Goal: Task Accomplishment & Management: Manage account settings

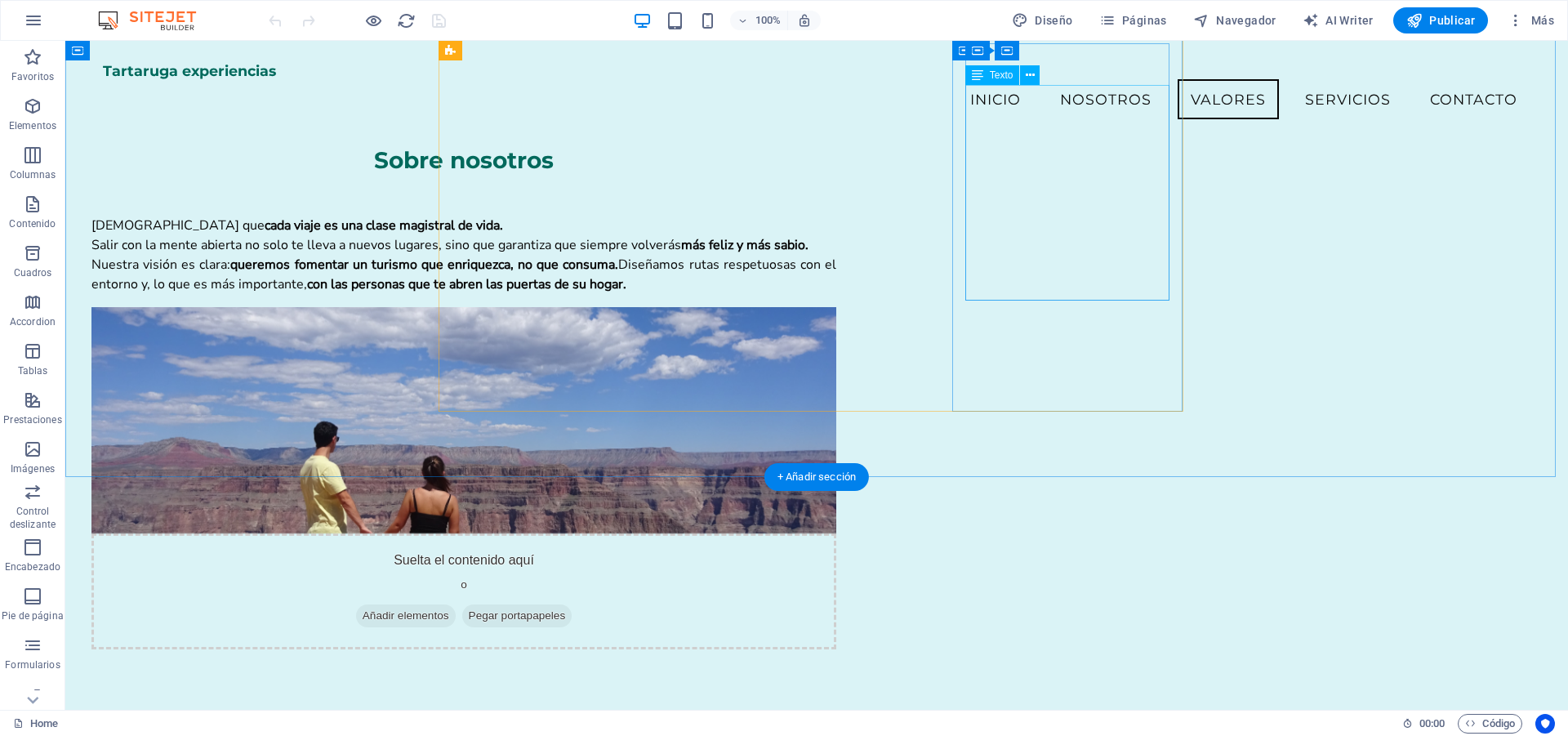
scroll to position [898, 0]
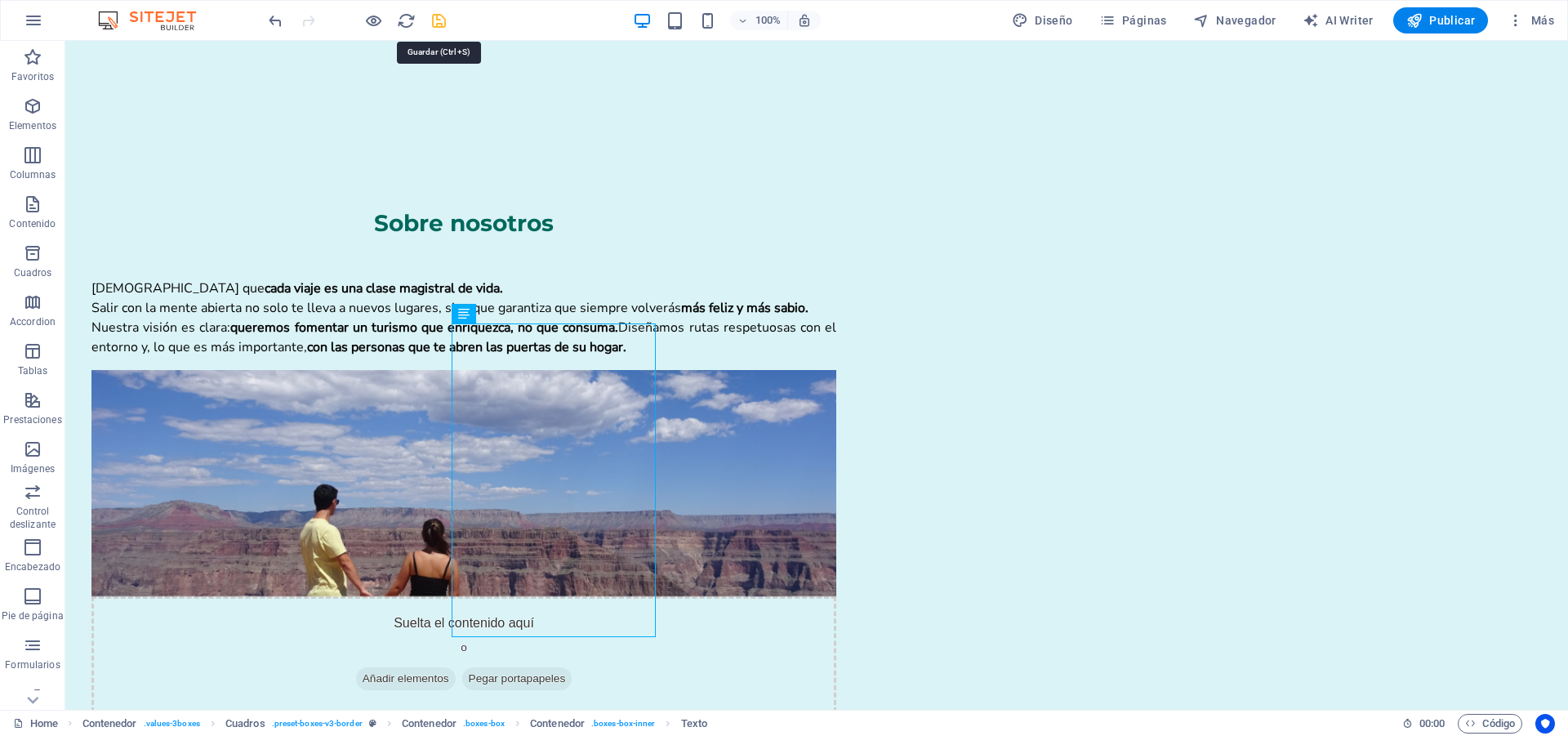
click at [434, 25] on icon "save" at bounding box center [439, 21] width 19 height 19
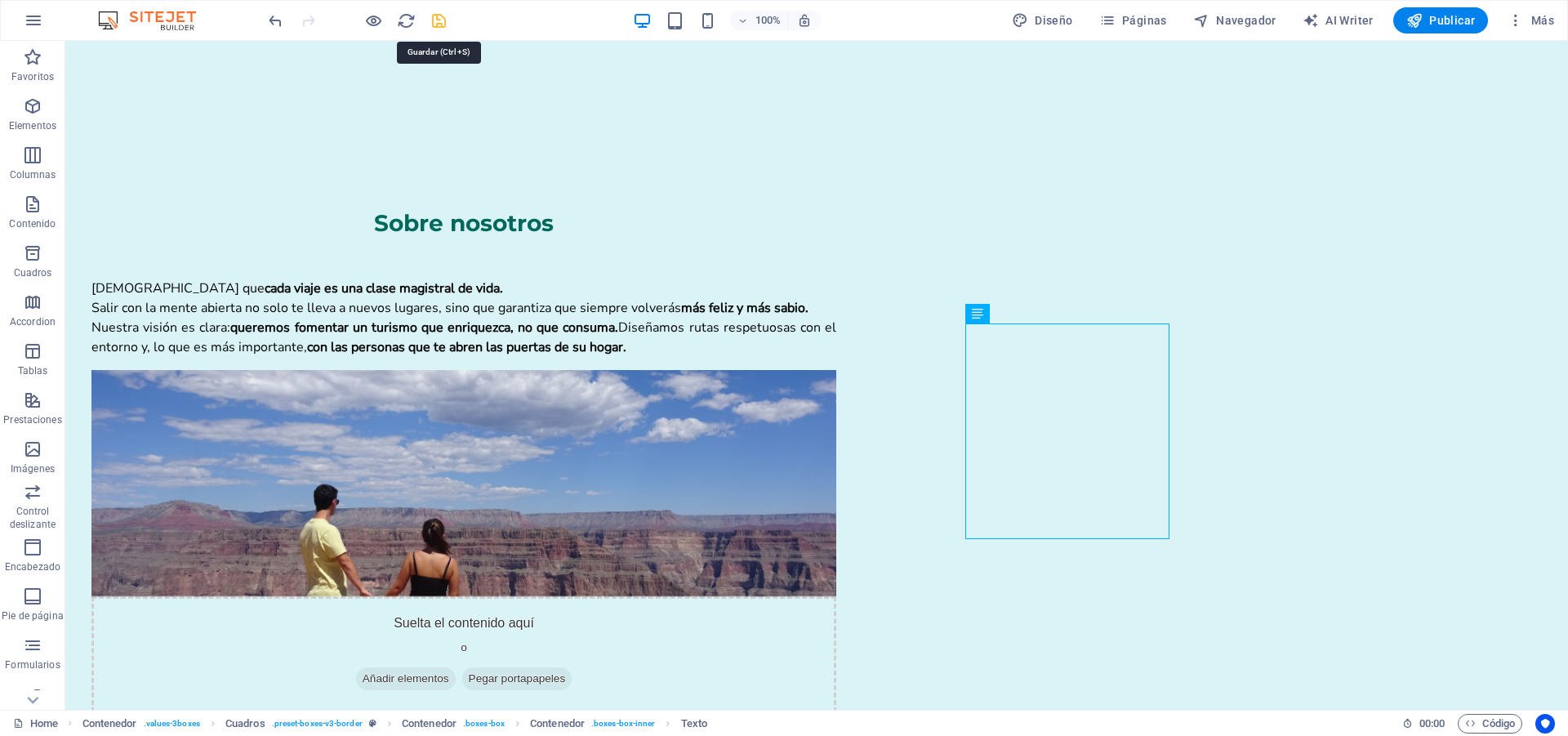
click at [440, 27] on icon "save" at bounding box center [439, 21] width 19 height 19
checkbox input "false"
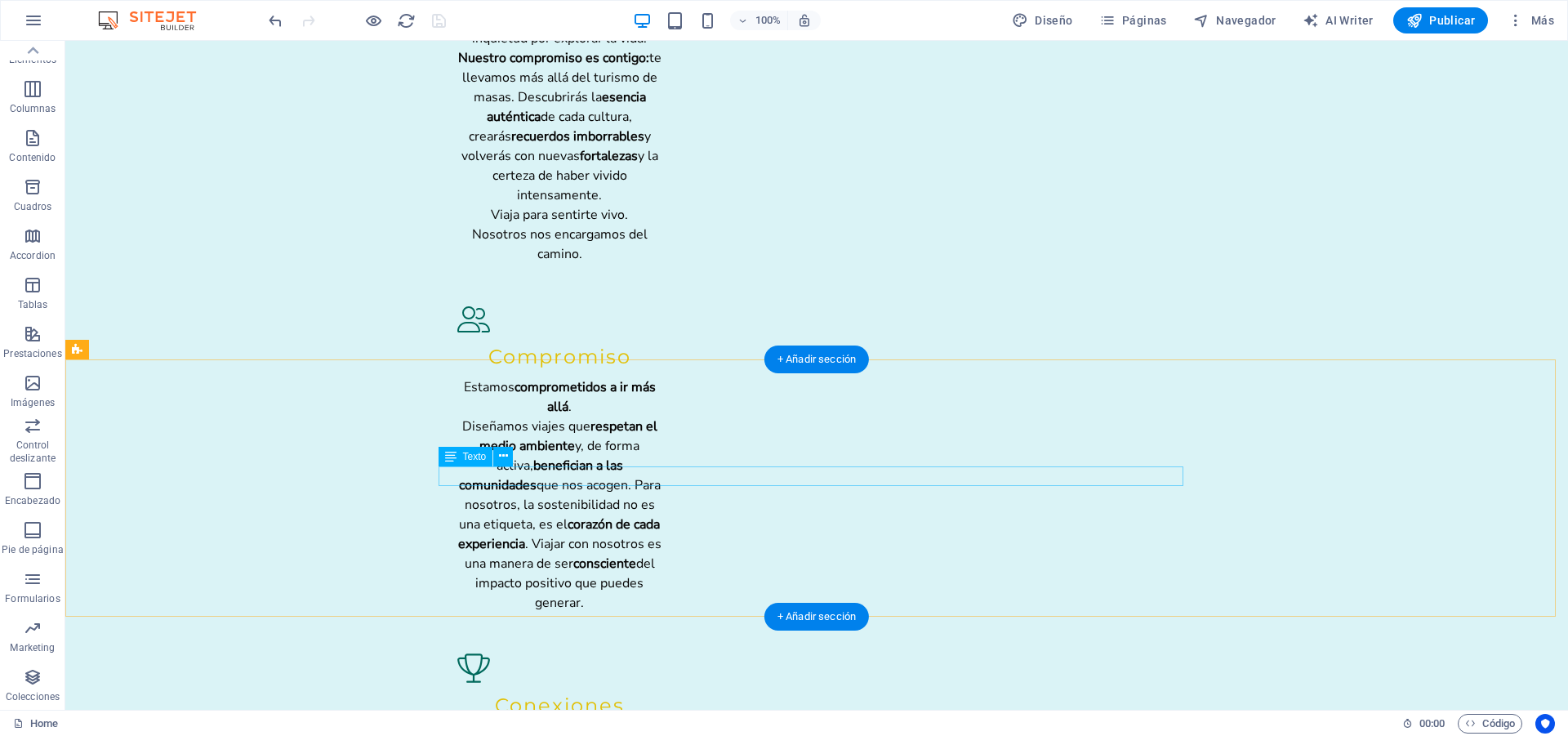
scroll to position [2287, 0]
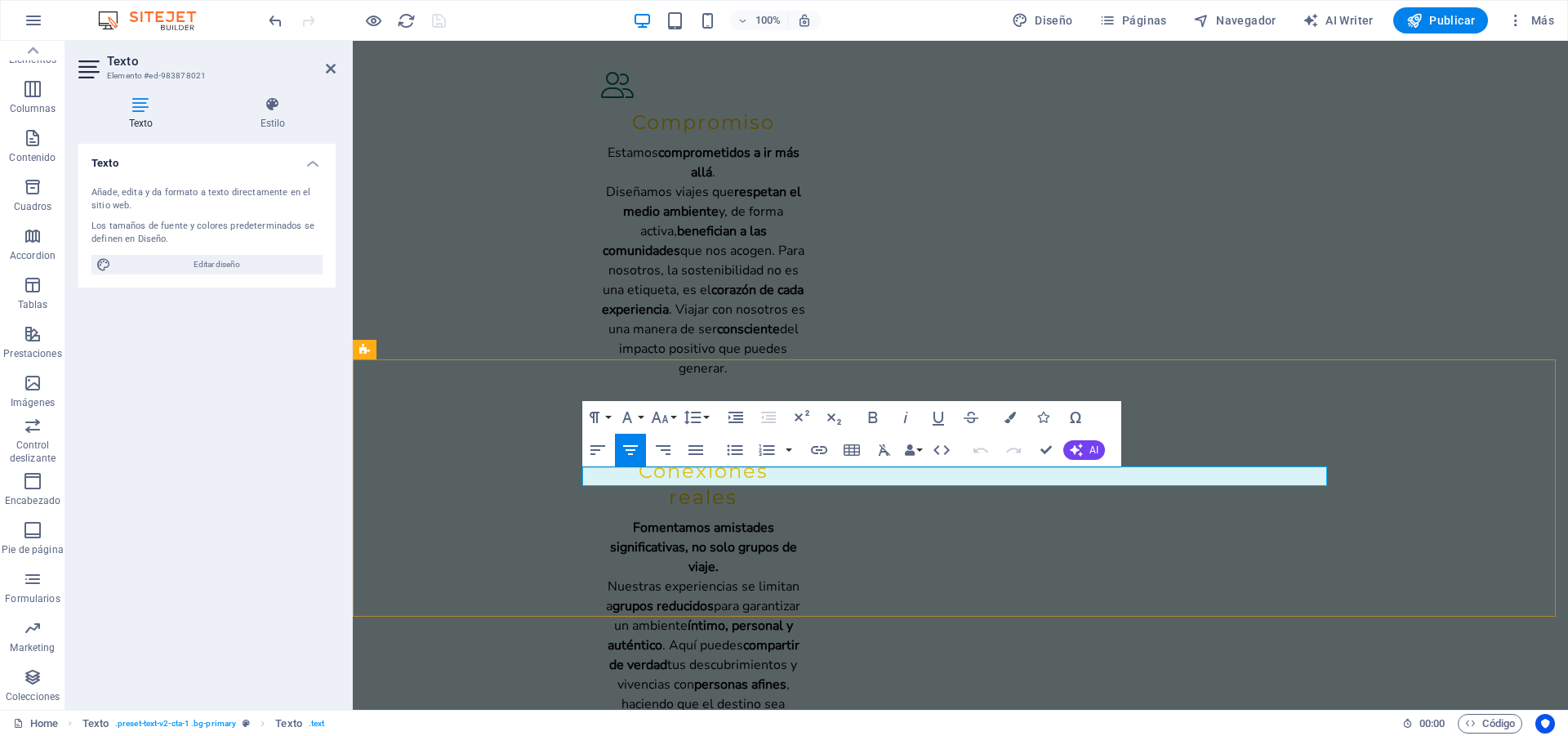
drag, startPoint x: 1104, startPoint y: 469, endPoint x: 878, endPoint y: 475, distance: 226.1
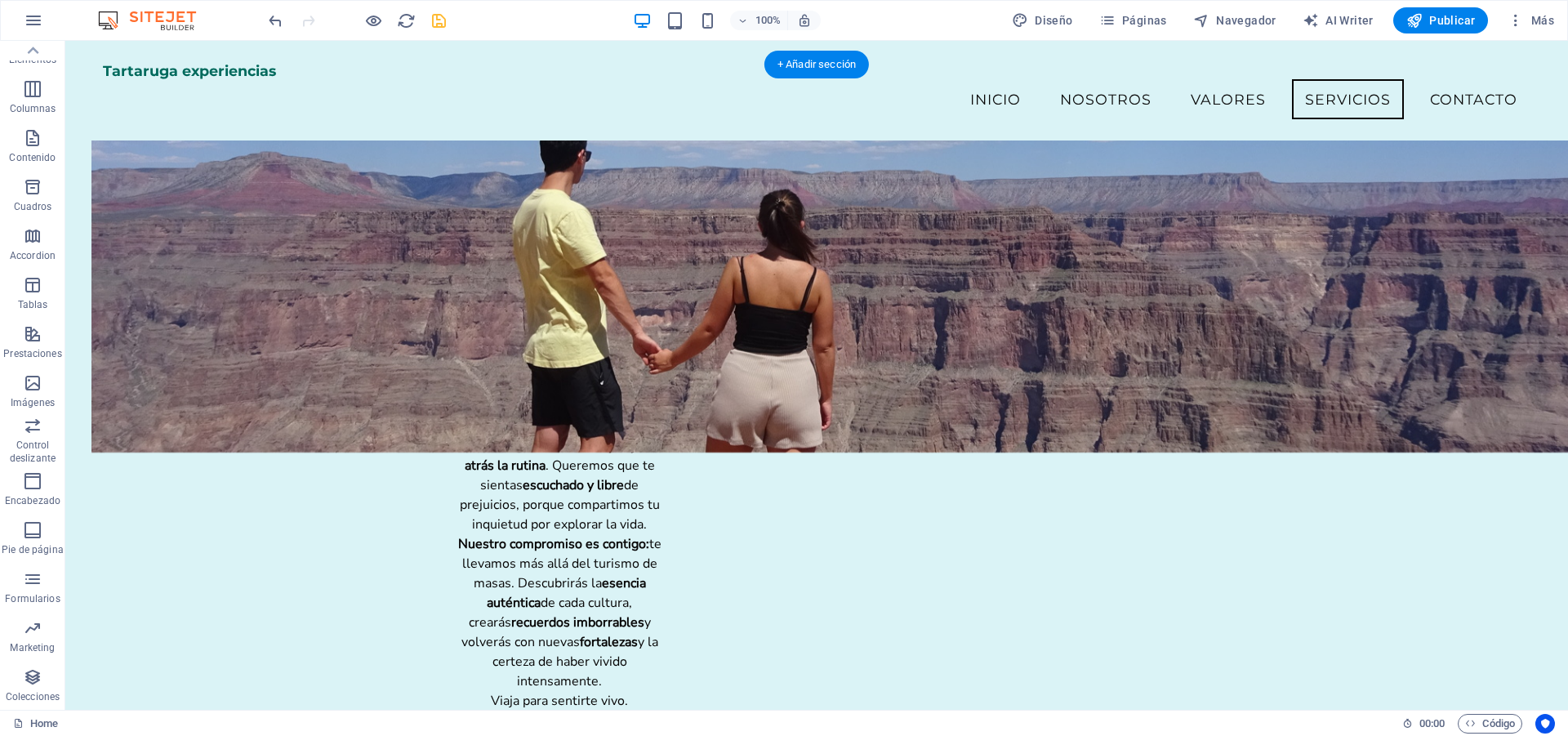
scroll to position [1548, 0]
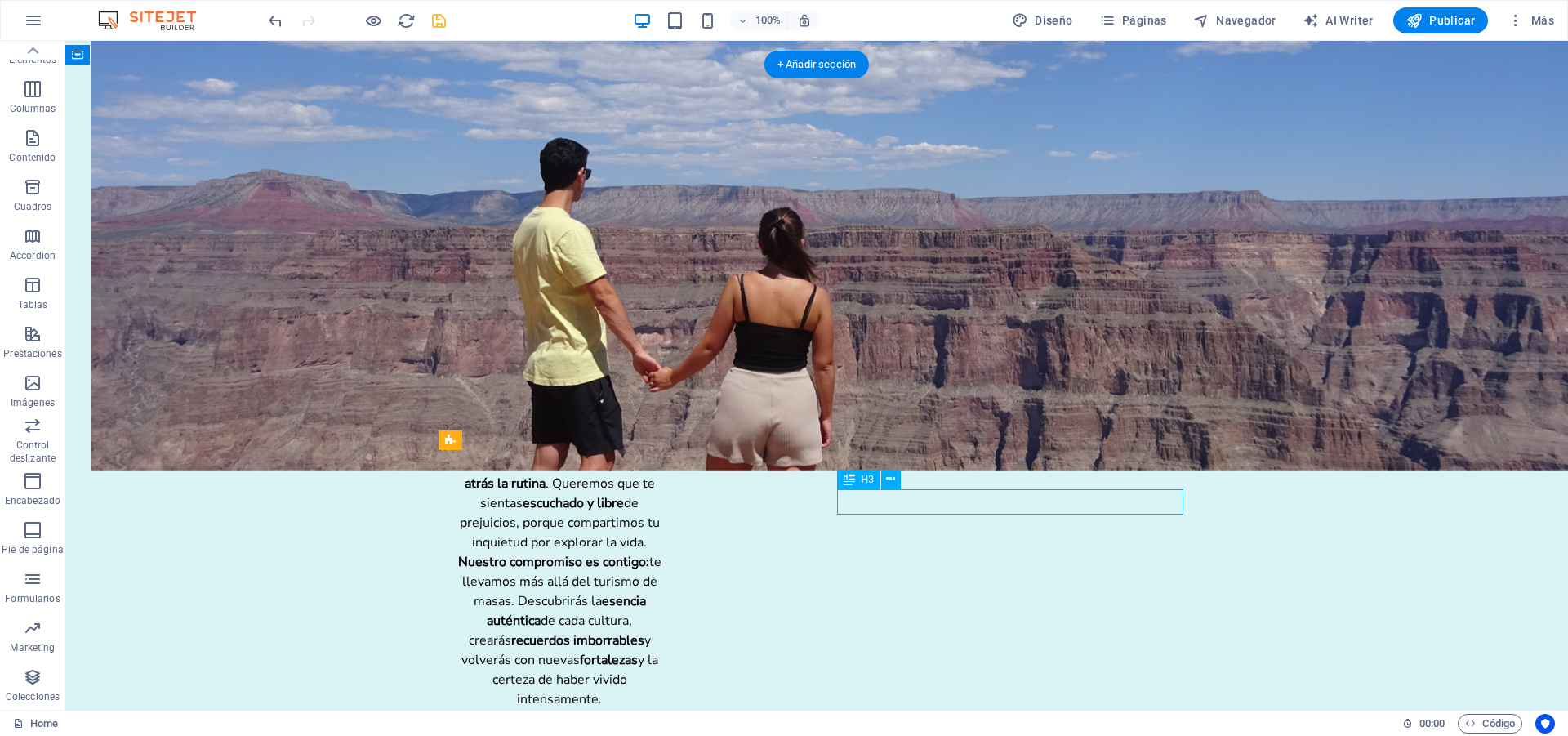
select select
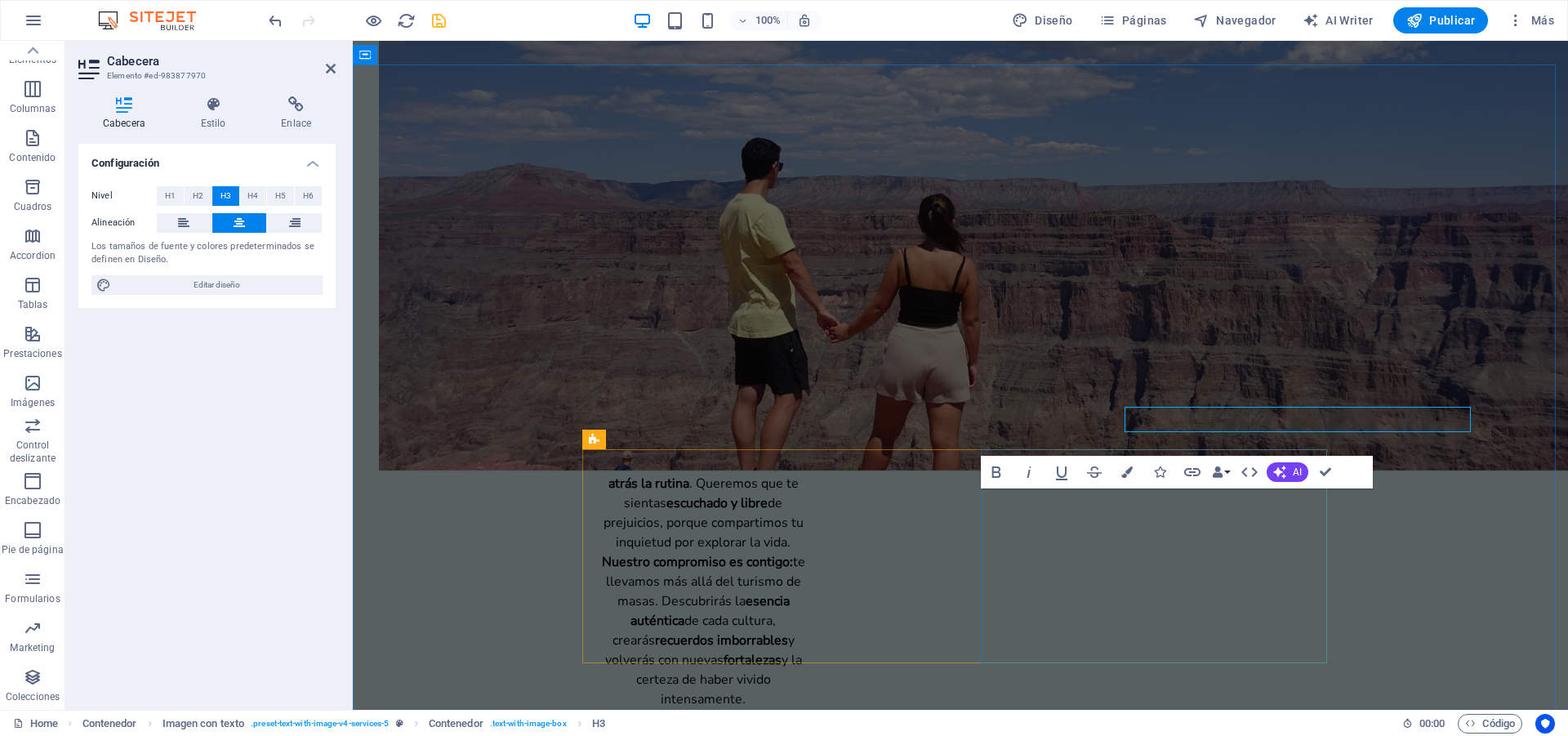
scroll to position [1632, 0]
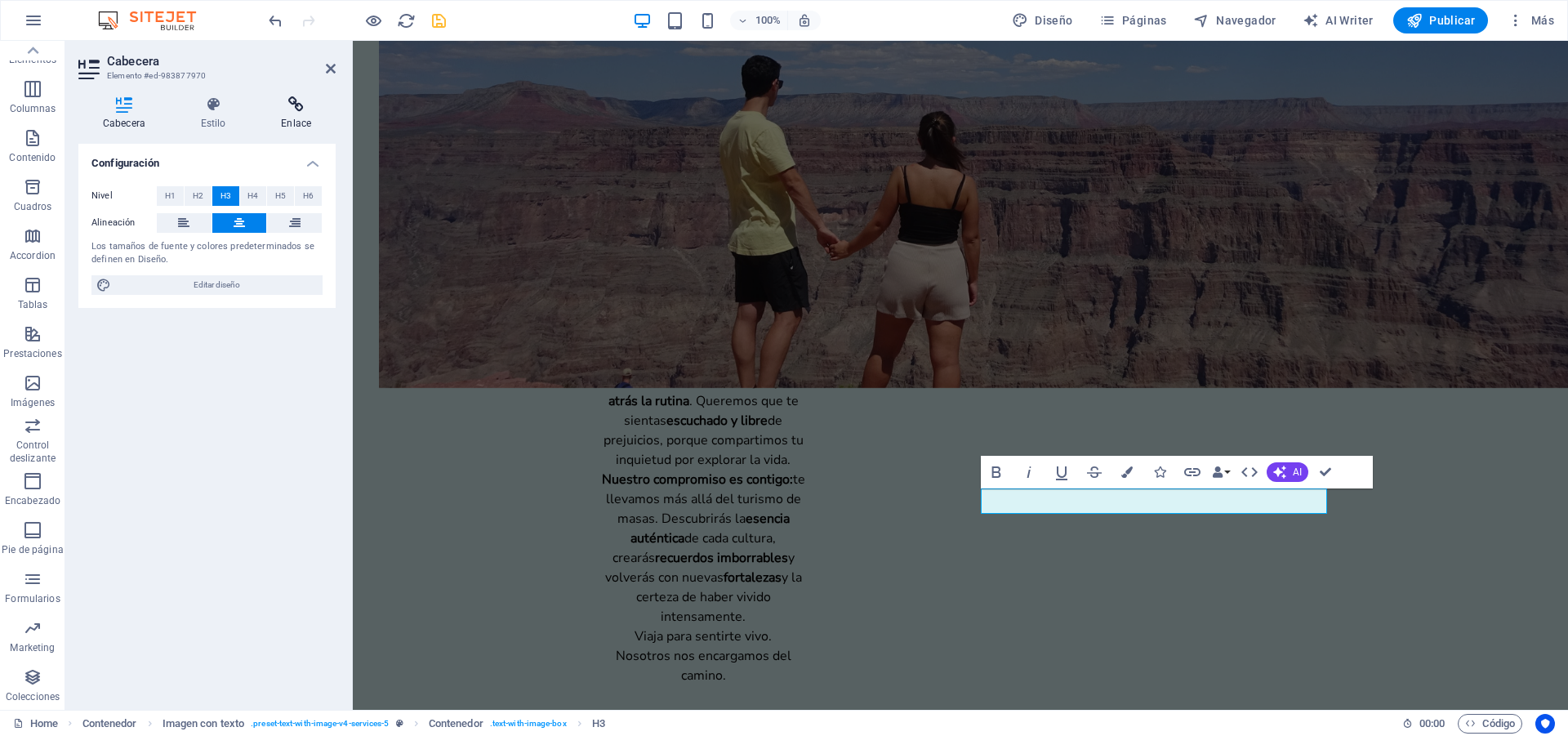
click at [299, 103] on icon at bounding box center [295, 104] width 79 height 16
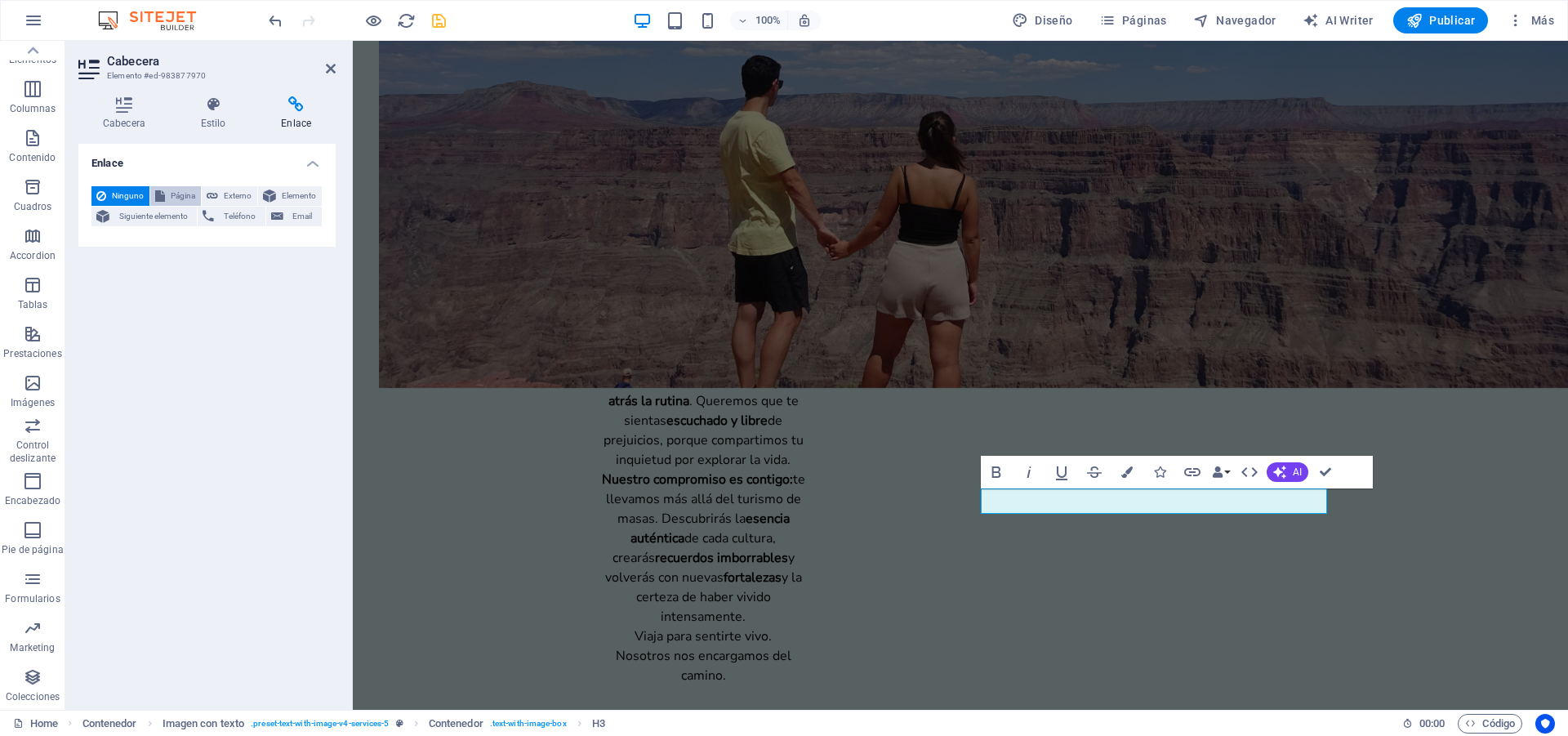
click at [167, 189] on button "Página" at bounding box center [175, 196] width 51 height 20
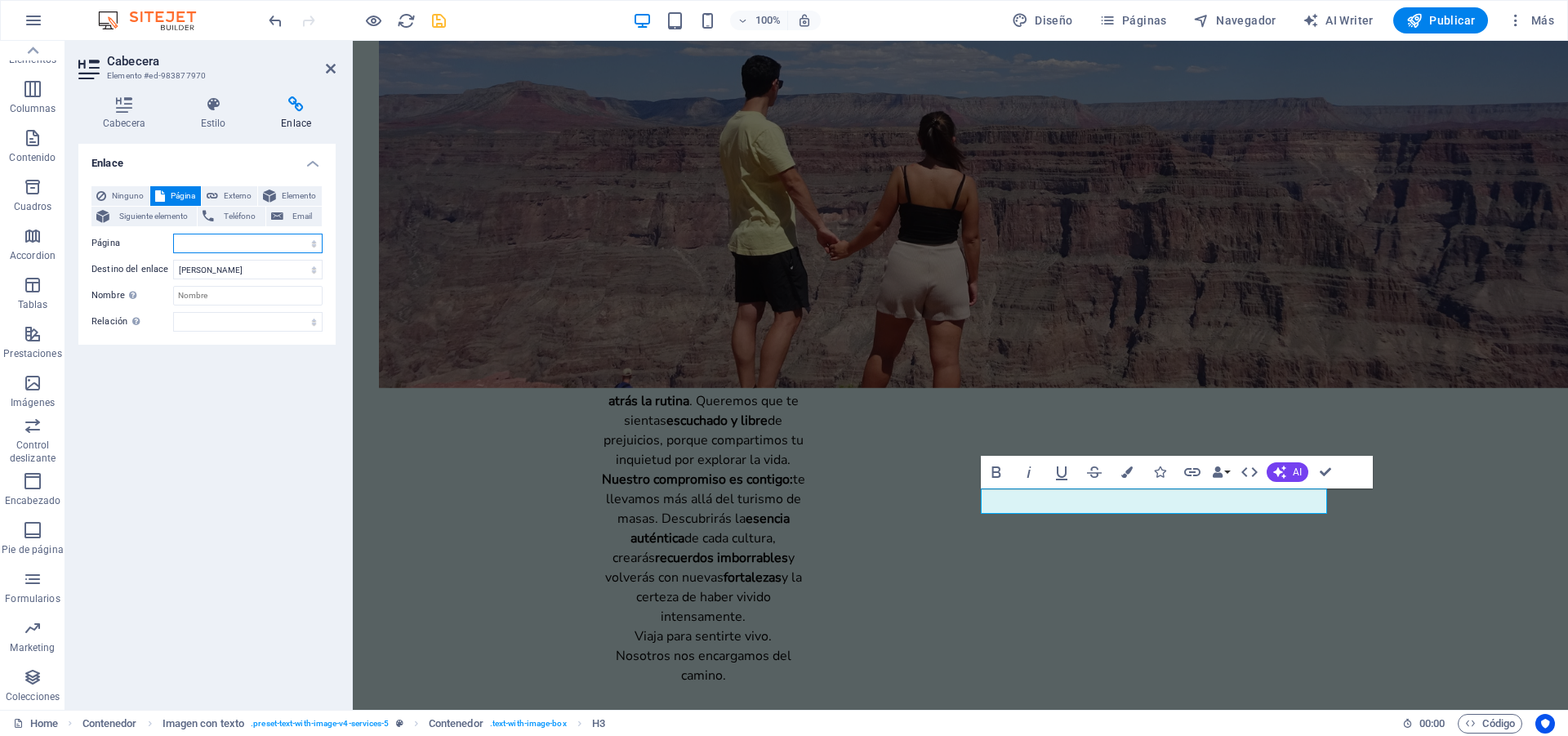
click at [245, 249] on select "Home Nápoles oculta Aviso legal Política de privacidad y protección de datos Po…" at bounding box center [247, 243] width 149 height 20
select select "1"
click at [173, 233] on select "Home Nápoles oculta Aviso legal Política de privacidad y protección de datos Po…" at bounding box center [247, 243] width 149 height 20
click at [439, 27] on icon "save" at bounding box center [439, 21] width 19 height 19
checkbox input "false"
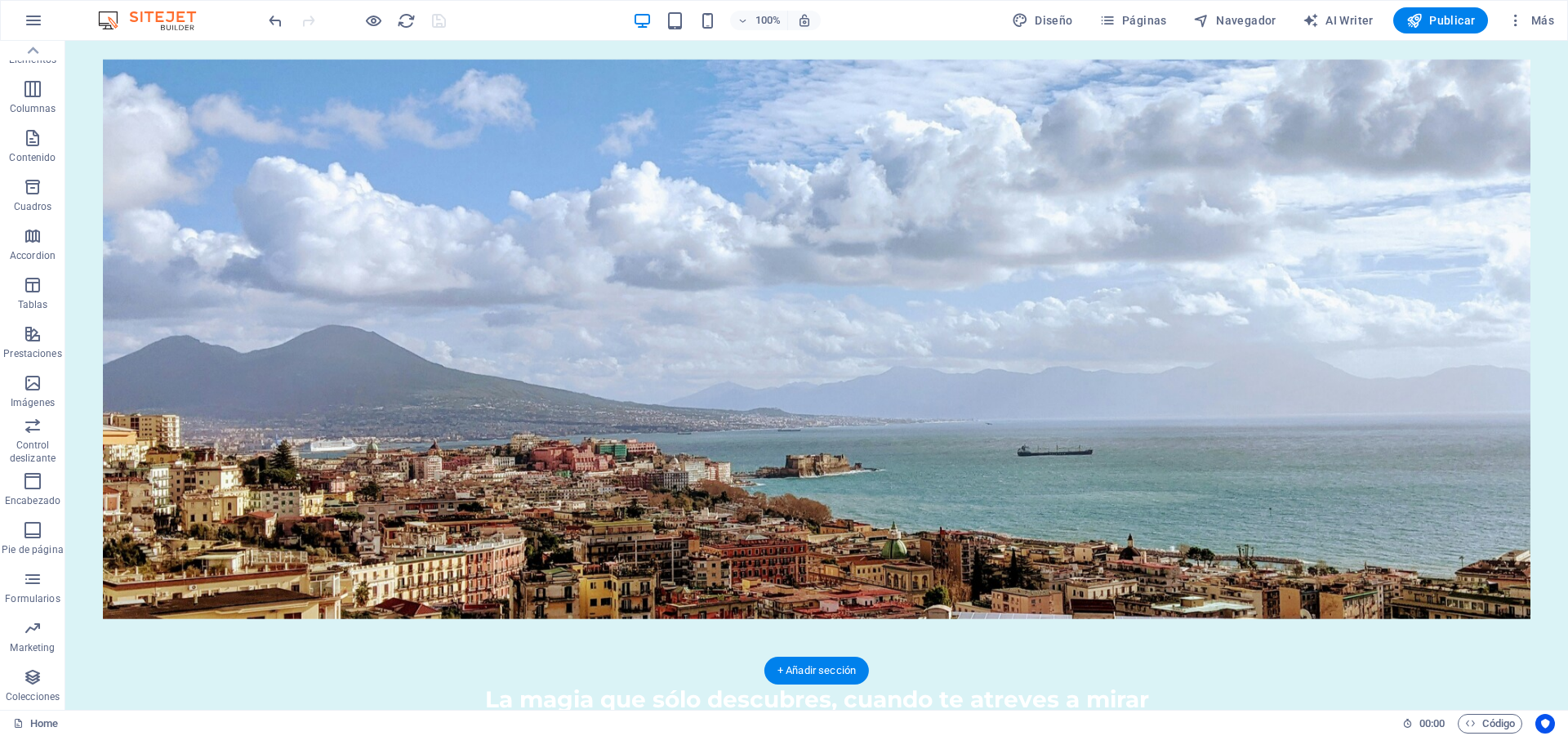
scroll to position [0, 0]
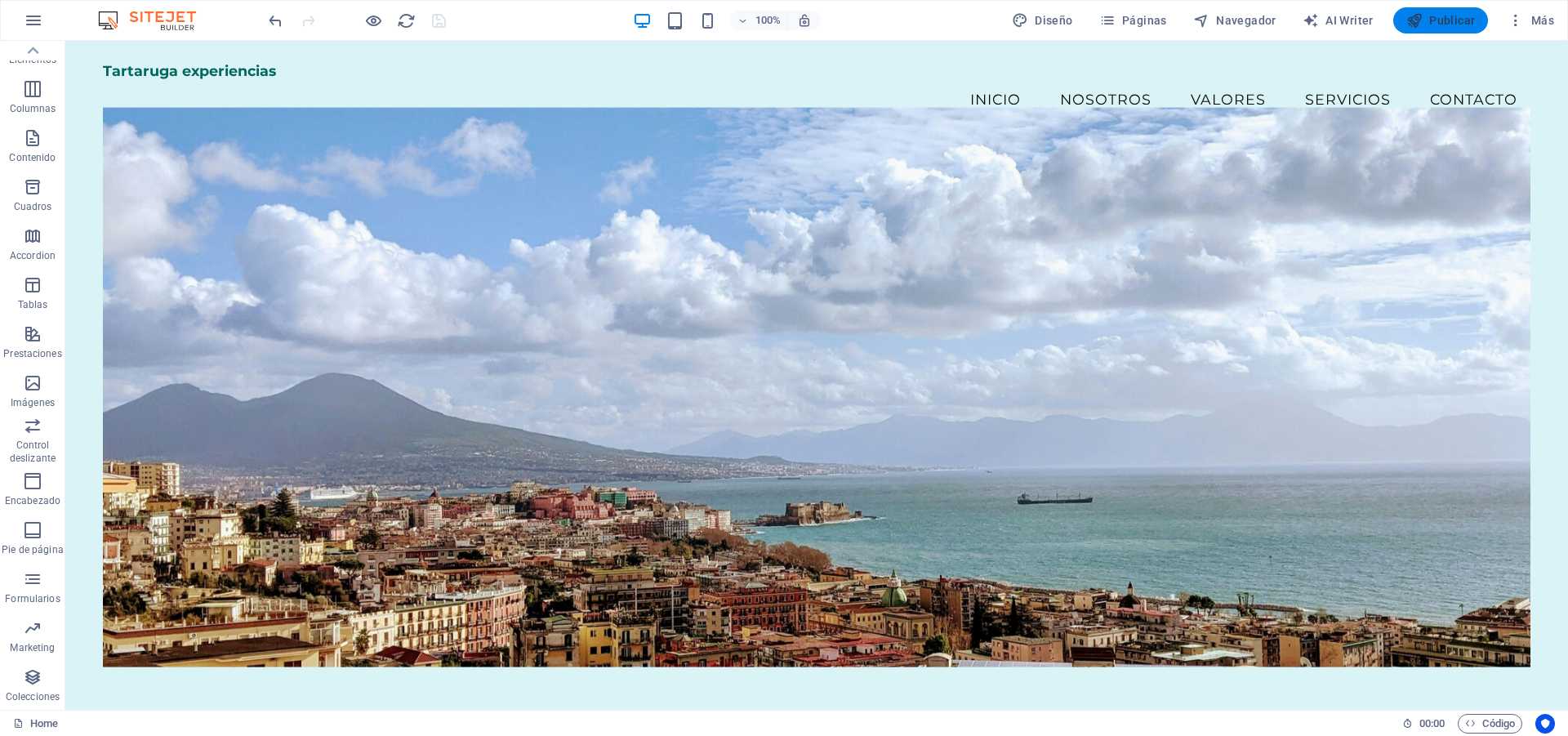
click at [1437, 20] on span "Publicar" at bounding box center [1441, 20] width 70 height 16
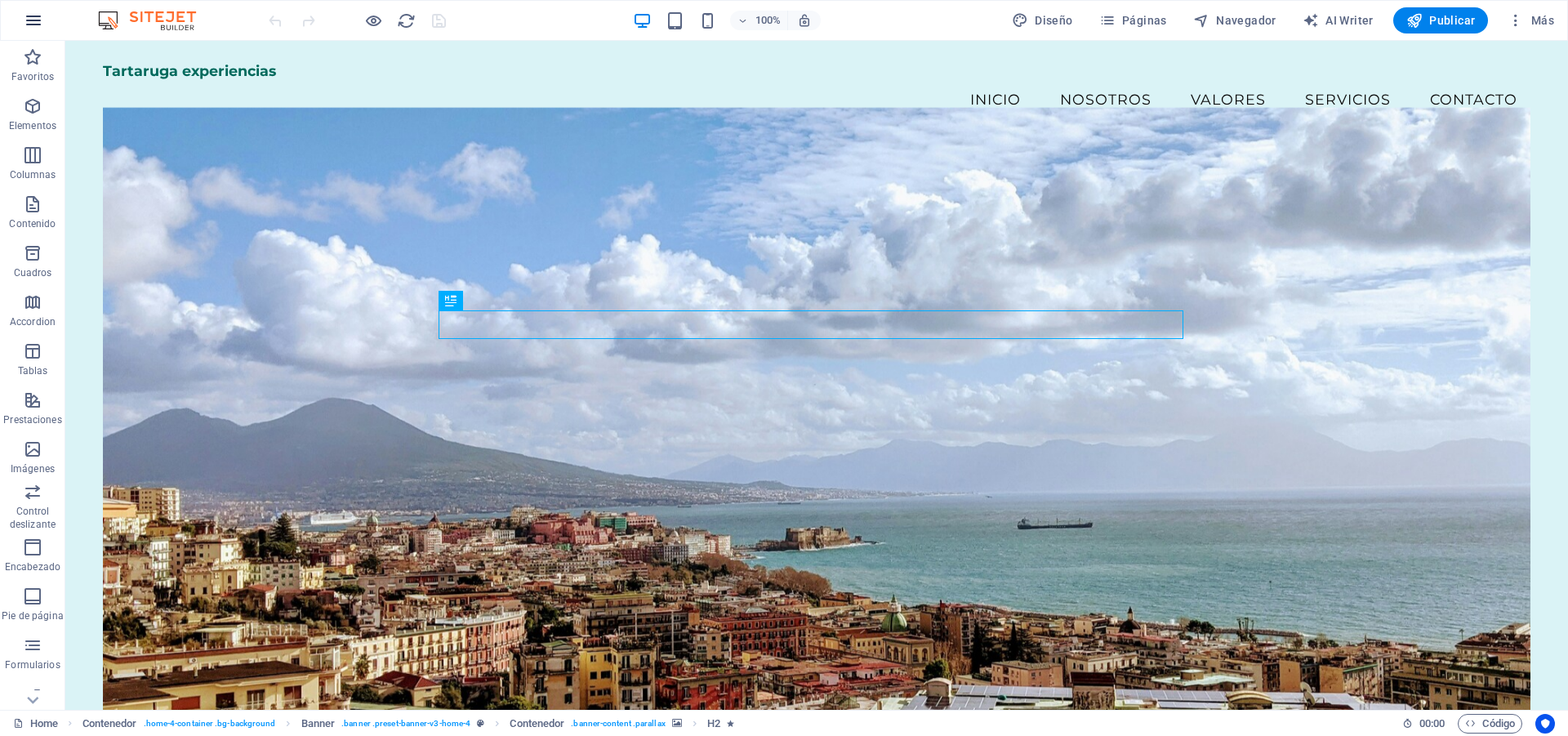
click at [26, 23] on icon "button" at bounding box center [33, 20] width 20 height 20
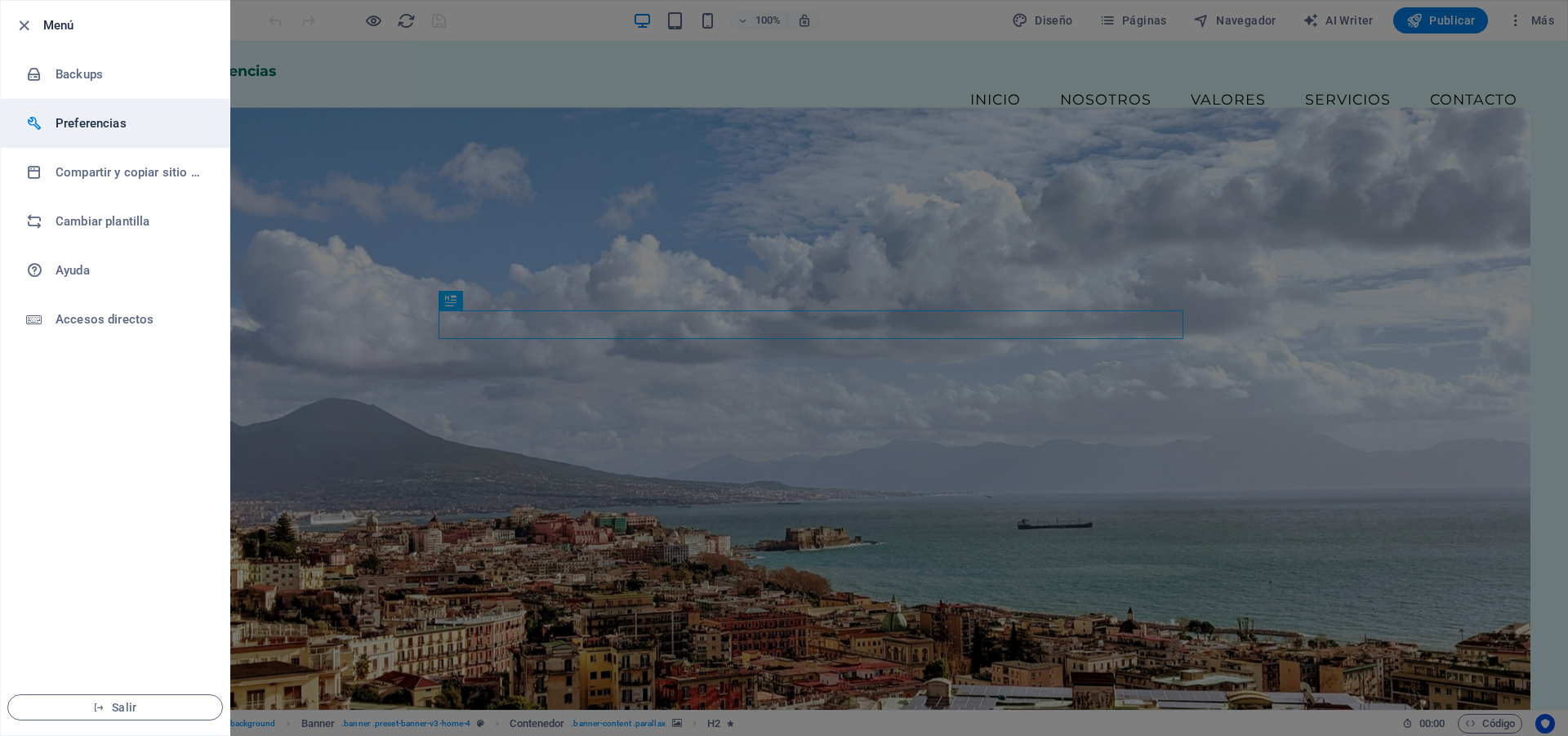
click at [93, 125] on h6 "Preferencias" at bounding box center [131, 123] width 151 height 20
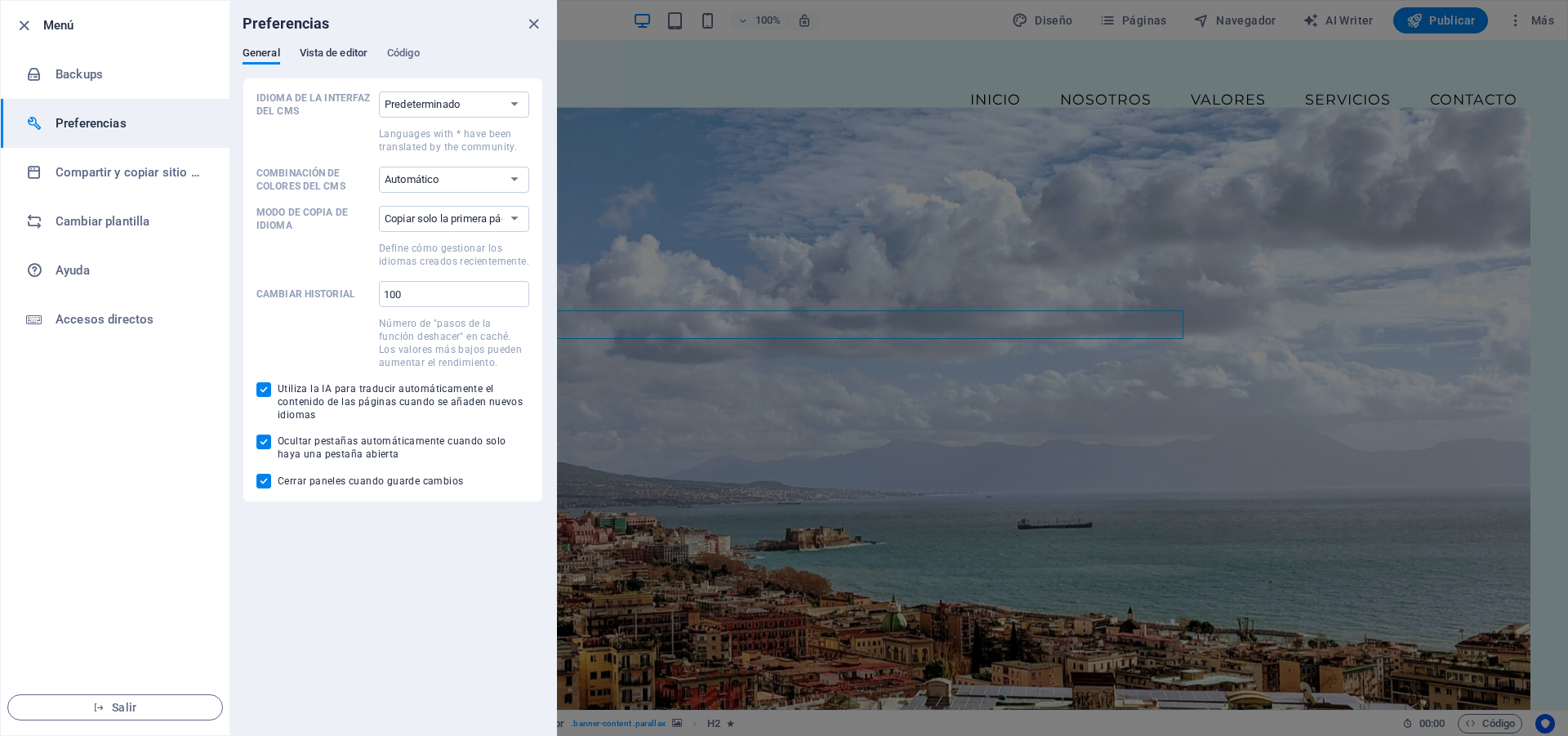
click at [358, 52] on span "Vista de editor" at bounding box center [333, 54] width 68 height 23
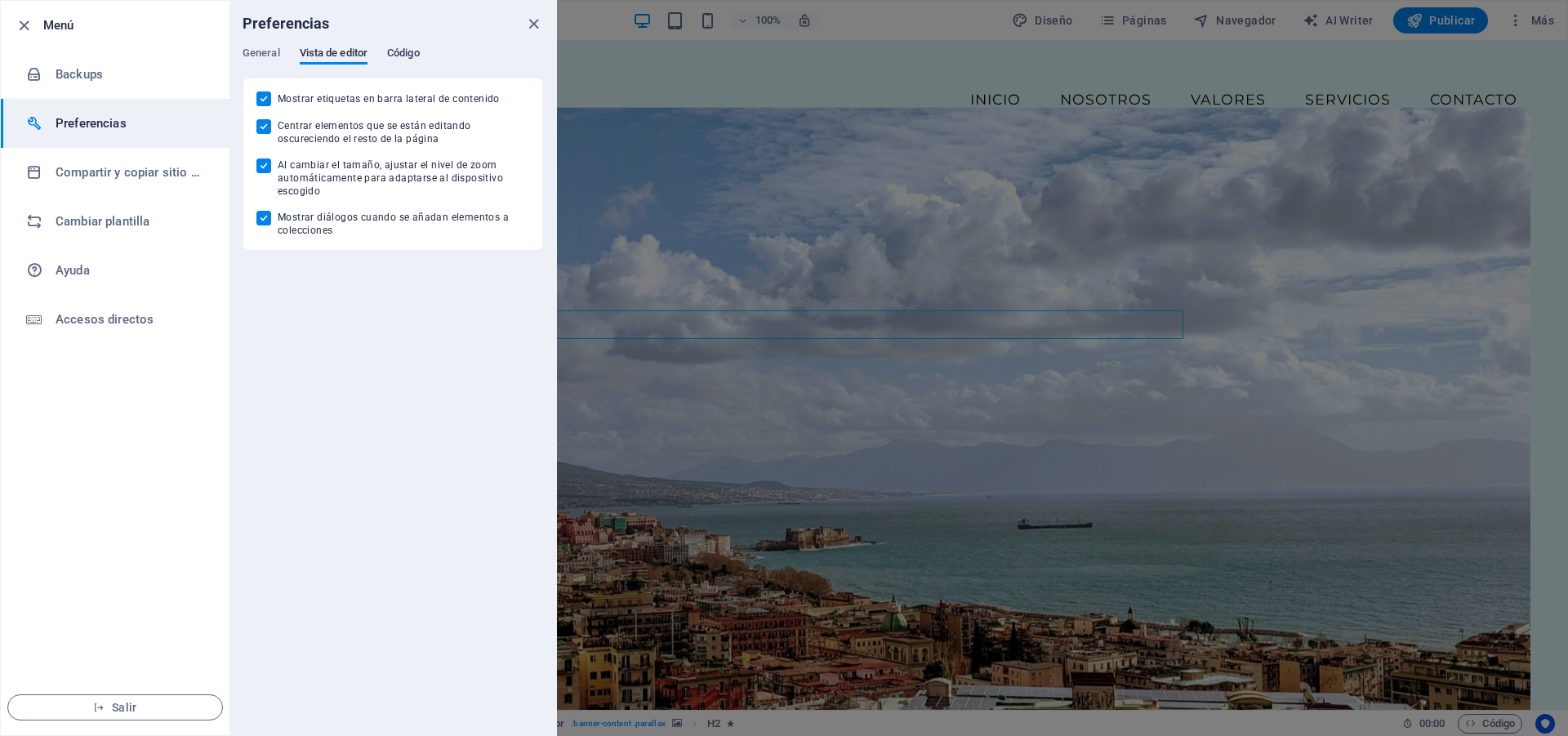
click at [406, 54] on span "Código" at bounding box center [403, 54] width 32 height 23
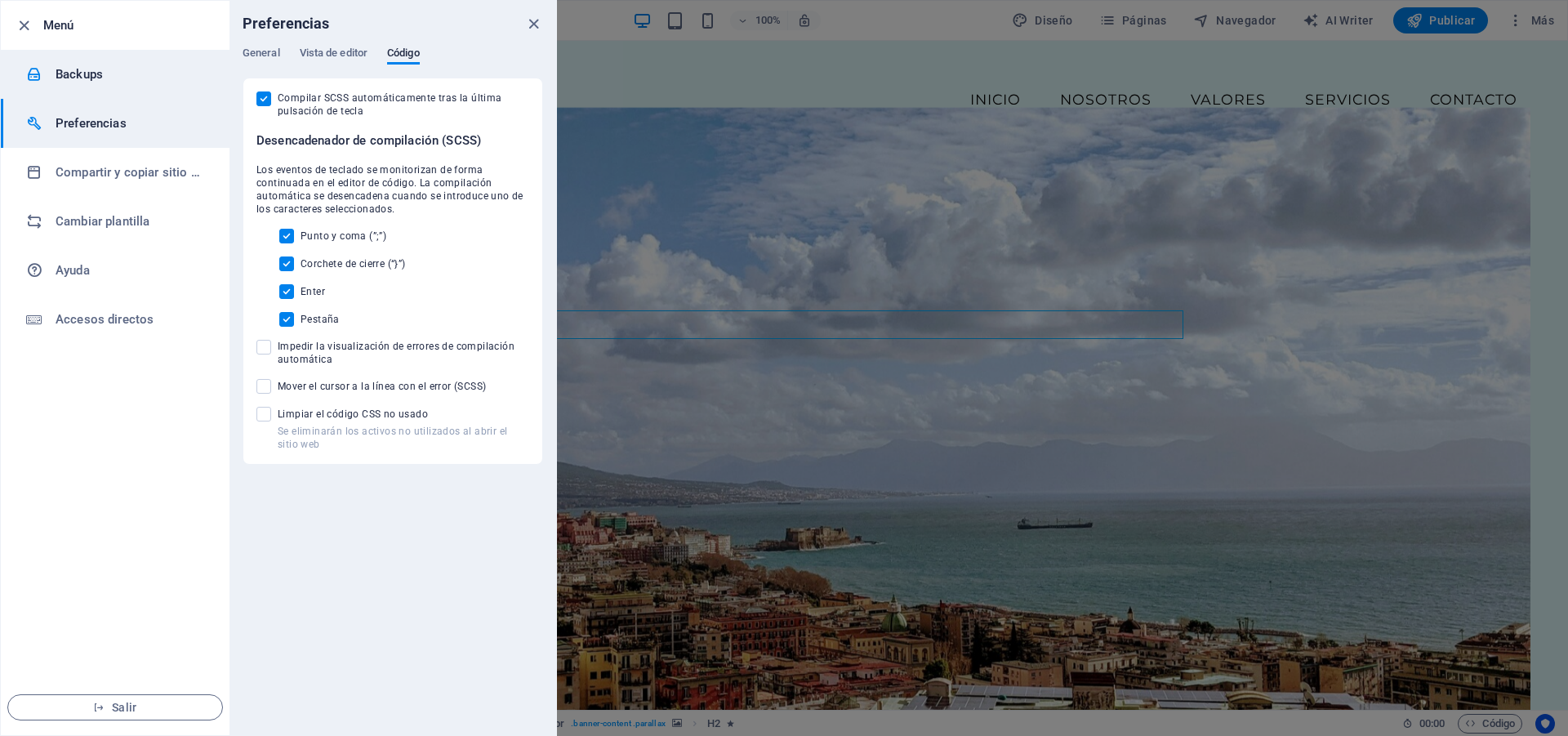
click at [81, 62] on li "Backups" at bounding box center [115, 74] width 228 height 49
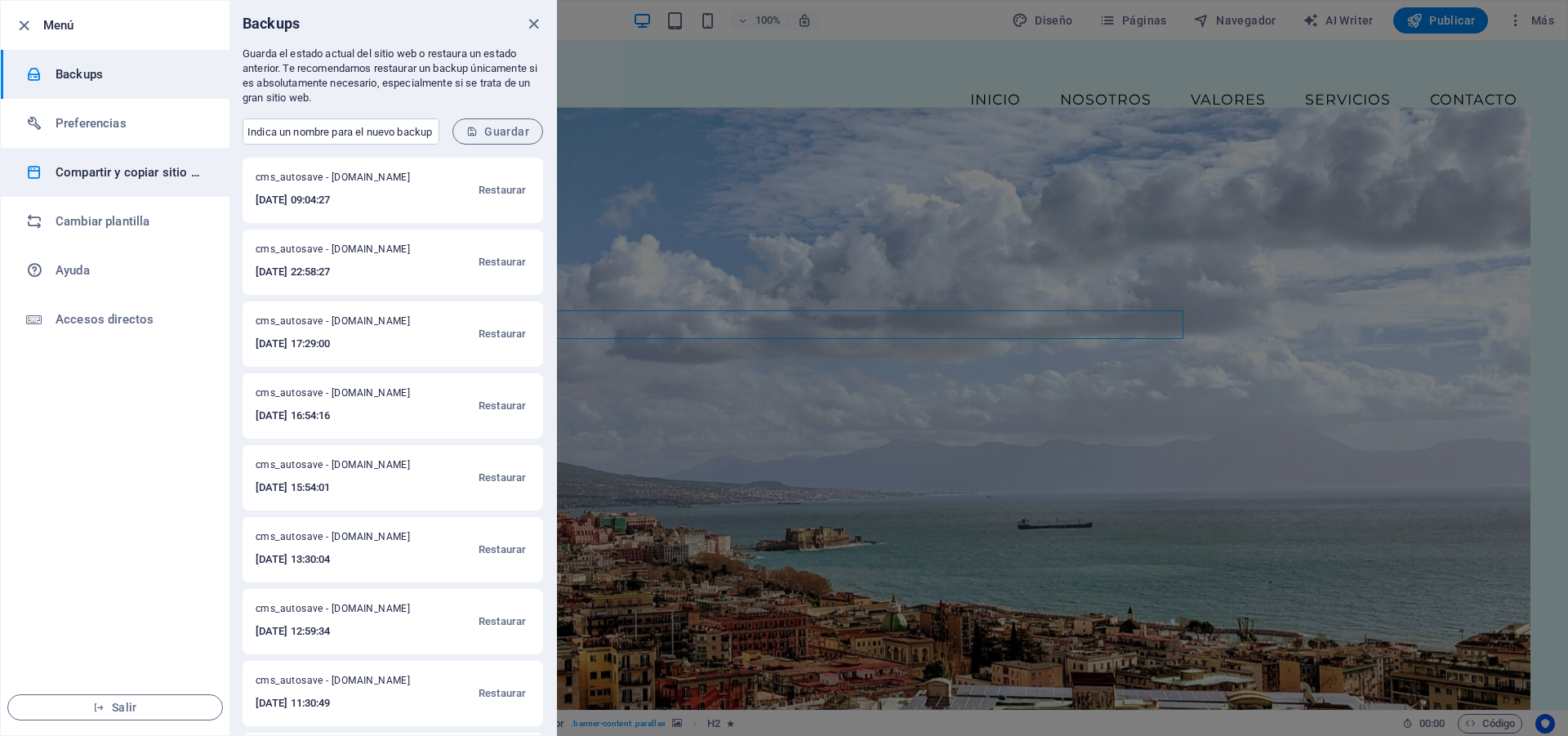
click at [128, 178] on h6 "Compartir y copiar sitio web" at bounding box center [131, 172] width 151 height 20
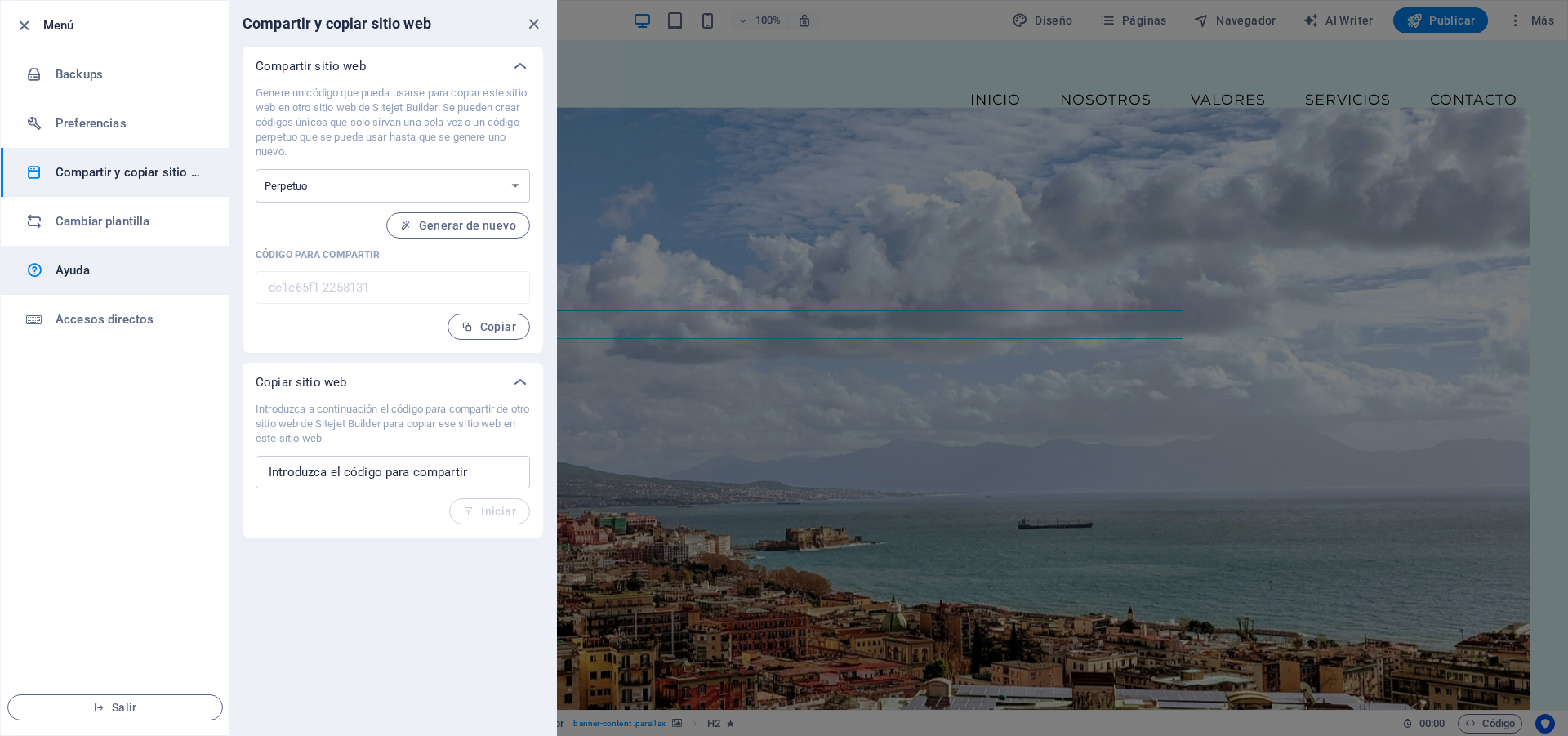
click at [97, 274] on h6 "Ayuda" at bounding box center [131, 271] width 151 height 20
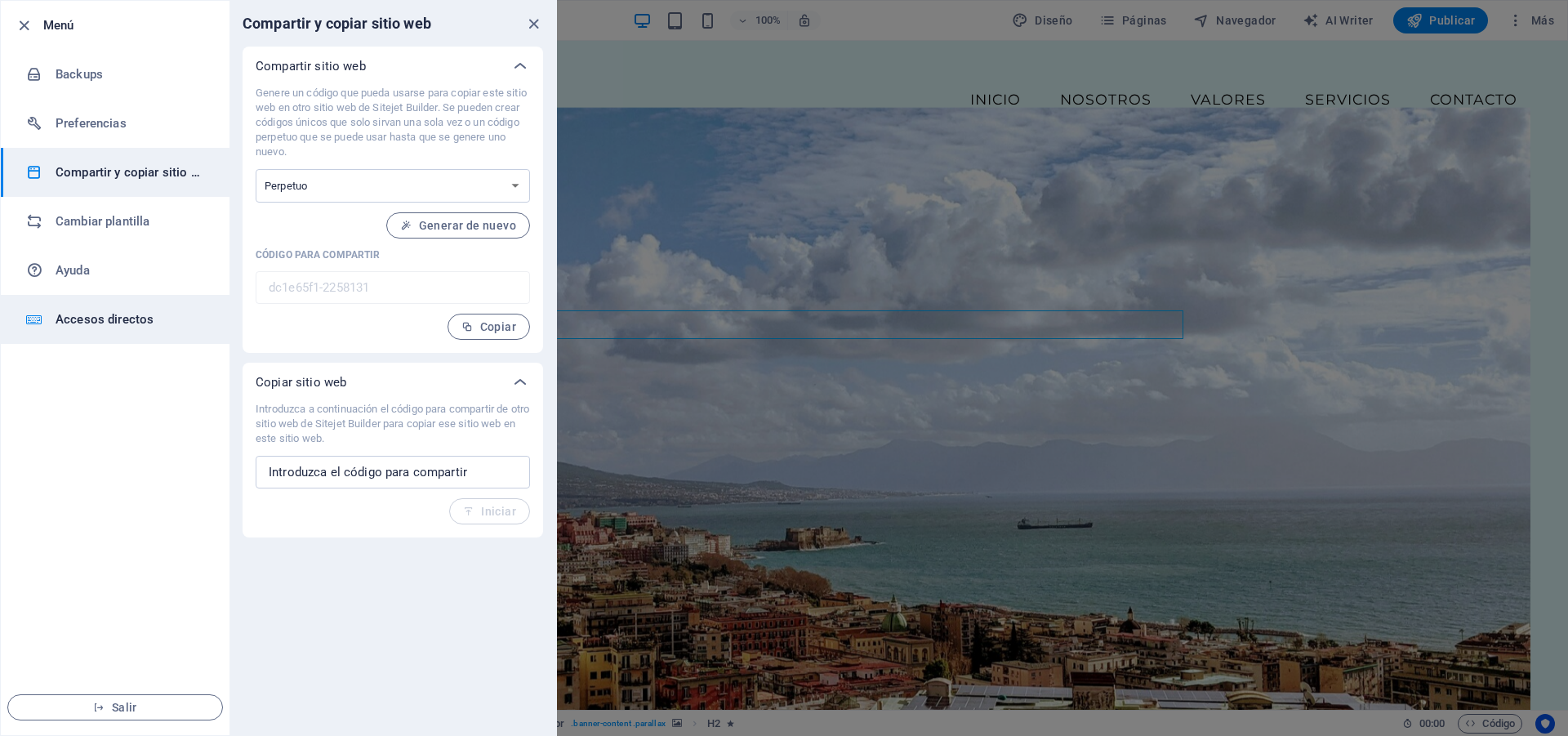
click at [98, 329] on h6 "Accesos directos" at bounding box center [131, 319] width 151 height 20
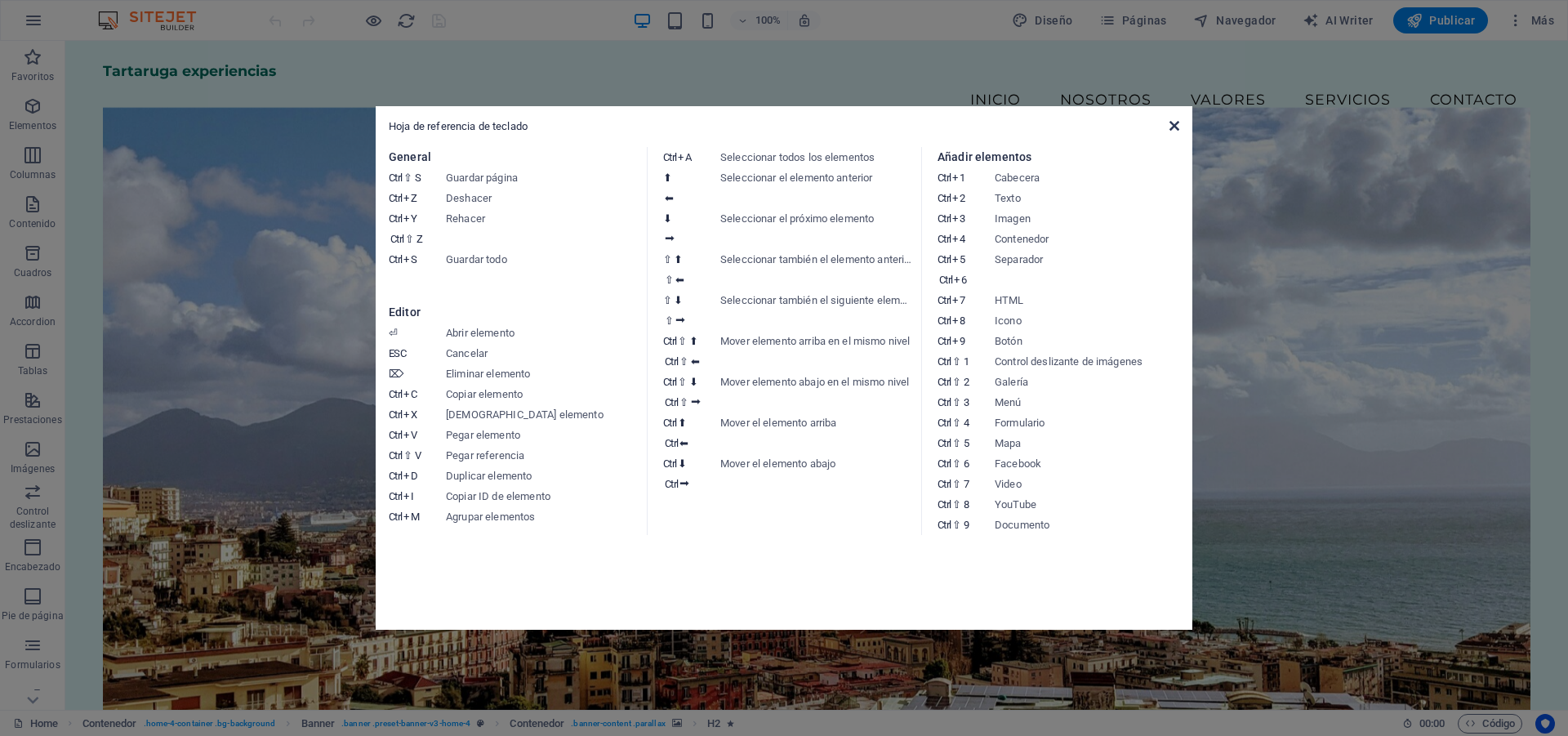
click at [1170, 128] on icon at bounding box center [1174, 126] width 10 height 13
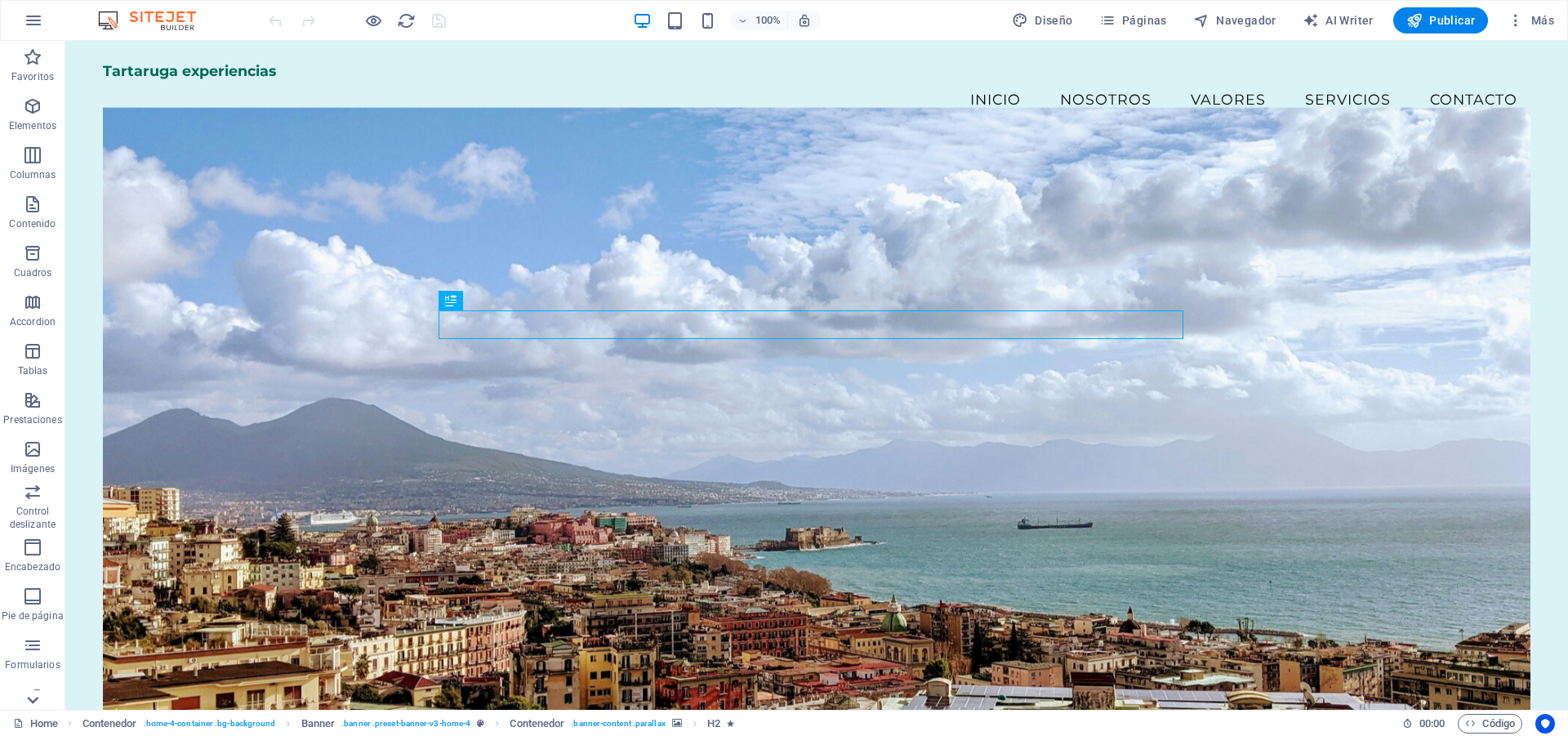
click at [32, 699] on icon at bounding box center [32, 700] width 23 height 23
click at [35, 684] on icon "button" at bounding box center [32, 677] width 20 height 20
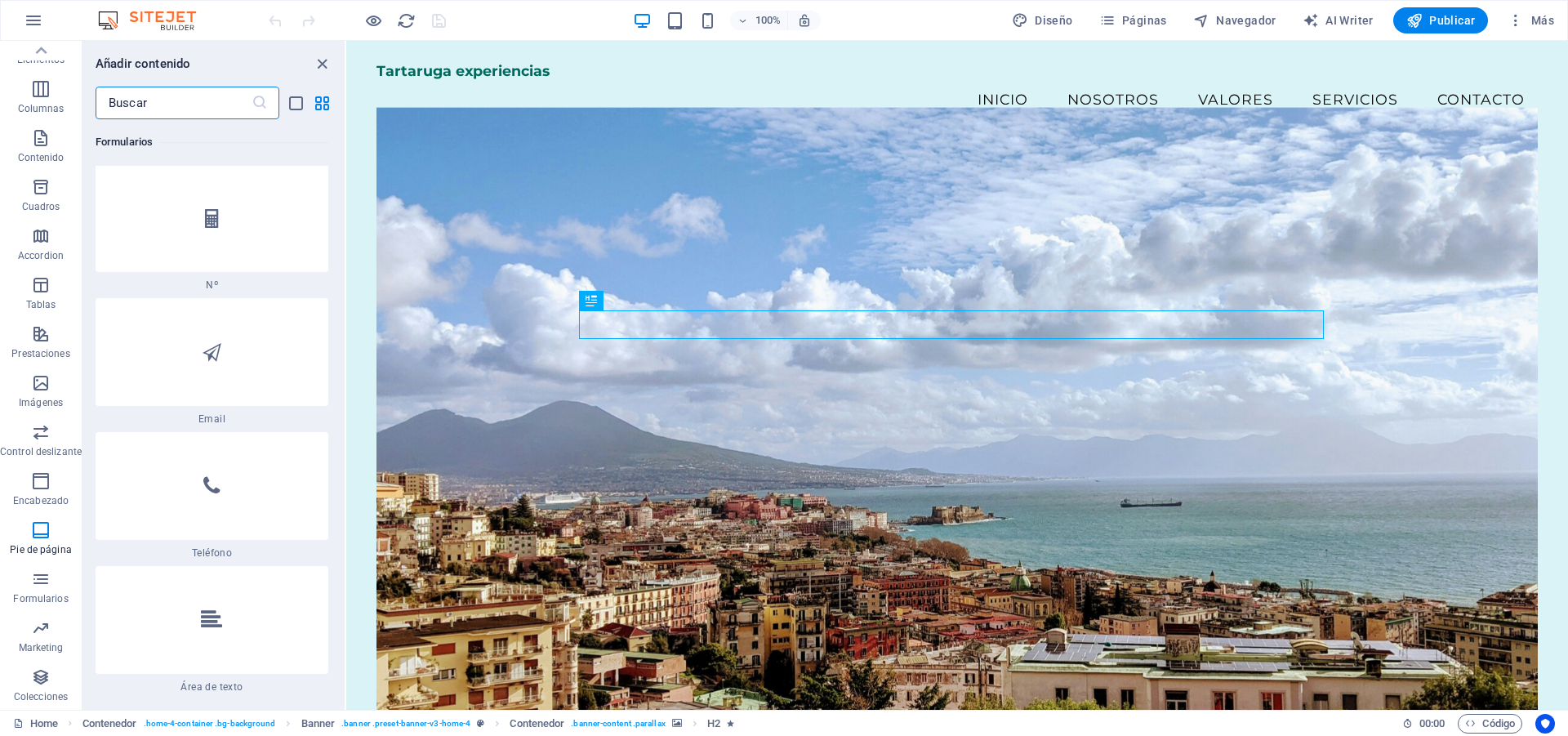
scroll to position [22912, 0]
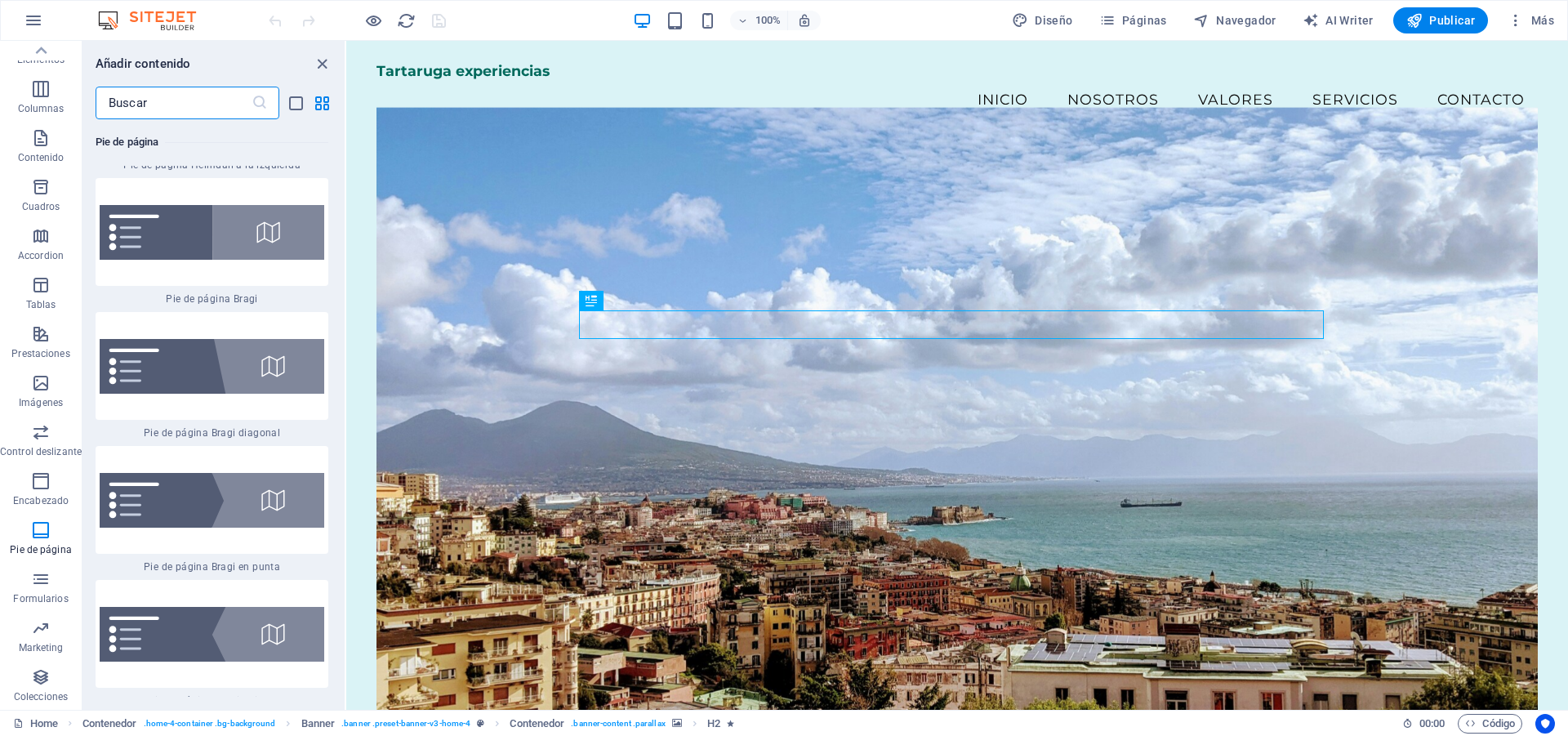
click at [171, 15] on img at bounding box center [155, 20] width 122 height 20
click at [156, 28] on img at bounding box center [155, 20] width 122 height 20
click at [41, 15] on icon "button" at bounding box center [33, 20] width 20 height 20
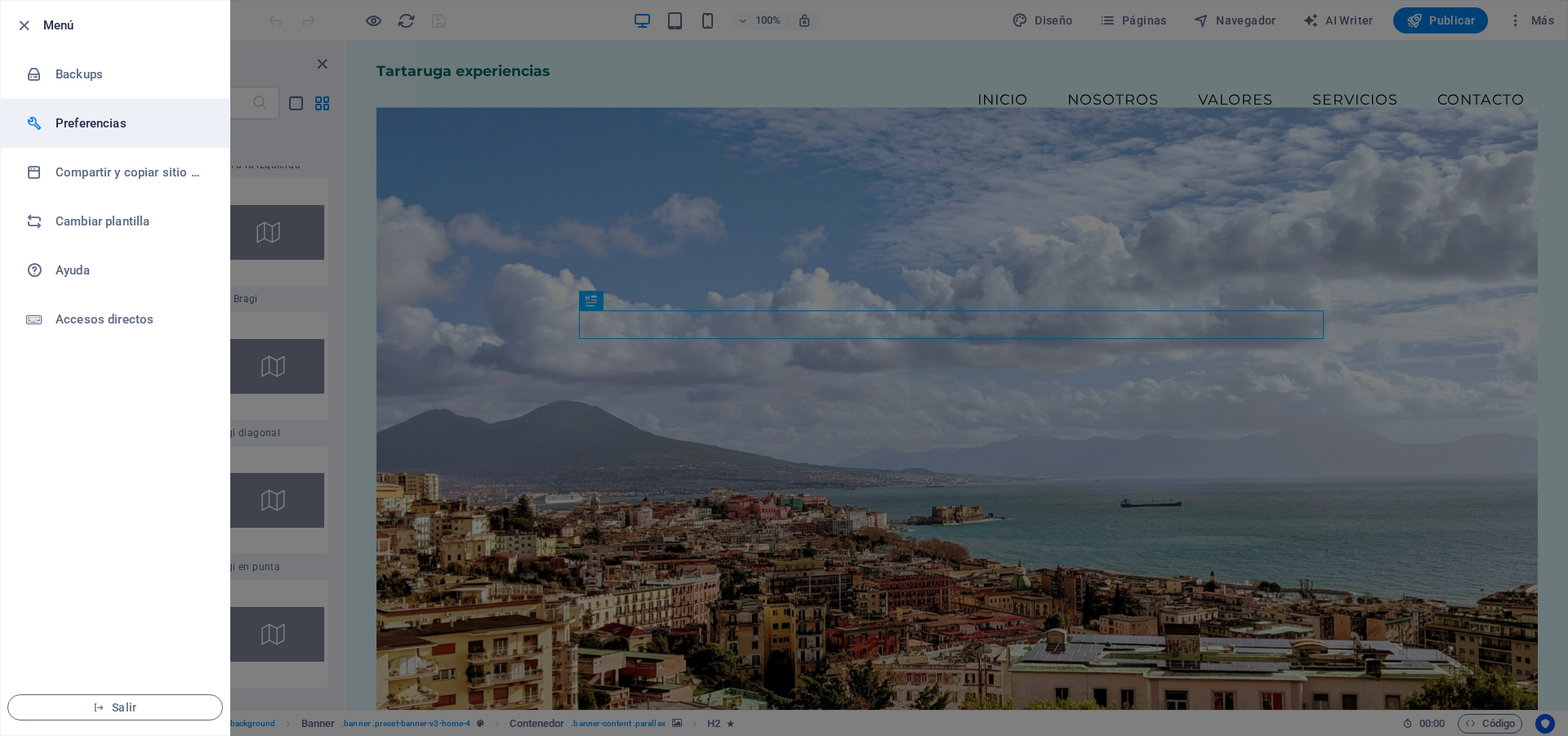
click at [84, 114] on h6 "Preferencias" at bounding box center [131, 123] width 151 height 20
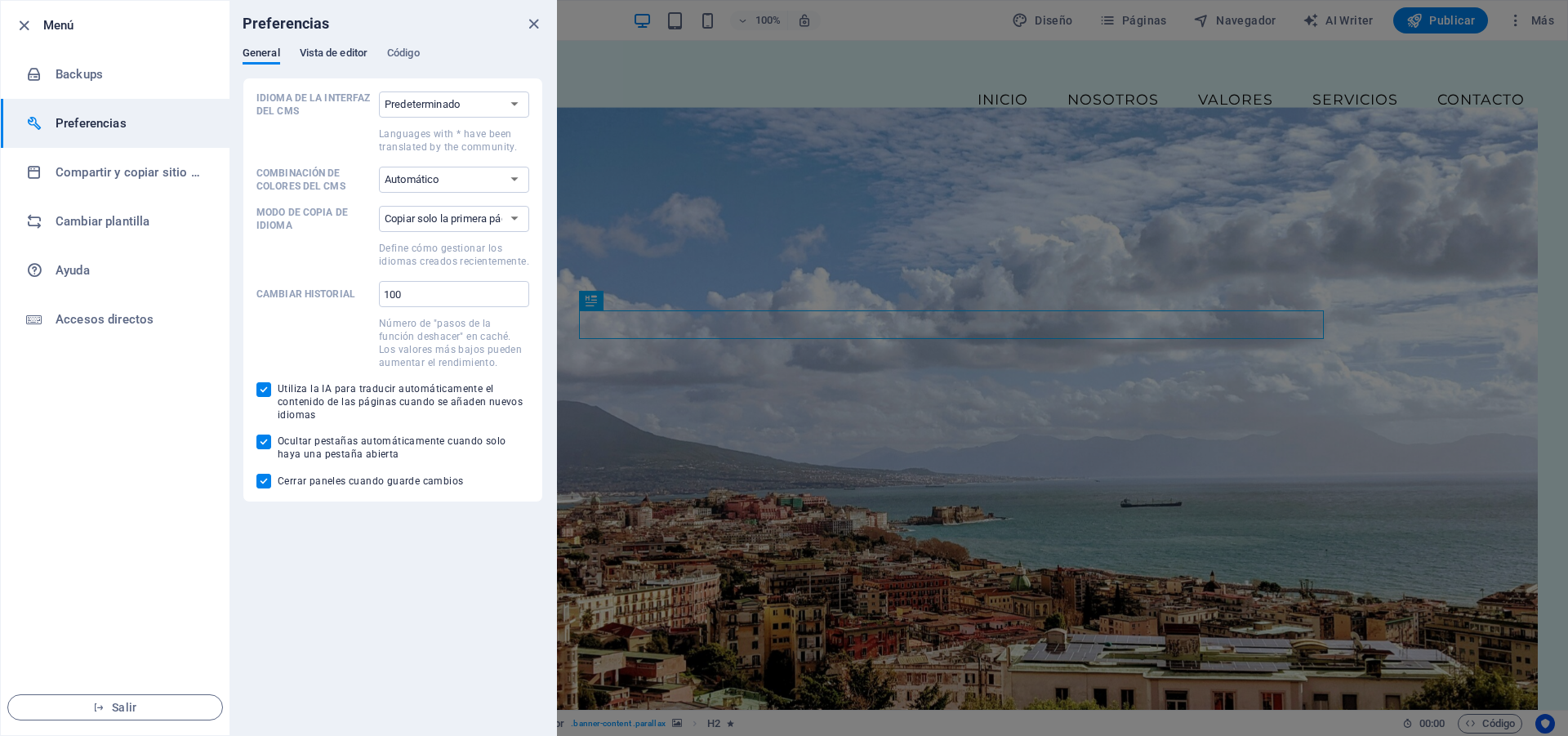
click at [332, 58] on span "Vista de editor" at bounding box center [333, 54] width 68 height 23
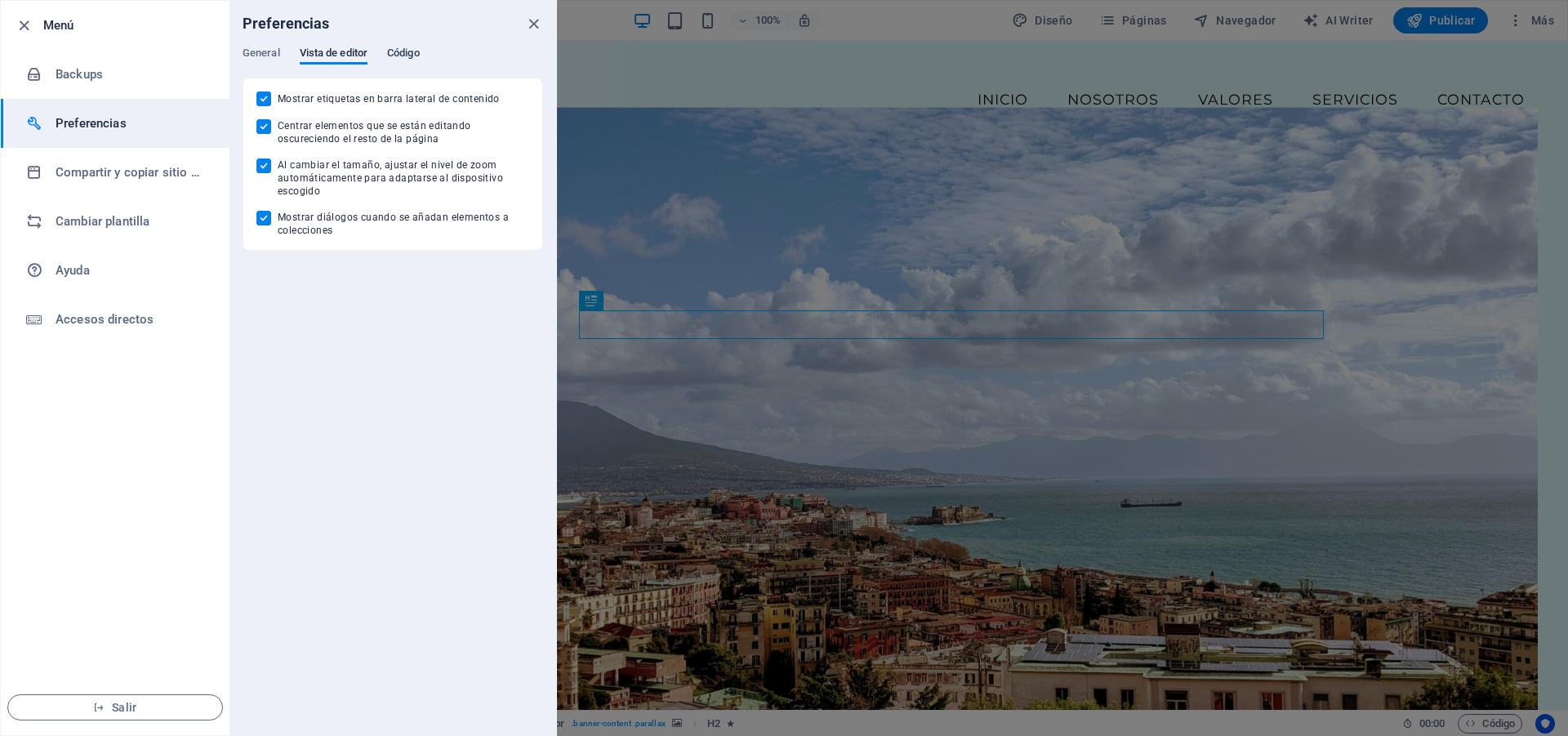
click at [405, 54] on span "Código" at bounding box center [403, 54] width 32 height 23
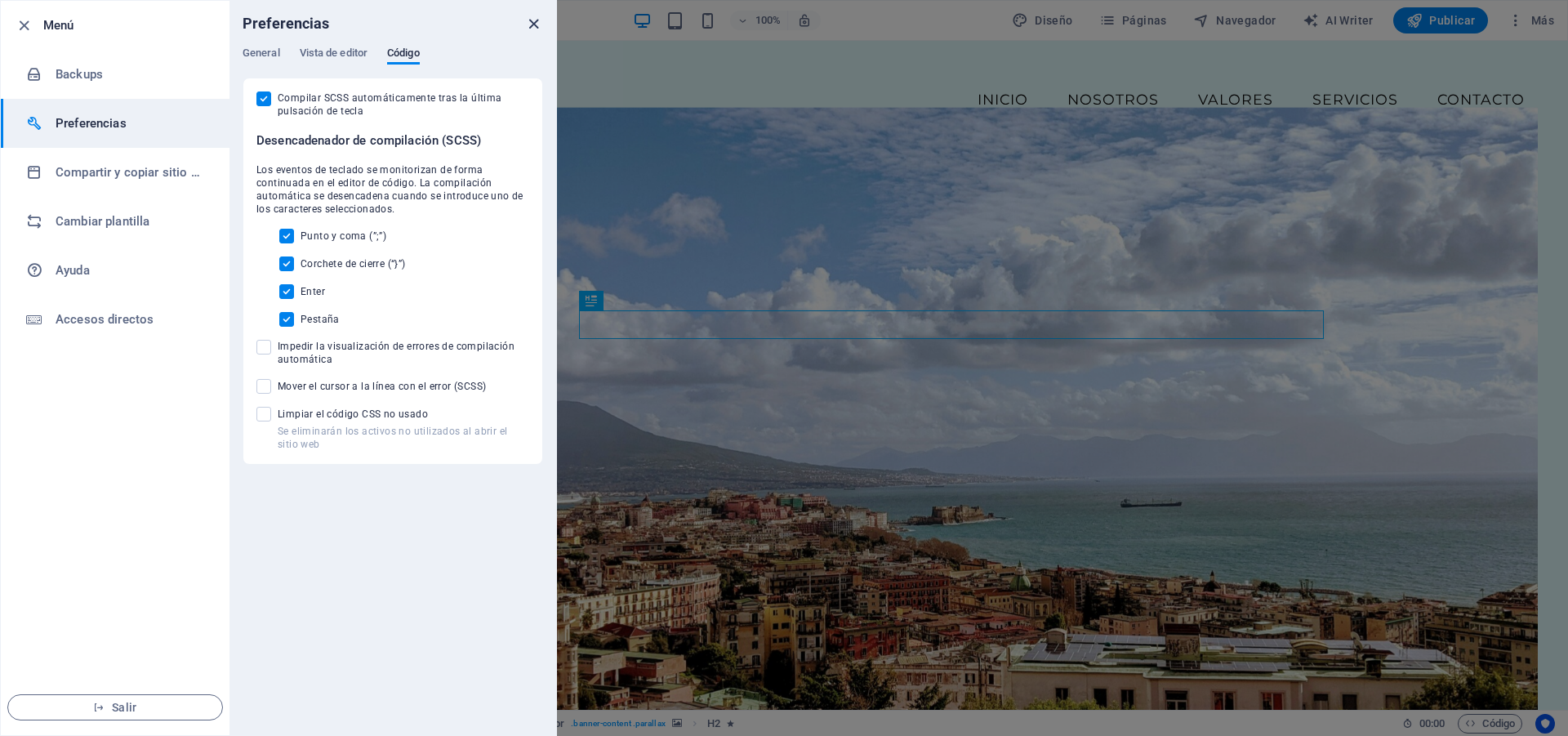
click at [540, 26] on icon "close" at bounding box center [534, 24] width 19 height 19
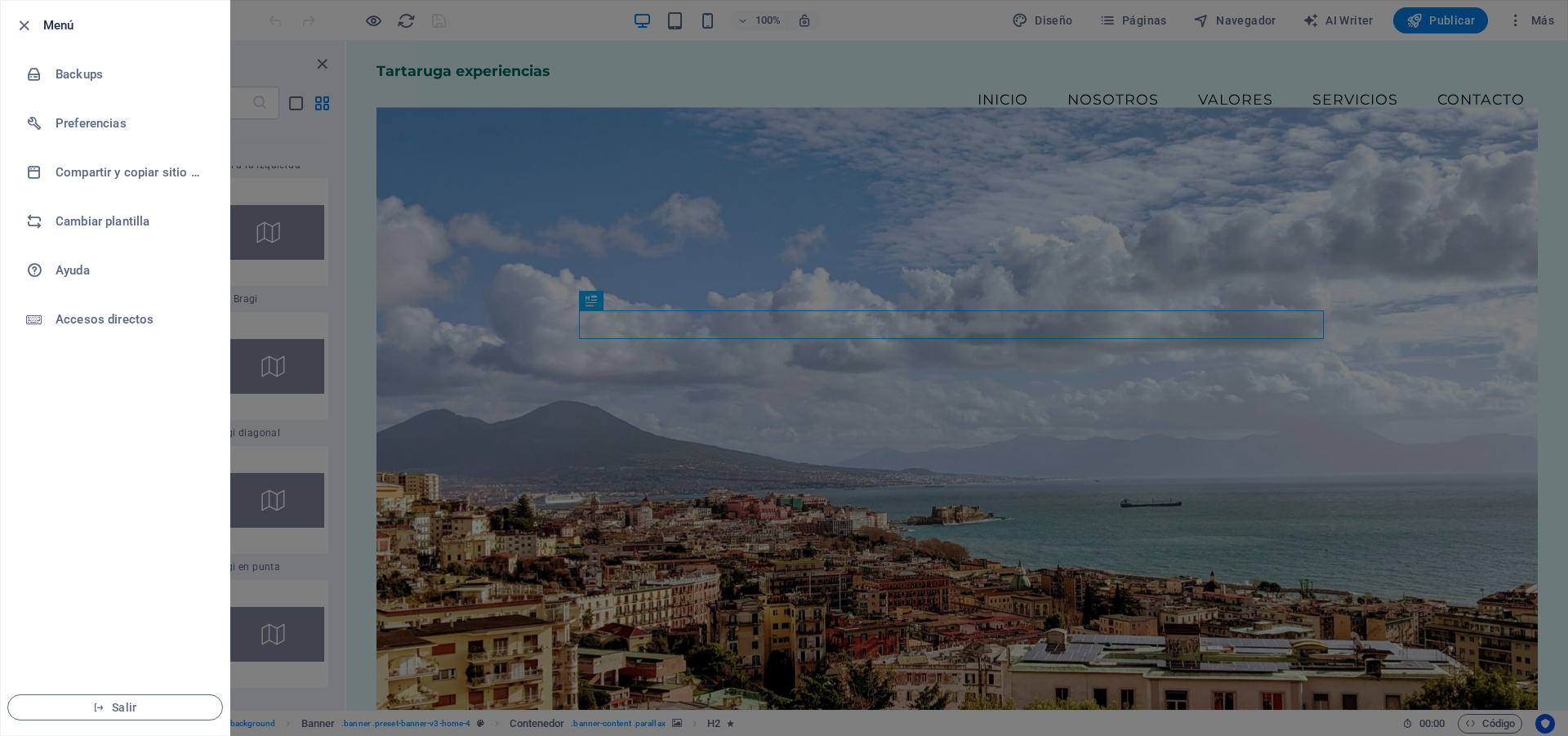
click at [688, 98] on div at bounding box center [784, 368] width 1568 height 736
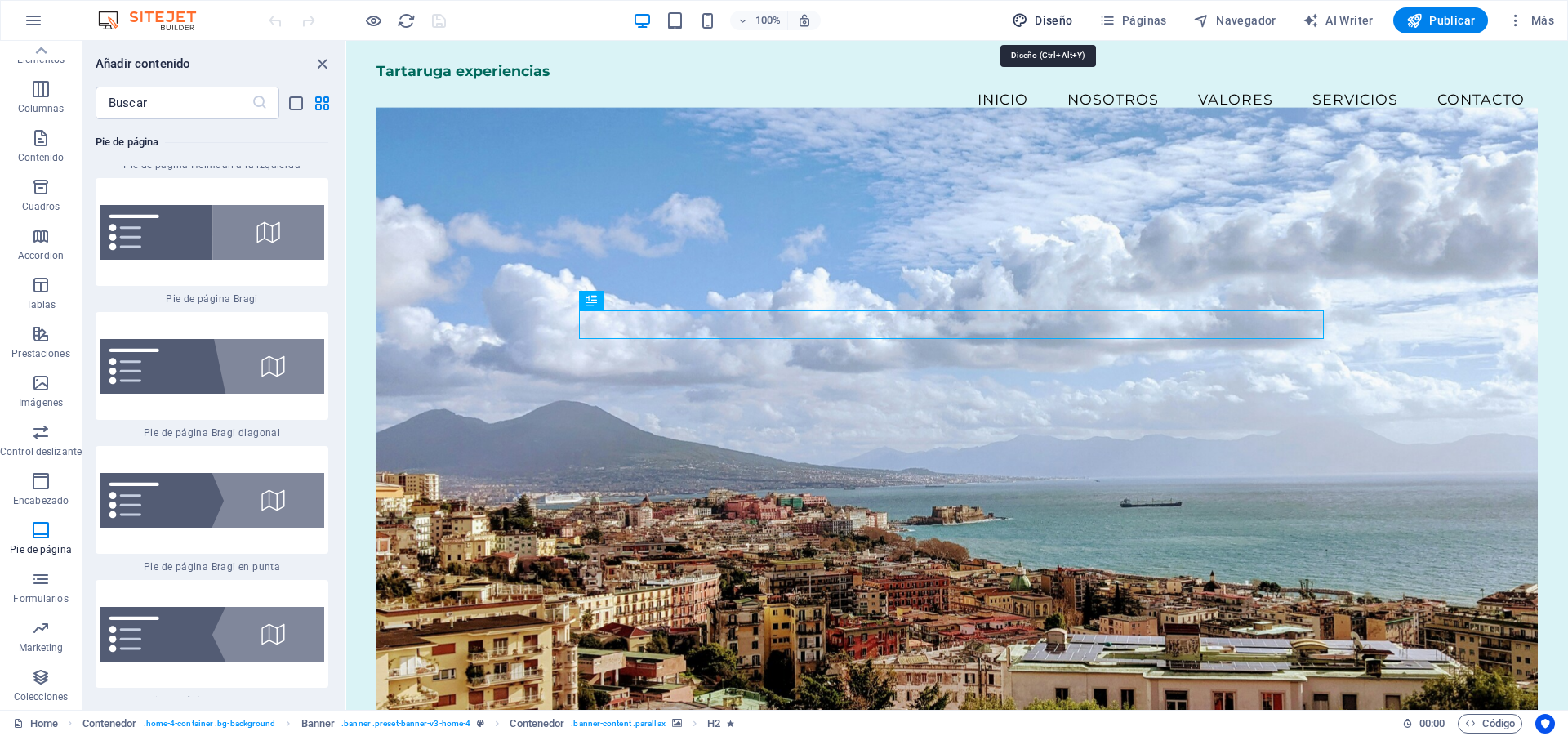
click at [1035, 14] on span "Diseño" at bounding box center [1042, 20] width 61 height 16
select select "px"
select select "200"
select select "px"
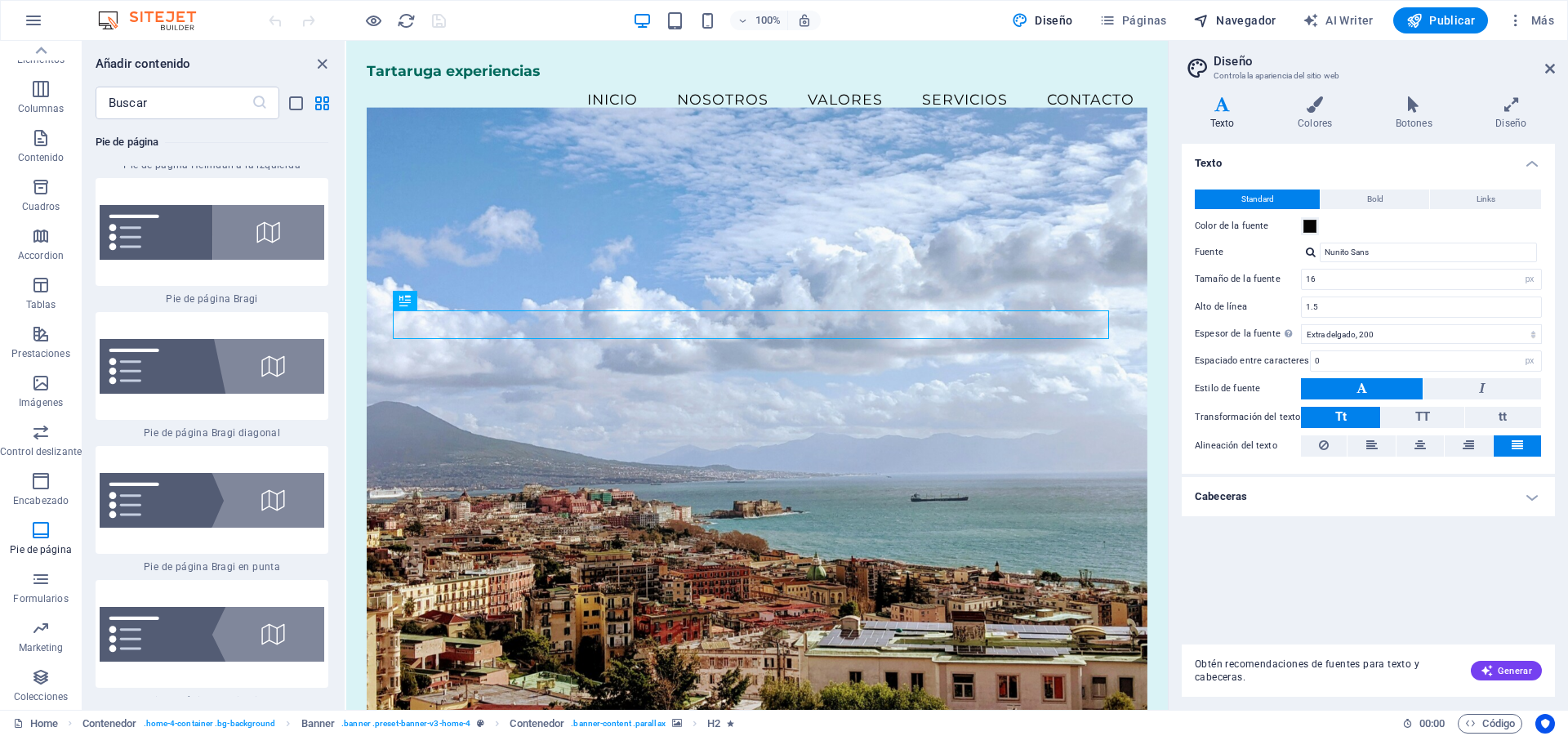
click at [1253, 18] on span "Navegador" at bounding box center [1234, 20] width 83 height 16
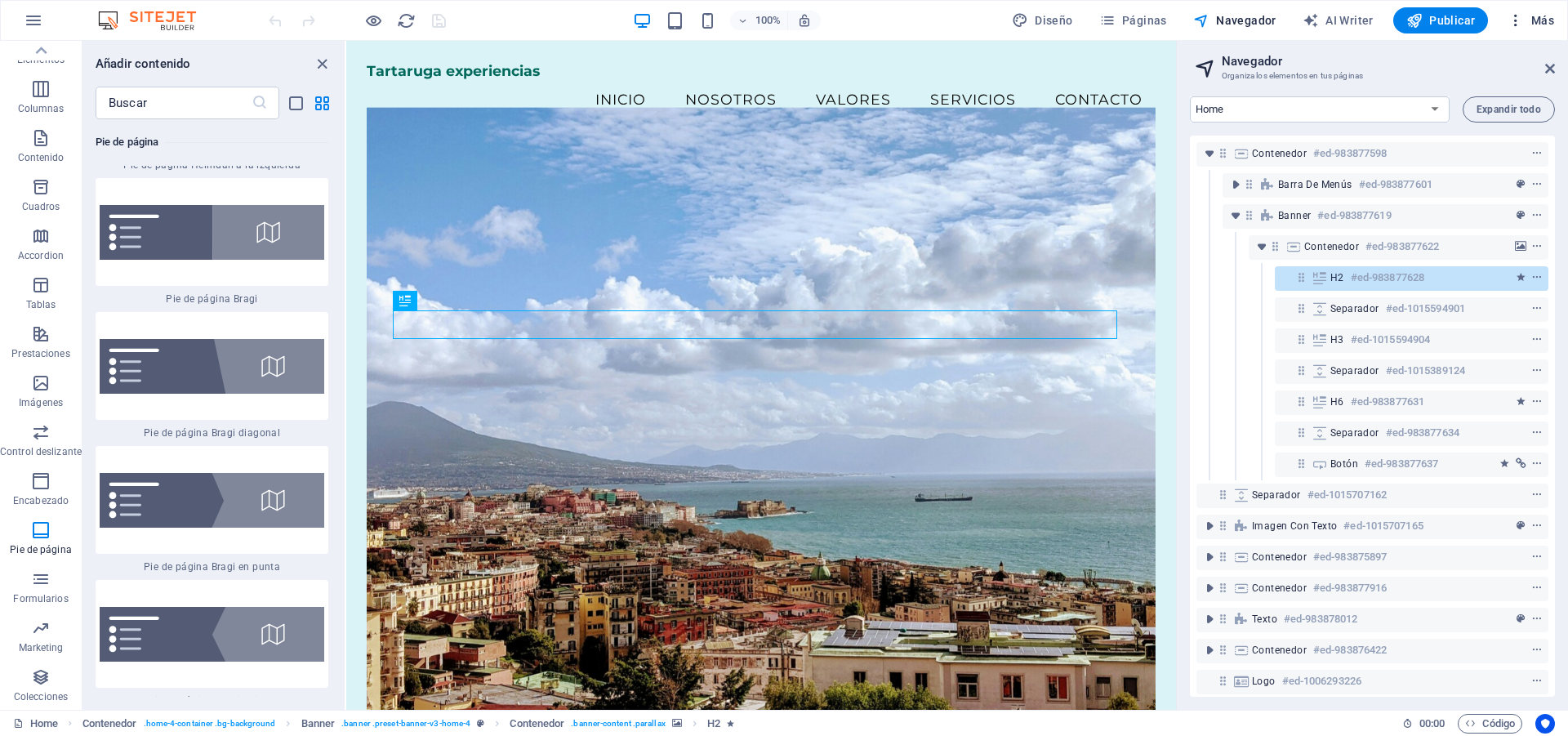
click at [1531, 24] on span "Más" at bounding box center [1530, 20] width 47 height 16
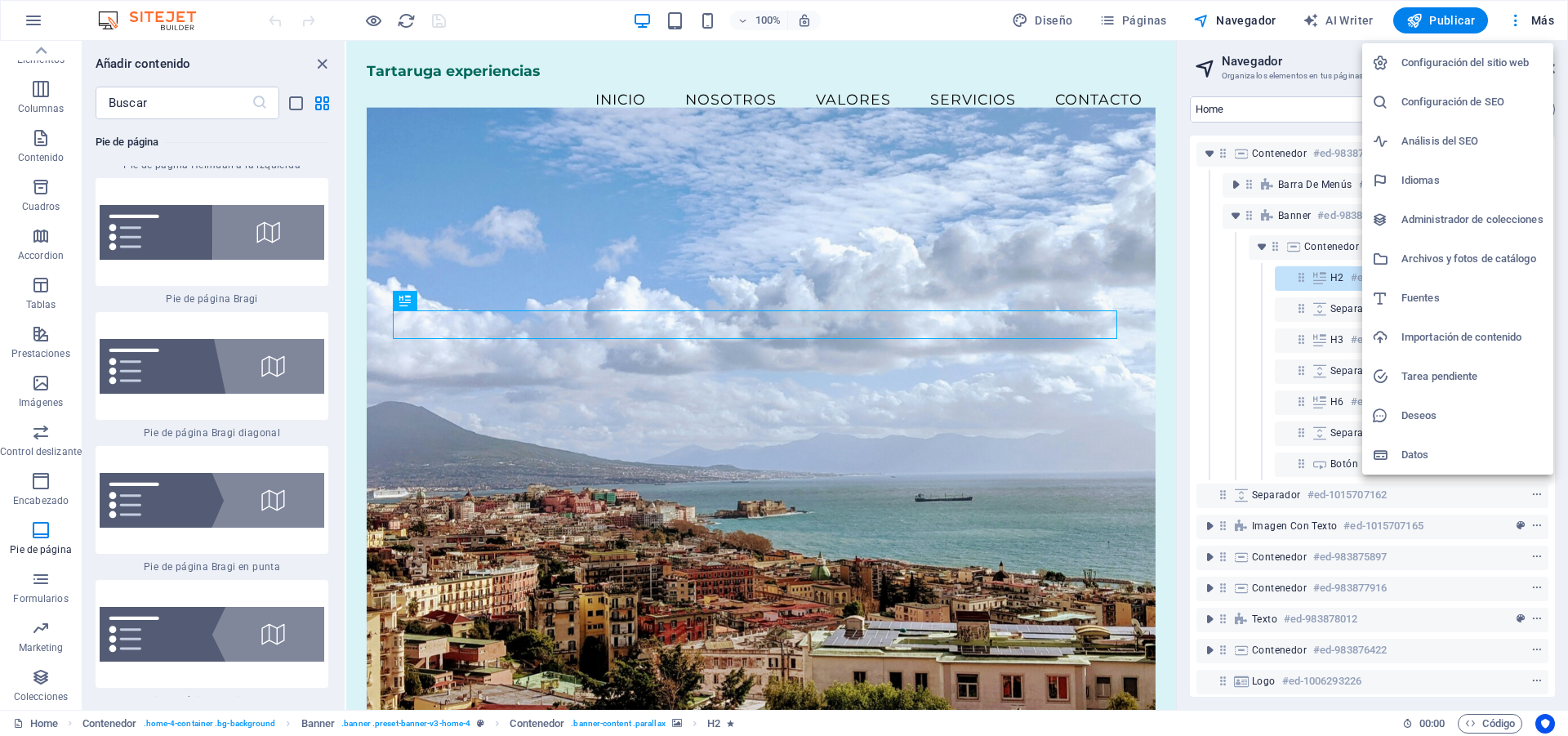
click at [1443, 374] on h6 "Tarea pendiente" at bounding box center [1471, 377] width 142 height 20
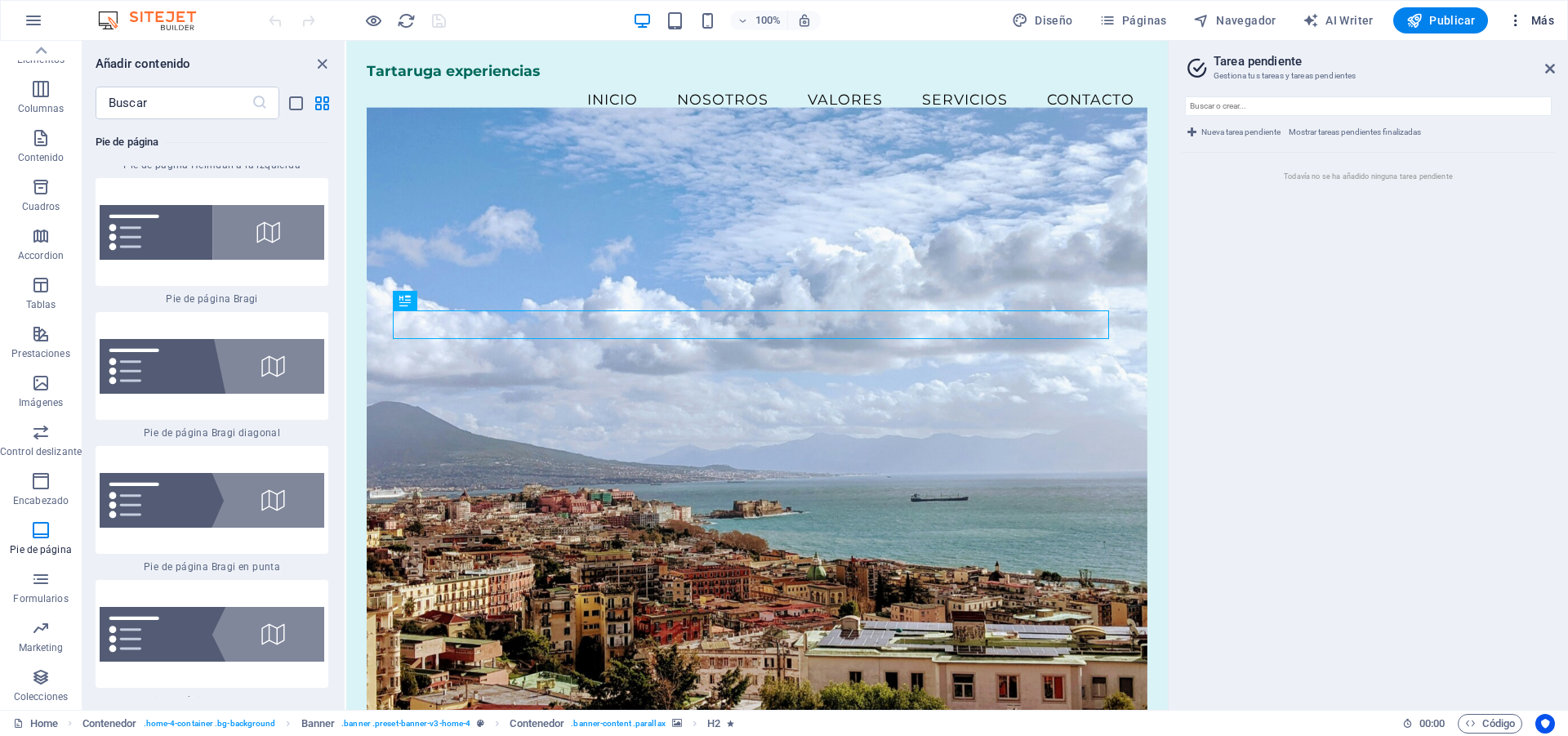
click at [1524, 22] on span "Más" at bounding box center [1530, 20] width 47 height 16
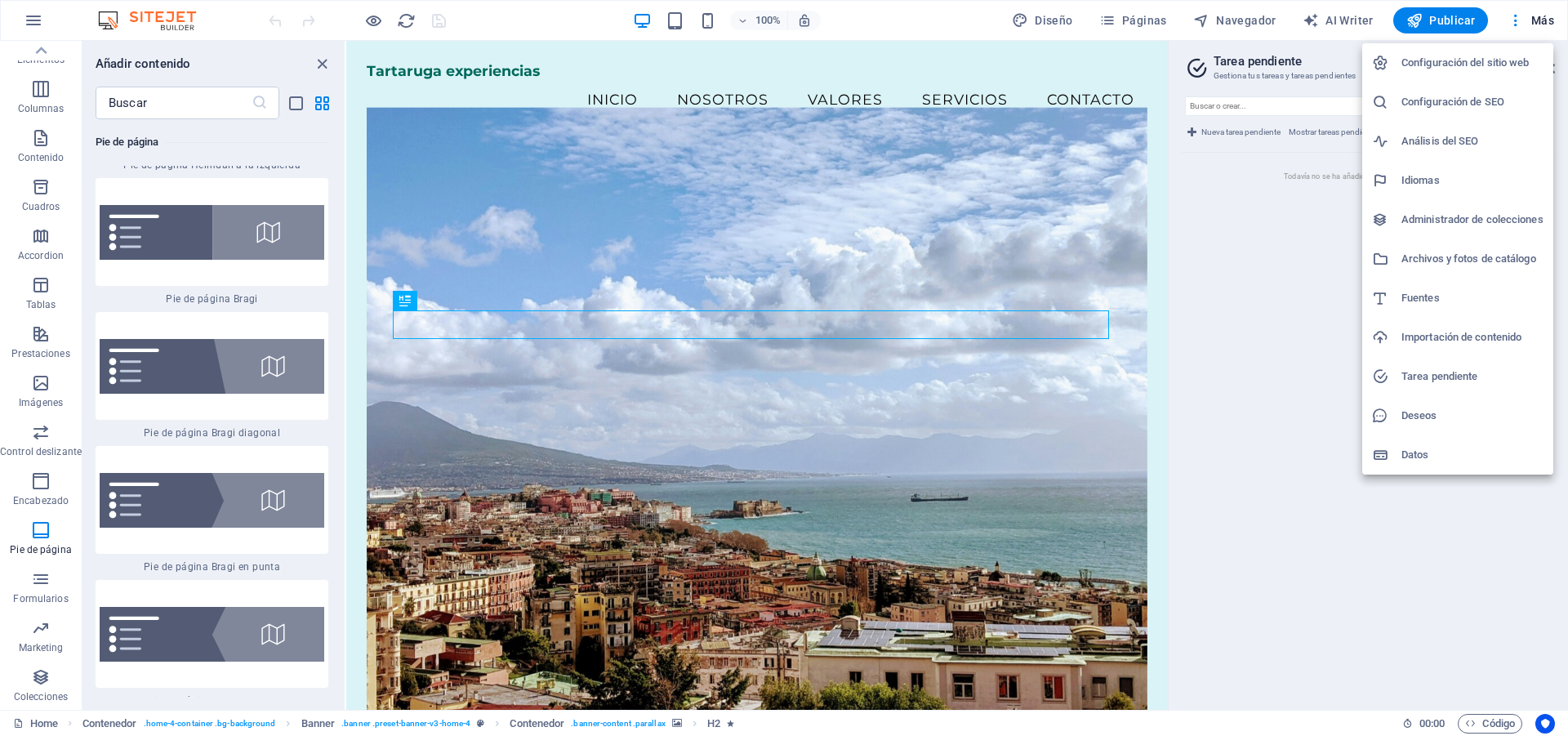
click at [1450, 340] on h6 "Importación de contenido" at bounding box center [1471, 337] width 142 height 20
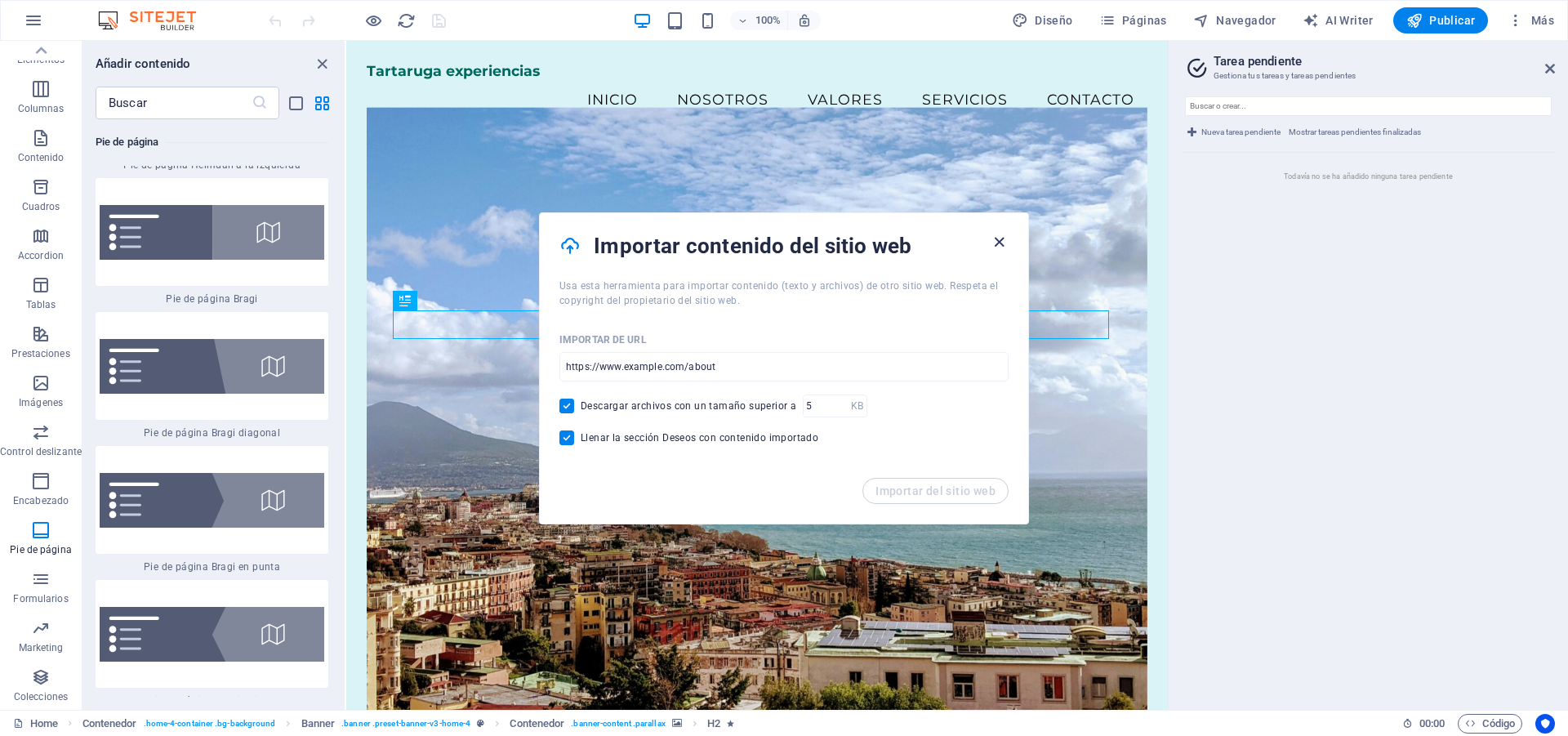
drag, startPoint x: 998, startPoint y: 240, endPoint x: 701, endPoint y: 180, distance: 303.0
click at [998, 240] on icon "button" at bounding box center [999, 243] width 19 height 19
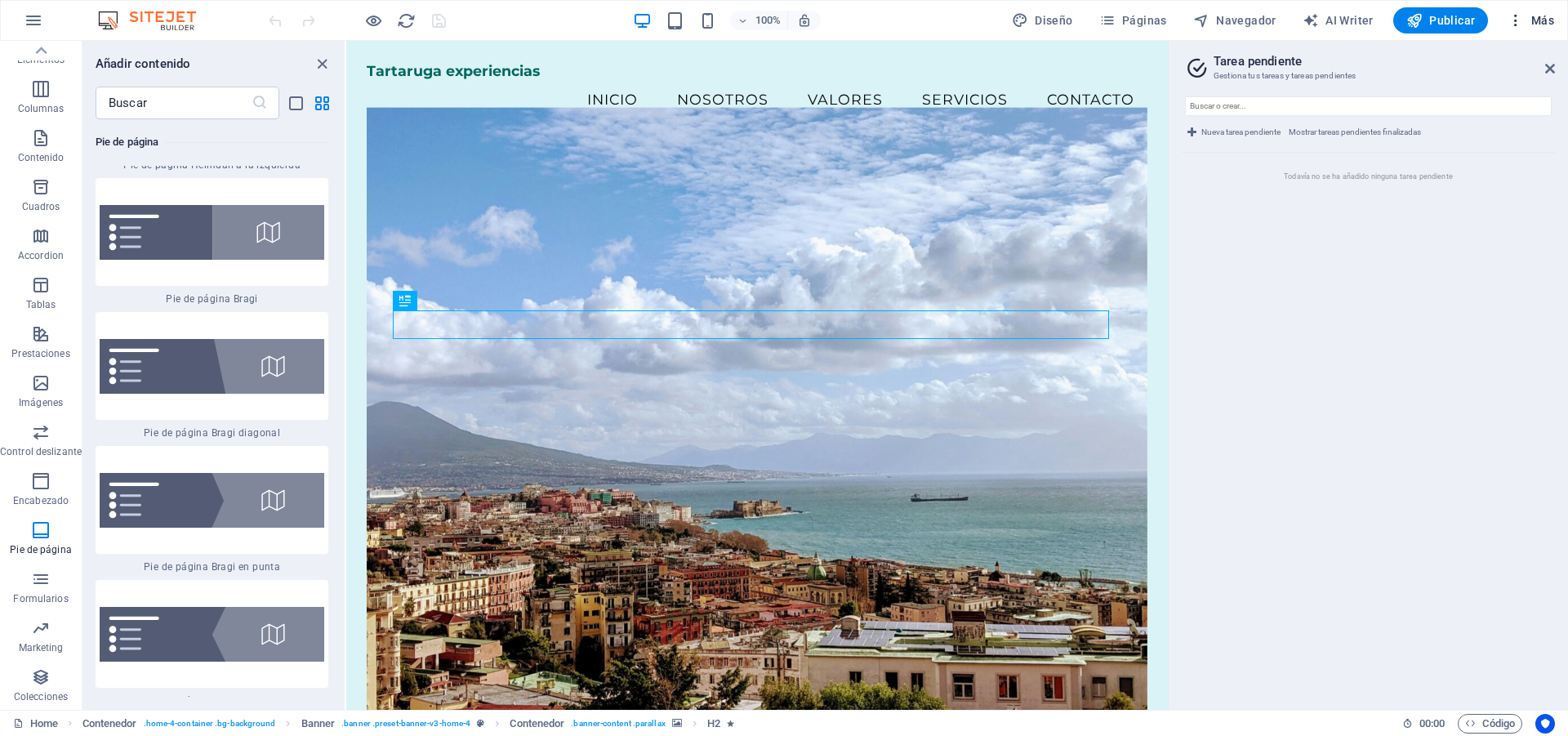
click at [1530, 22] on span "Más" at bounding box center [1530, 20] width 47 height 16
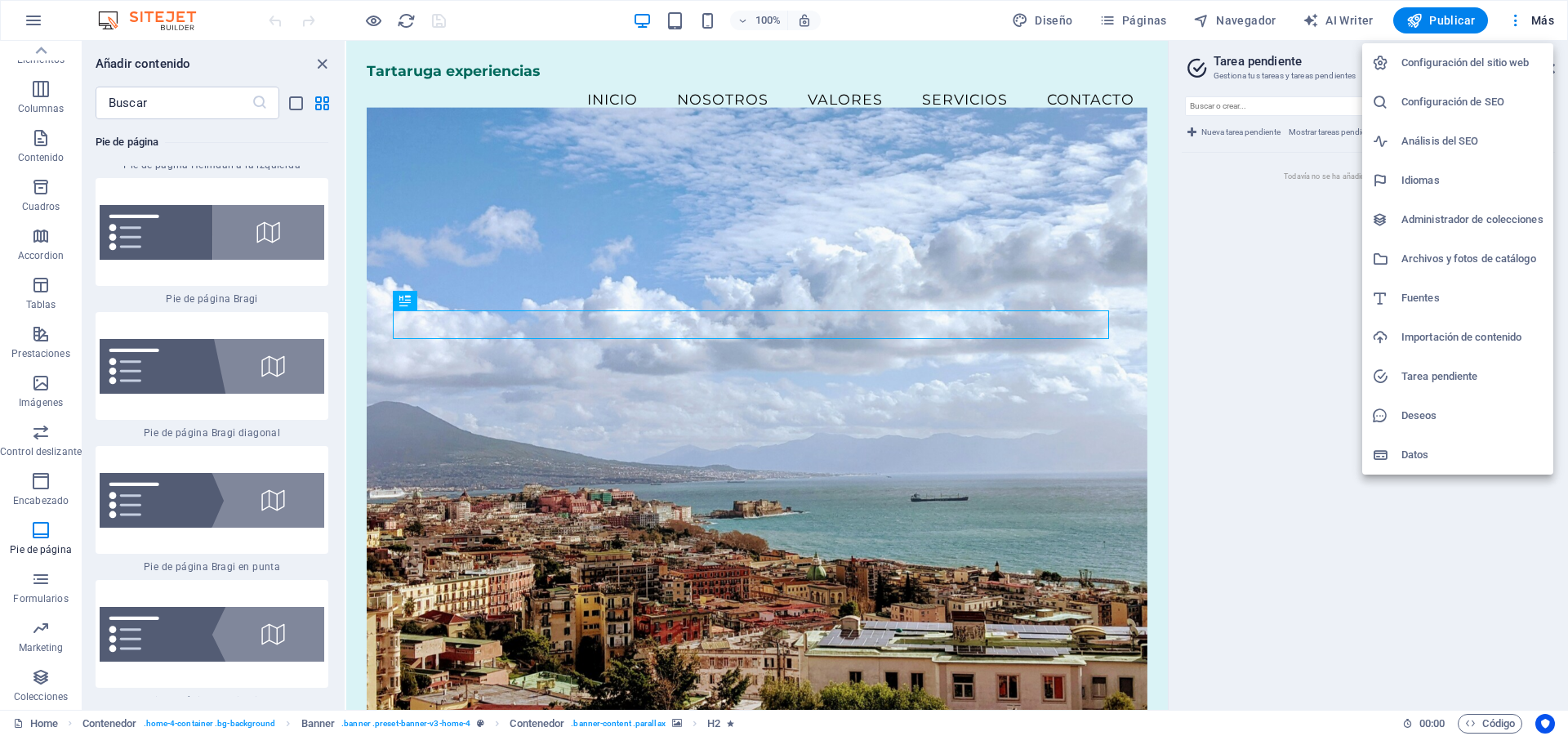
click at [1482, 64] on h6 "Configuración del sitio web" at bounding box center [1471, 63] width 142 height 20
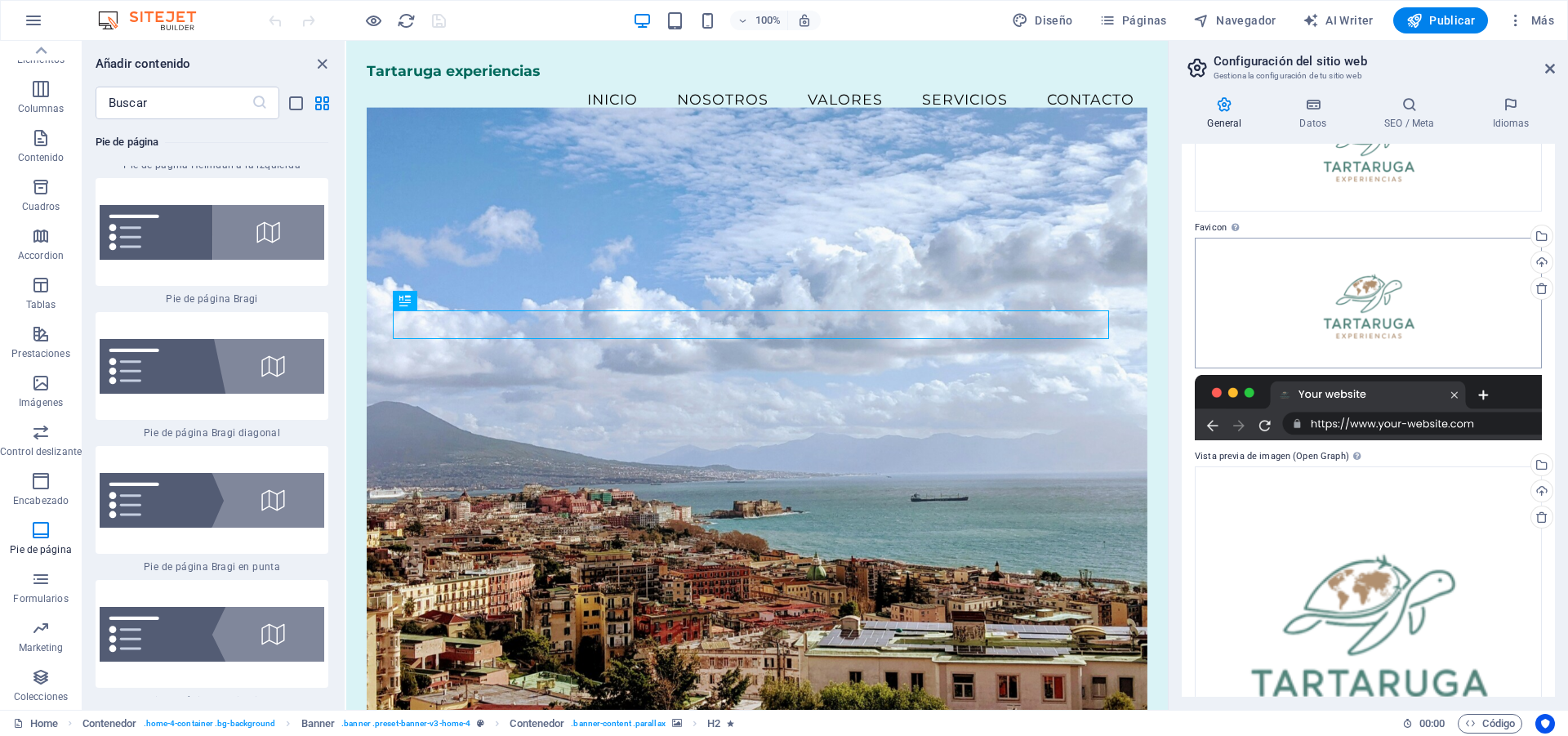
scroll to position [0, 0]
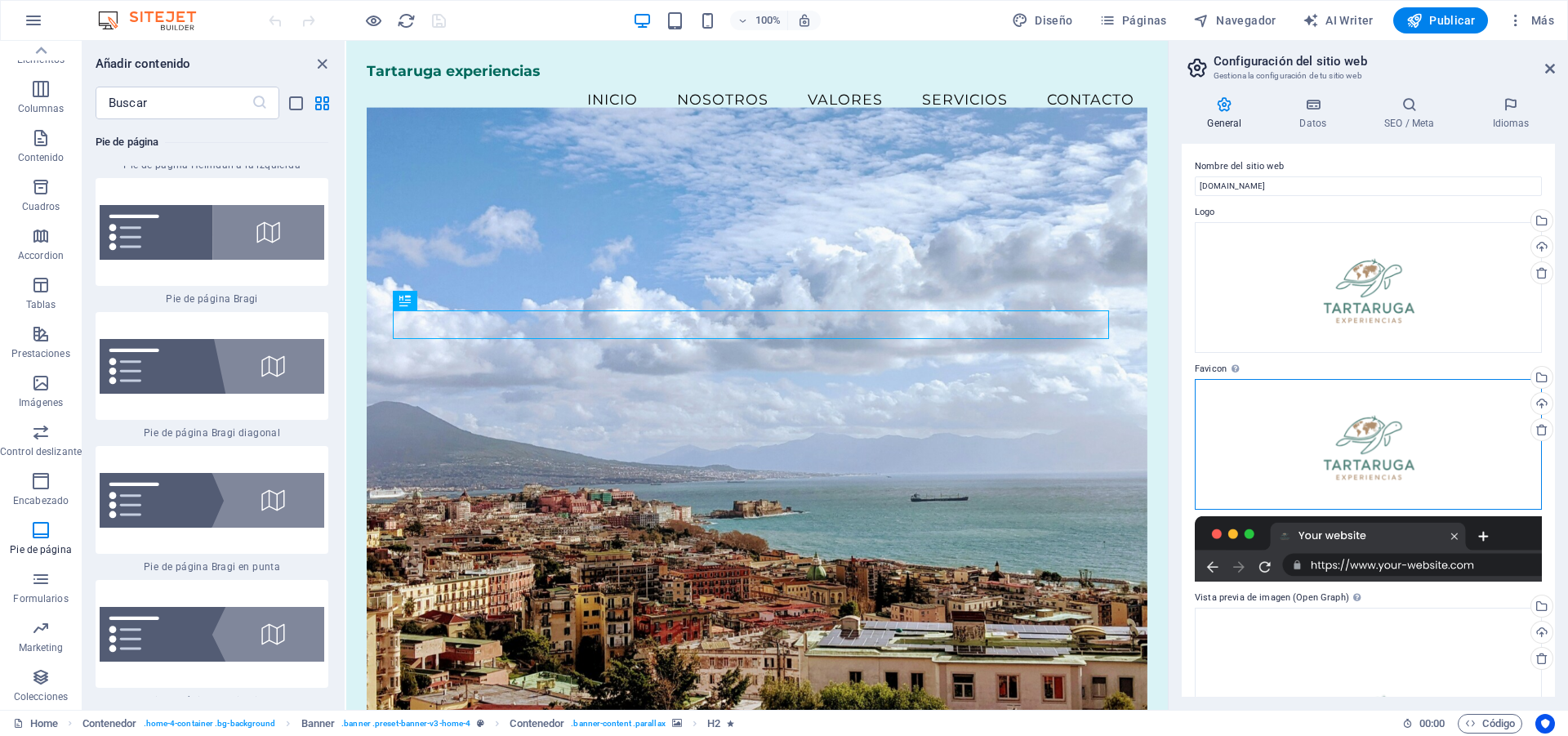
click at [1360, 435] on div "Arrastra archivos aquí, haz clic para escoger archivos o selecciona archivos de…" at bounding box center [1367, 444] width 347 height 131
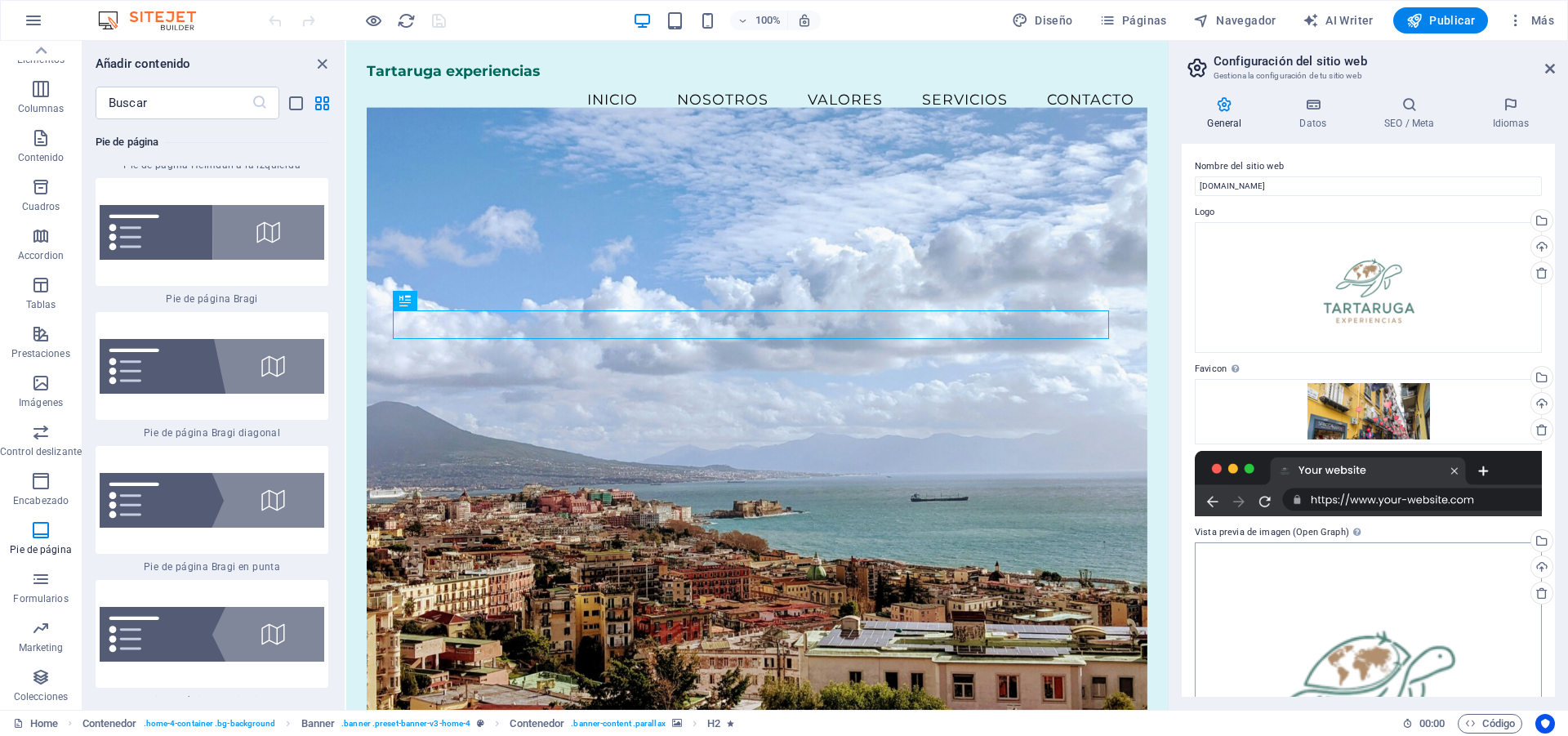
scroll to position [185, 0]
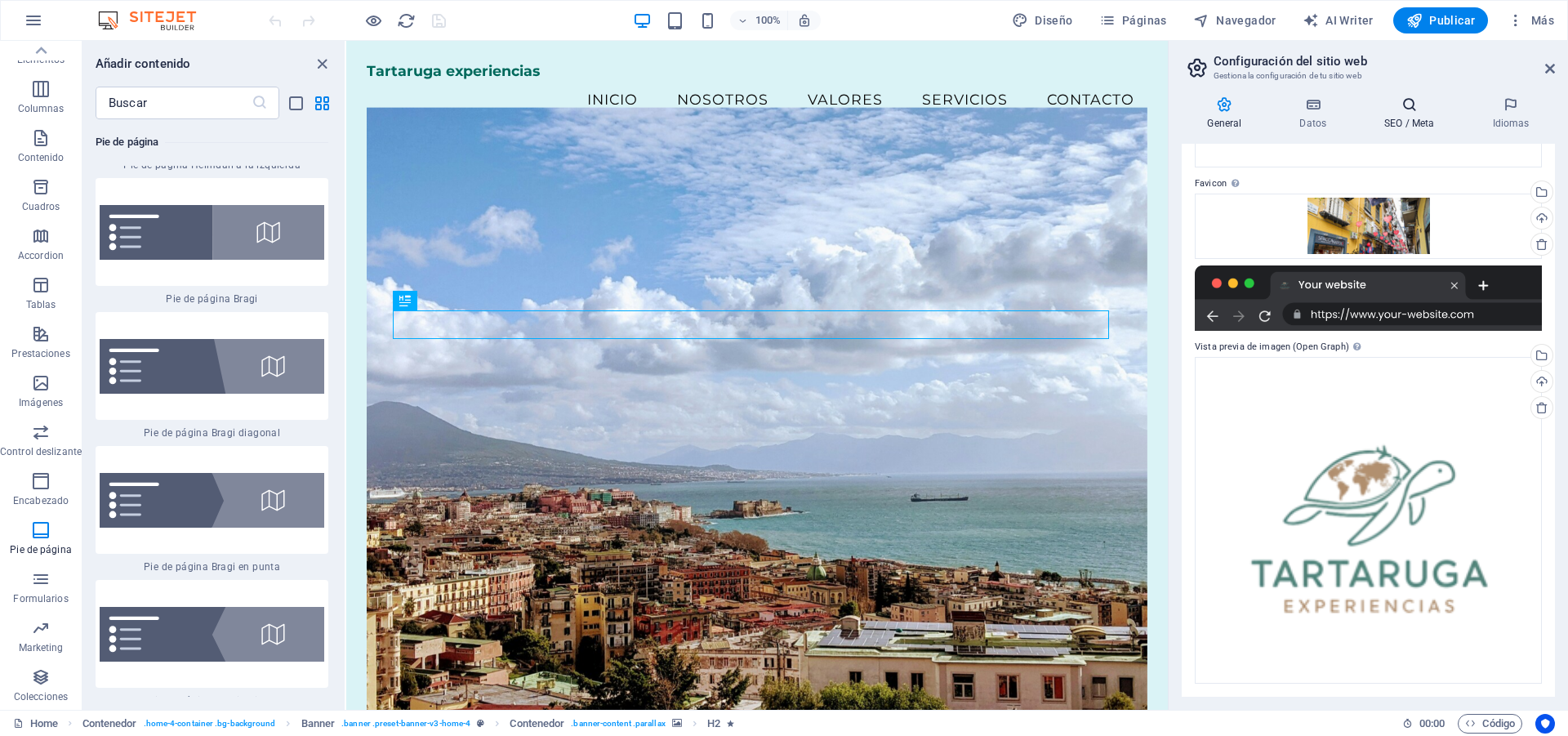
click at [1396, 119] on h4 "SEO / Meta" at bounding box center [1412, 114] width 108 height 34
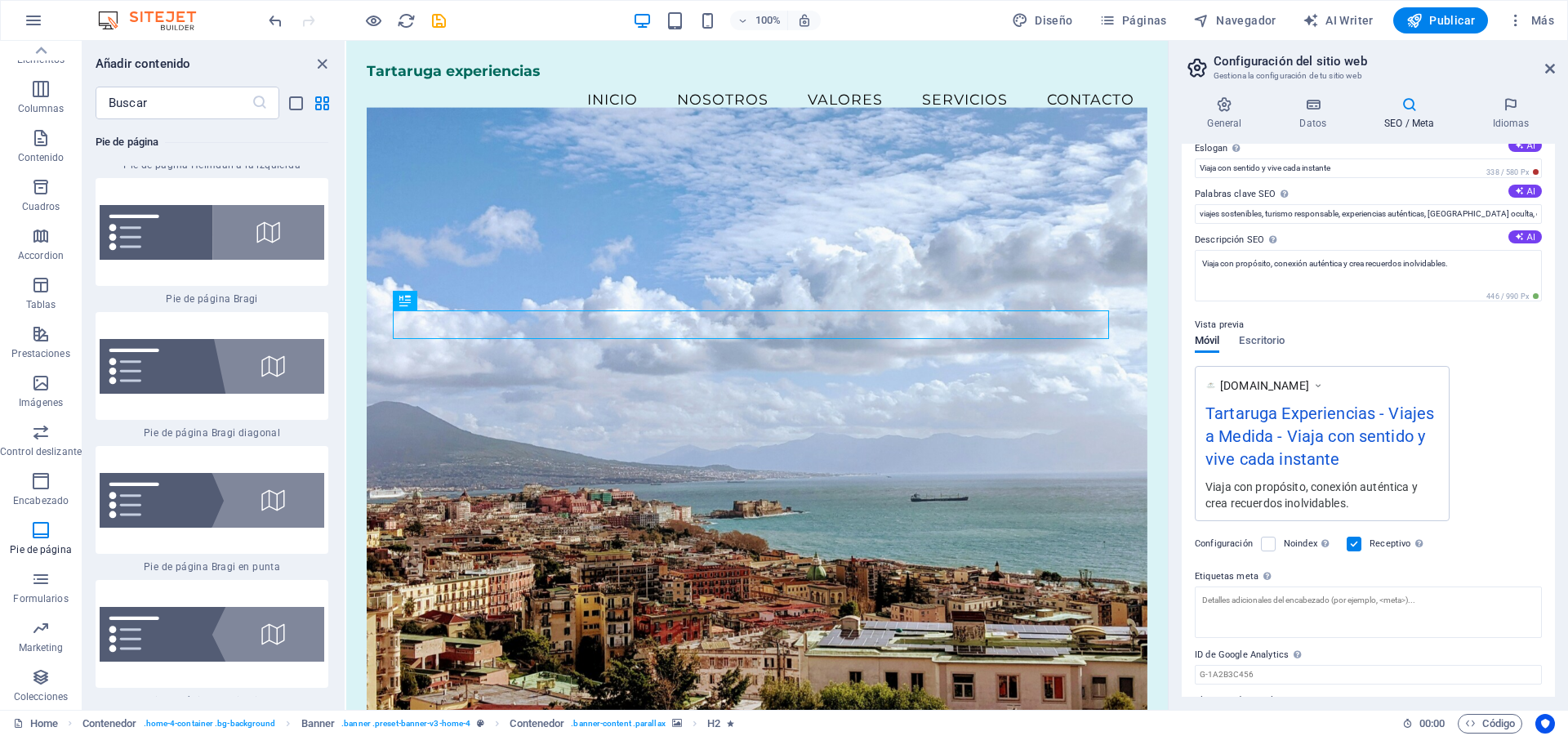
scroll to position [110, 0]
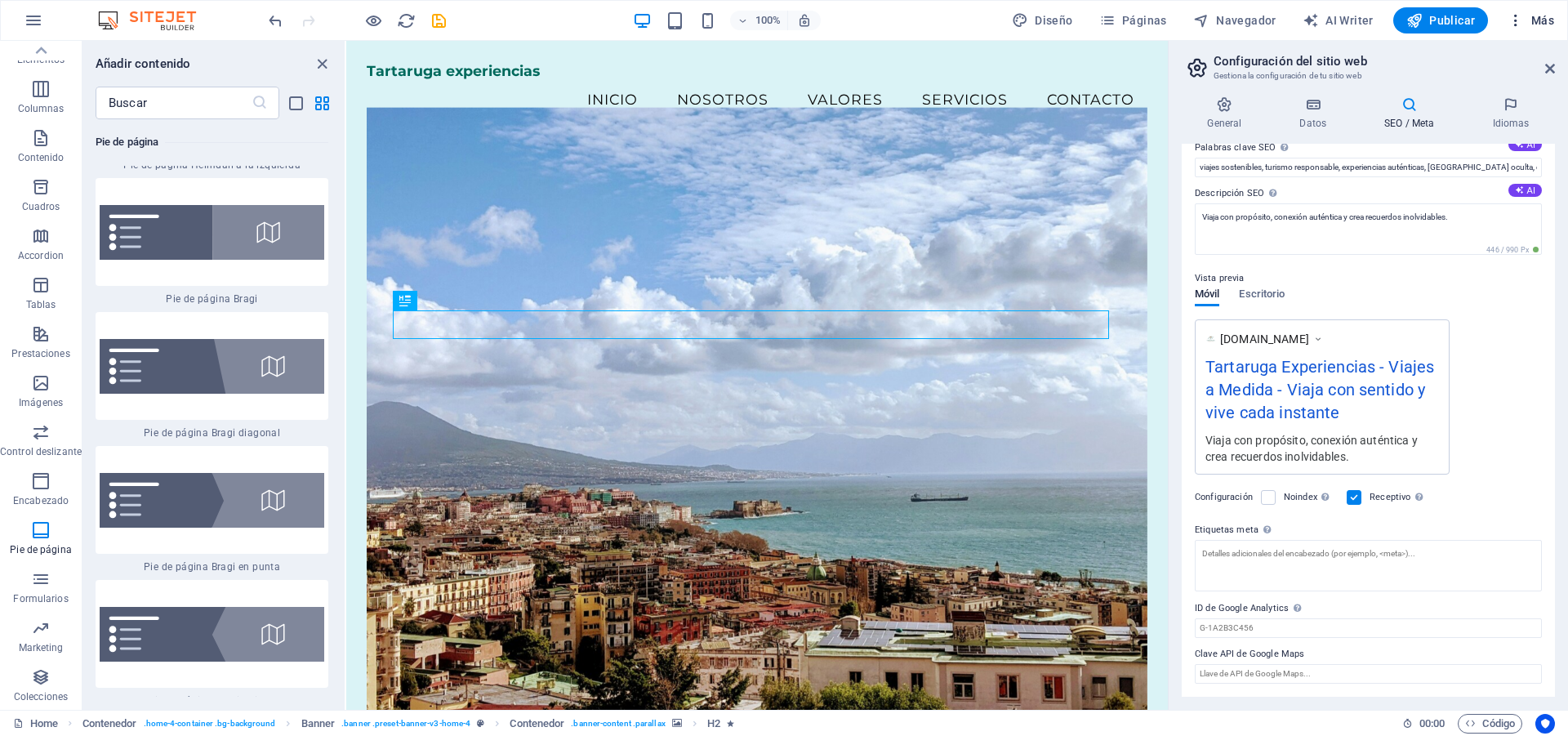
click at [1539, 19] on span "Más" at bounding box center [1530, 20] width 47 height 16
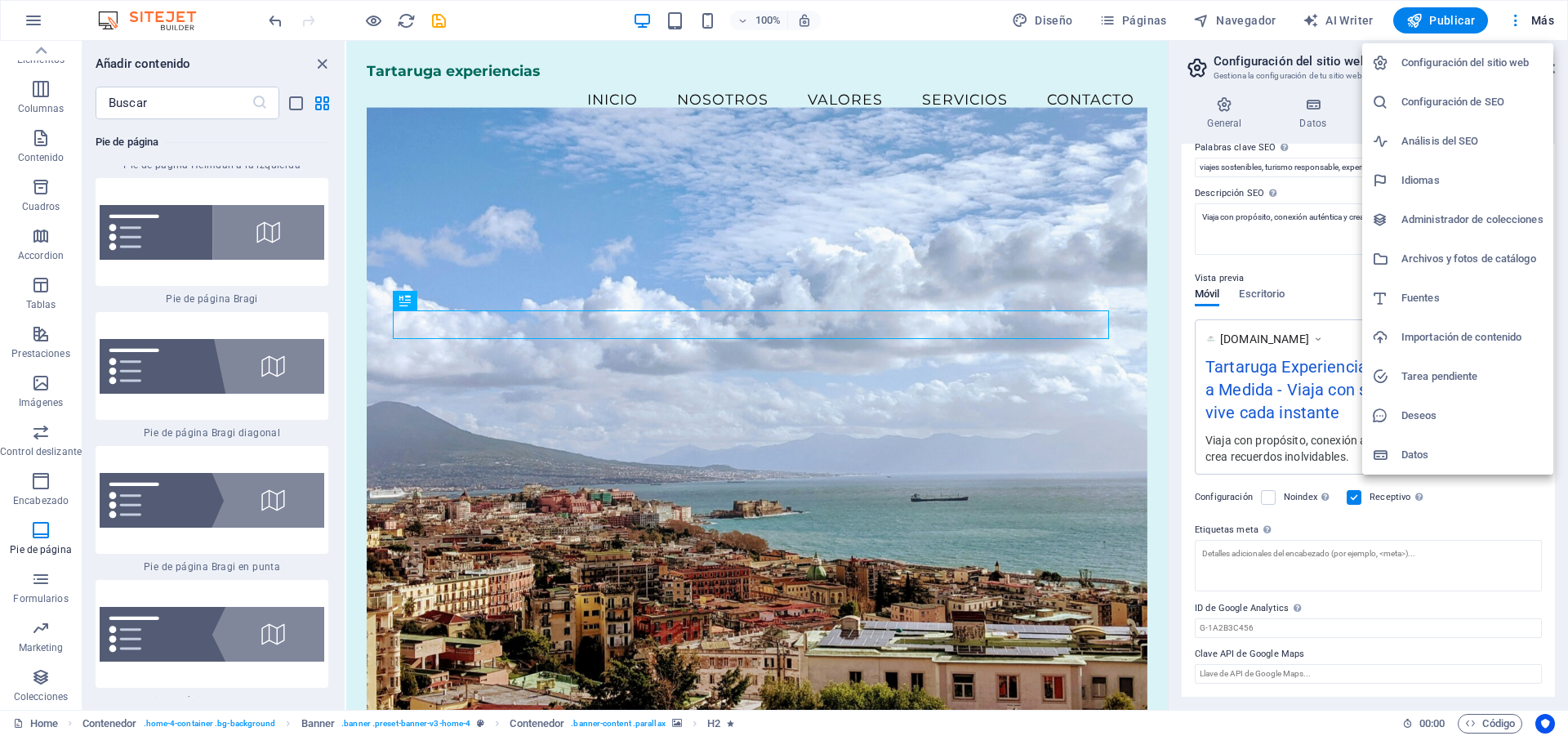
click at [1522, 267] on h6 "Archivos y fotos de catálogo" at bounding box center [1471, 259] width 142 height 20
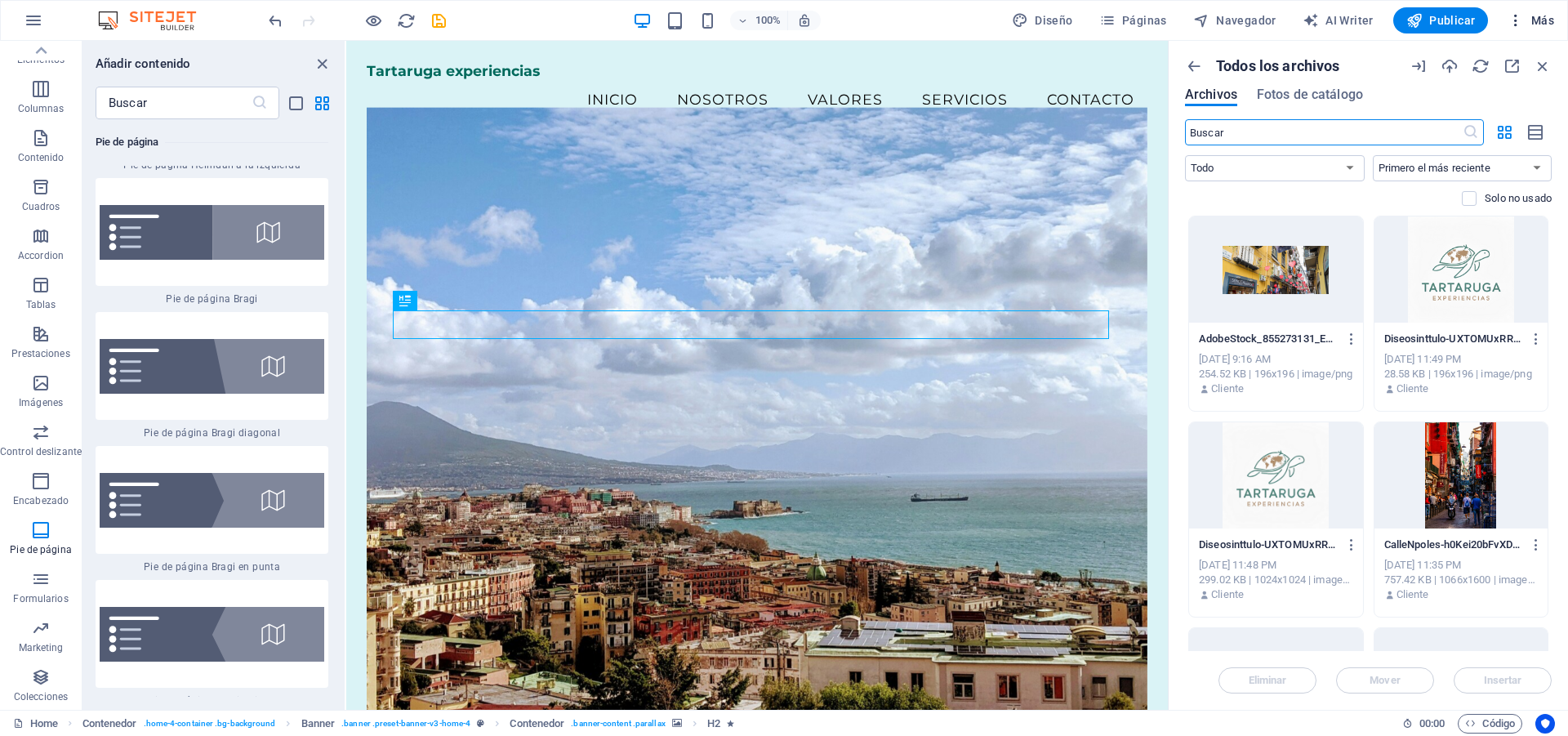
click at [1529, 20] on span "Más" at bounding box center [1530, 20] width 47 height 16
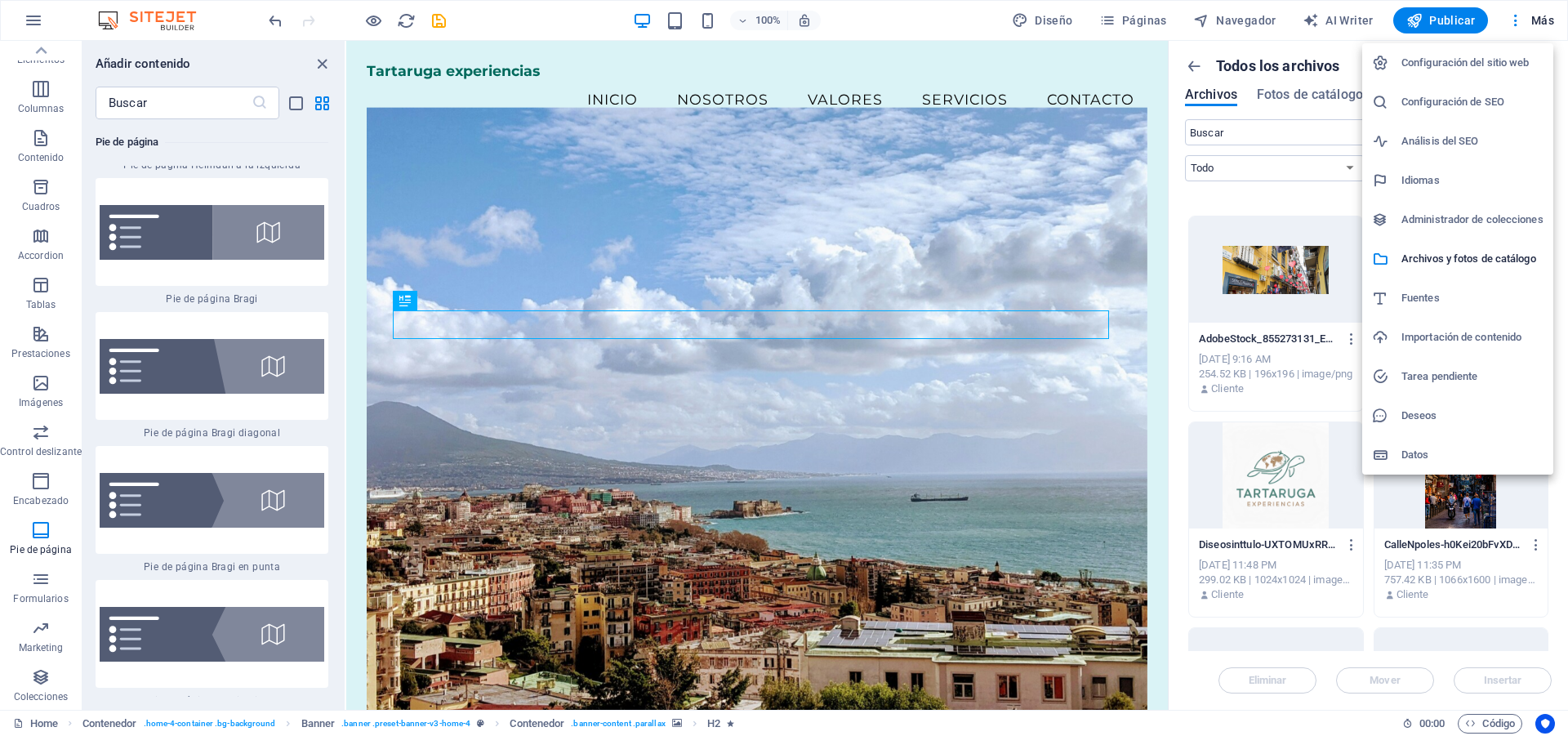
click at [1479, 374] on h6 "Tarea pendiente" at bounding box center [1471, 377] width 142 height 20
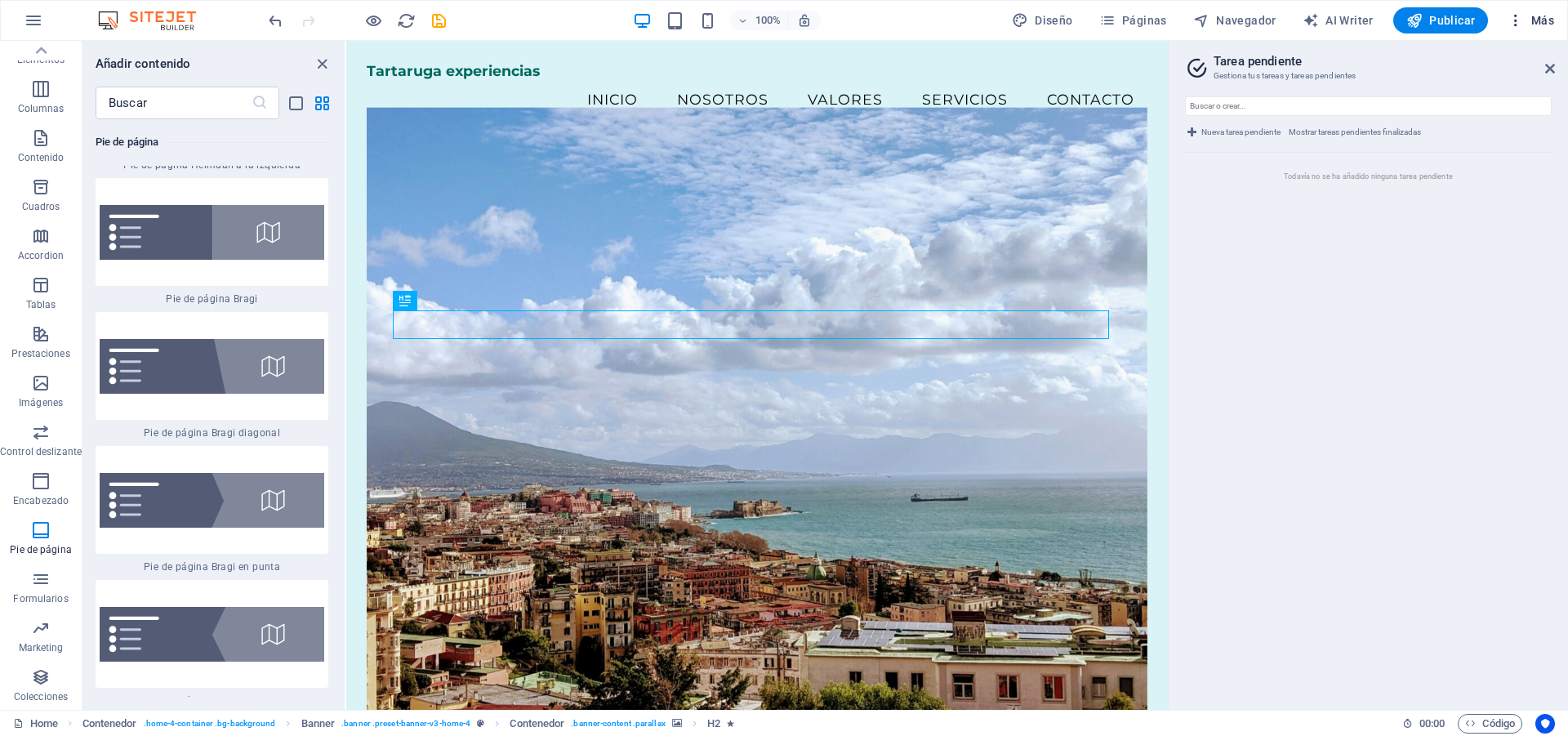
click at [1544, 27] on span "Más" at bounding box center [1530, 20] width 47 height 16
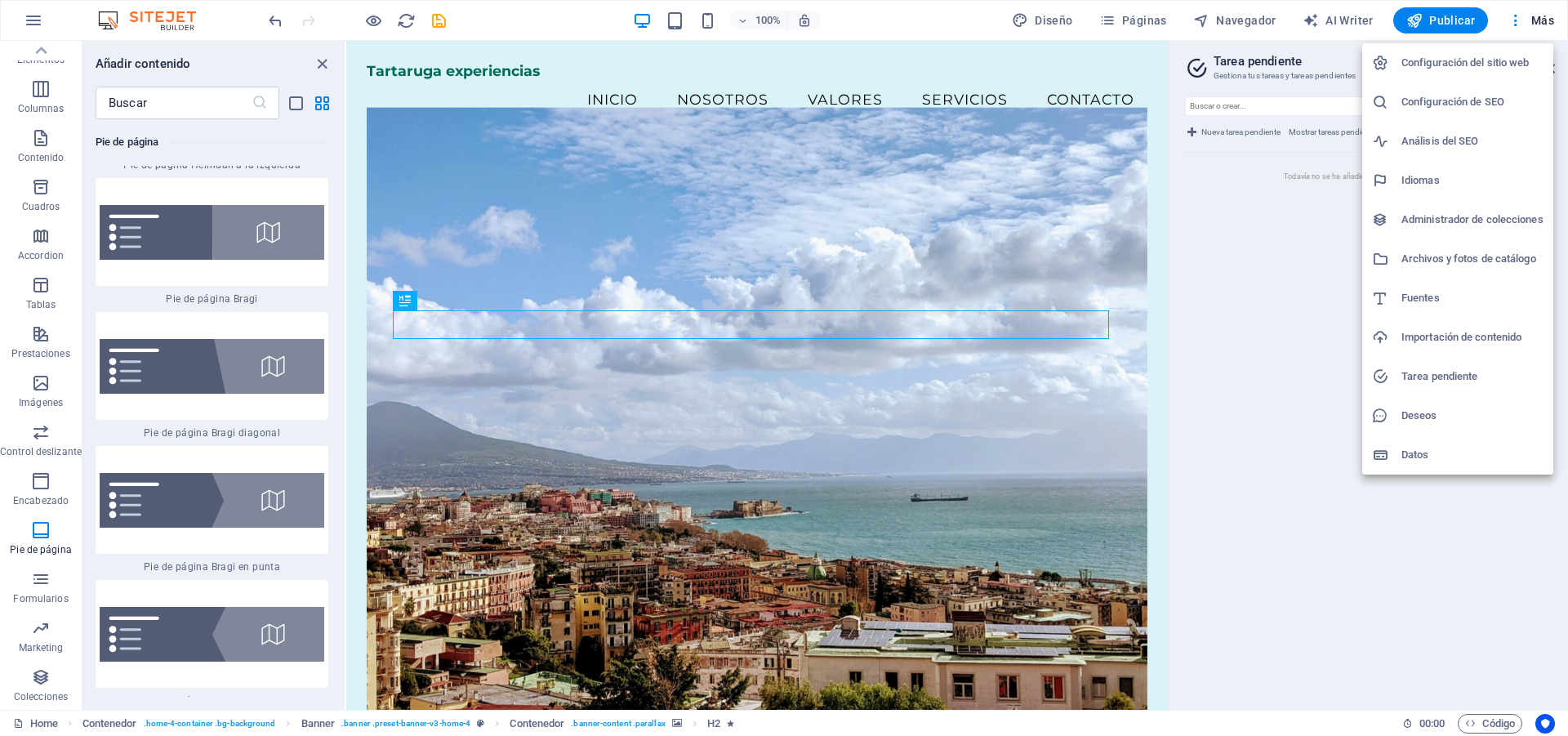
click at [1426, 420] on h6 "Deseos" at bounding box center [1471, 416] width 142 height 20
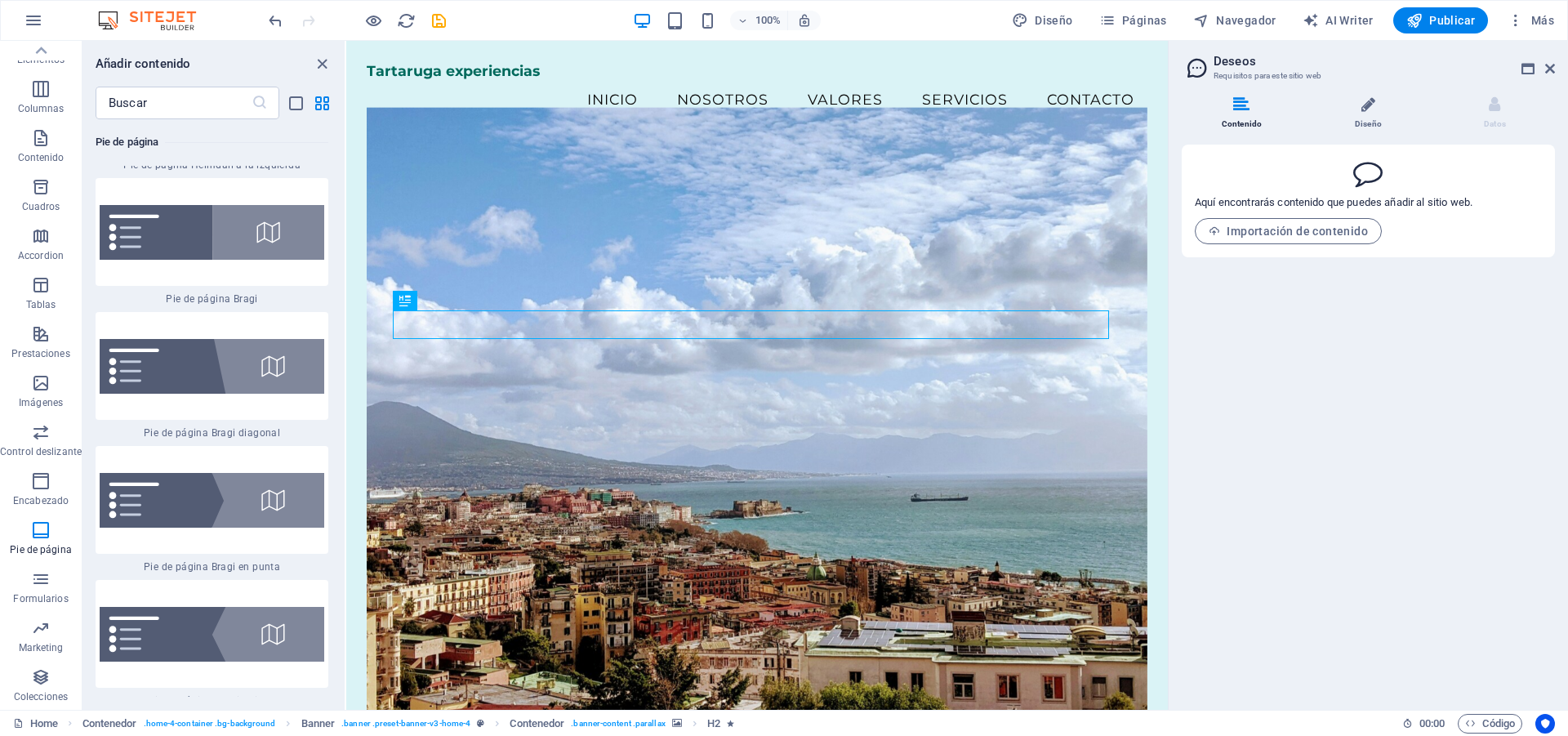
click at [1364, 112] on icon at bounding box center [1368, 104] width 14 height 16
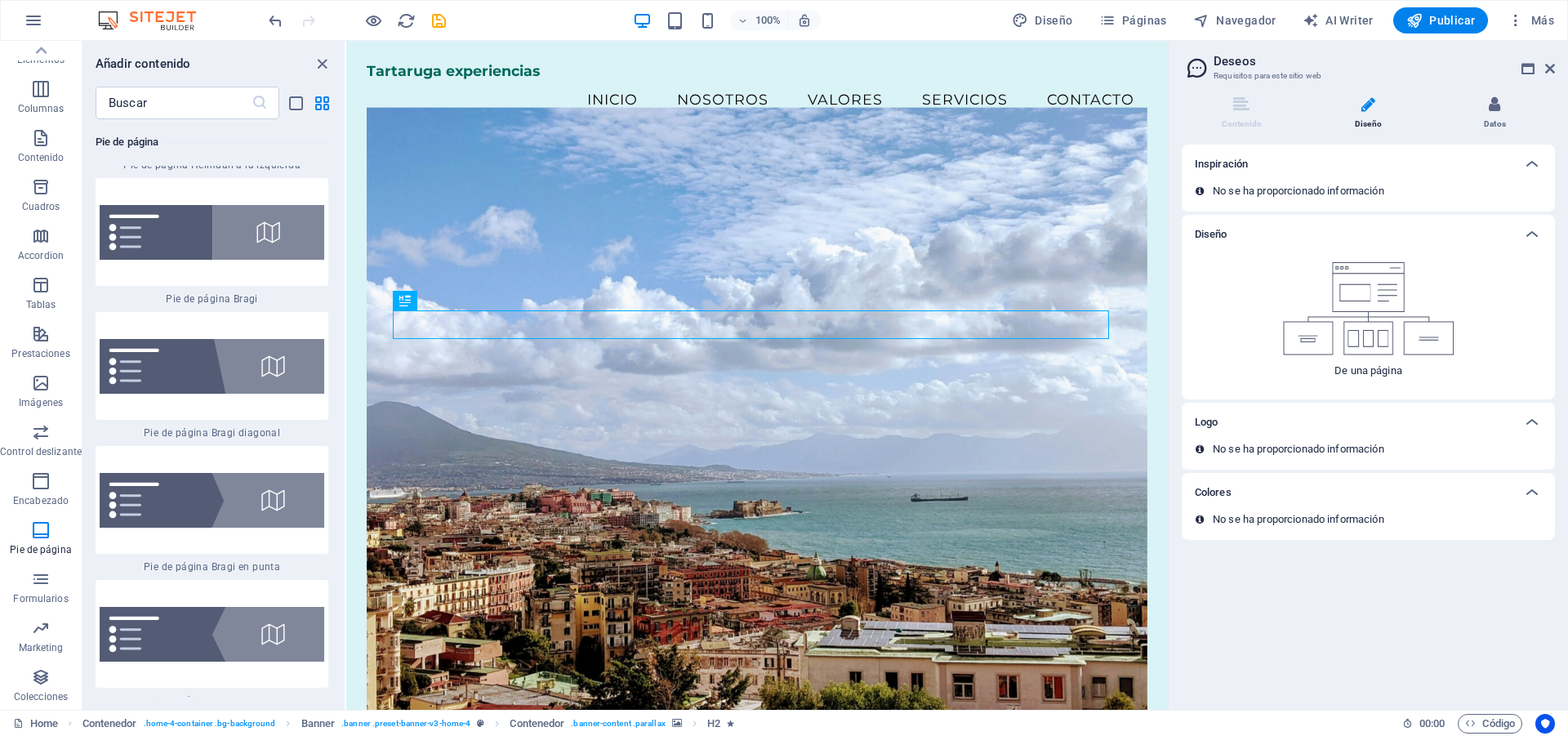
click at [1485, 109] on li "Datos" at bounding box center [1494, 114] width 120 height 35
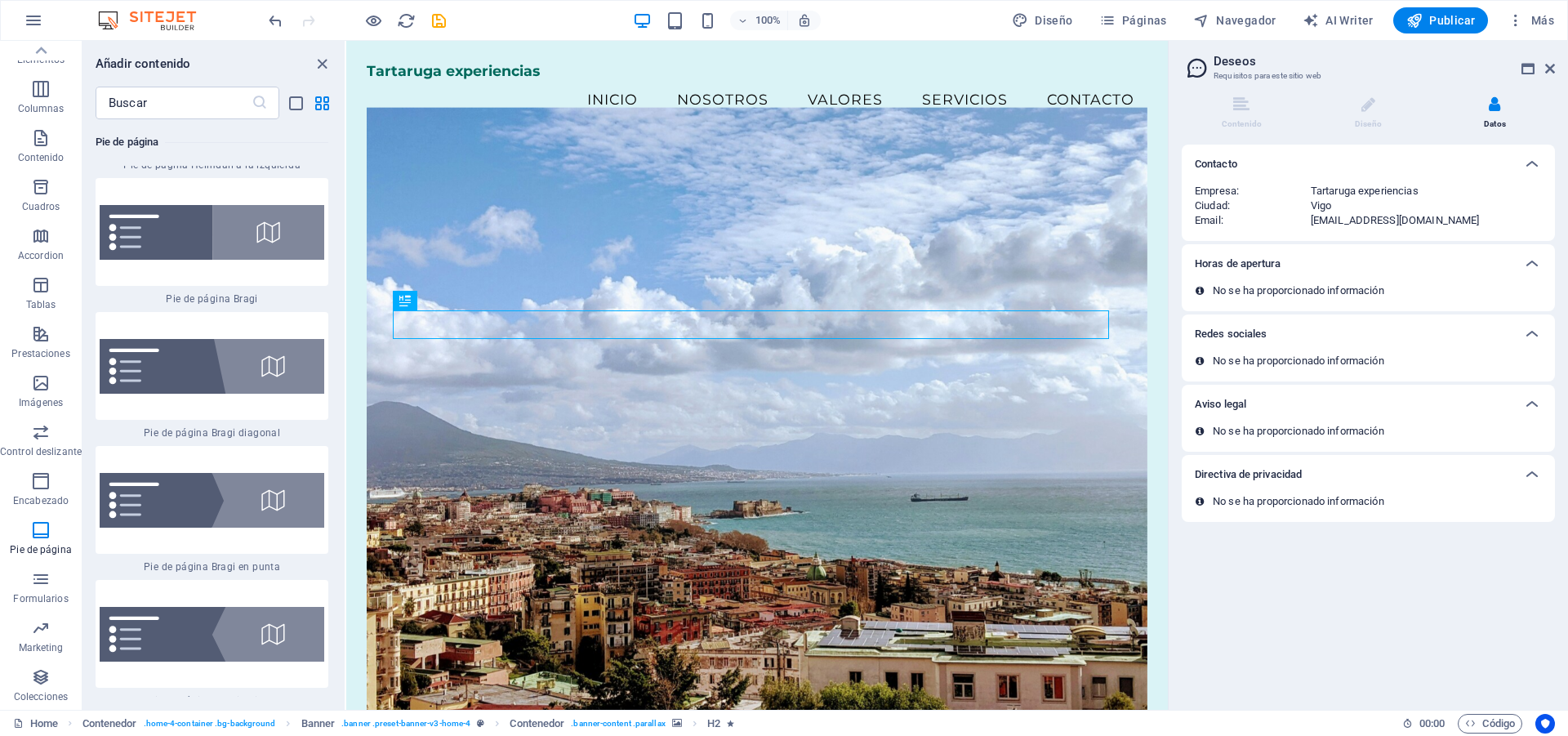
click at [1399, 419] on div "Aviso legal" at bounding box center [1368, 403] width 374 height 39
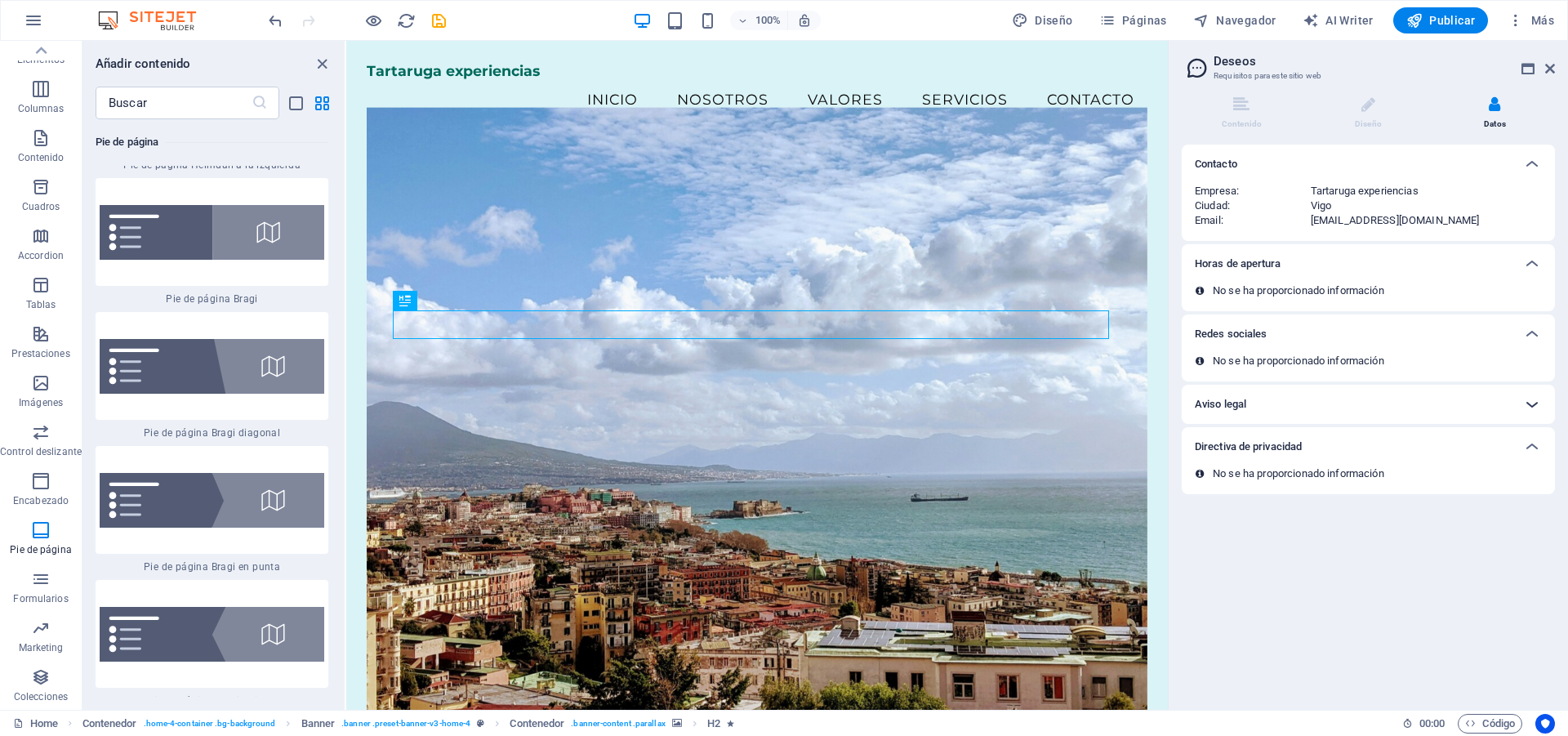
click at [1537, 403] on icon at bounding box center [1532, 404] width 20 height 20
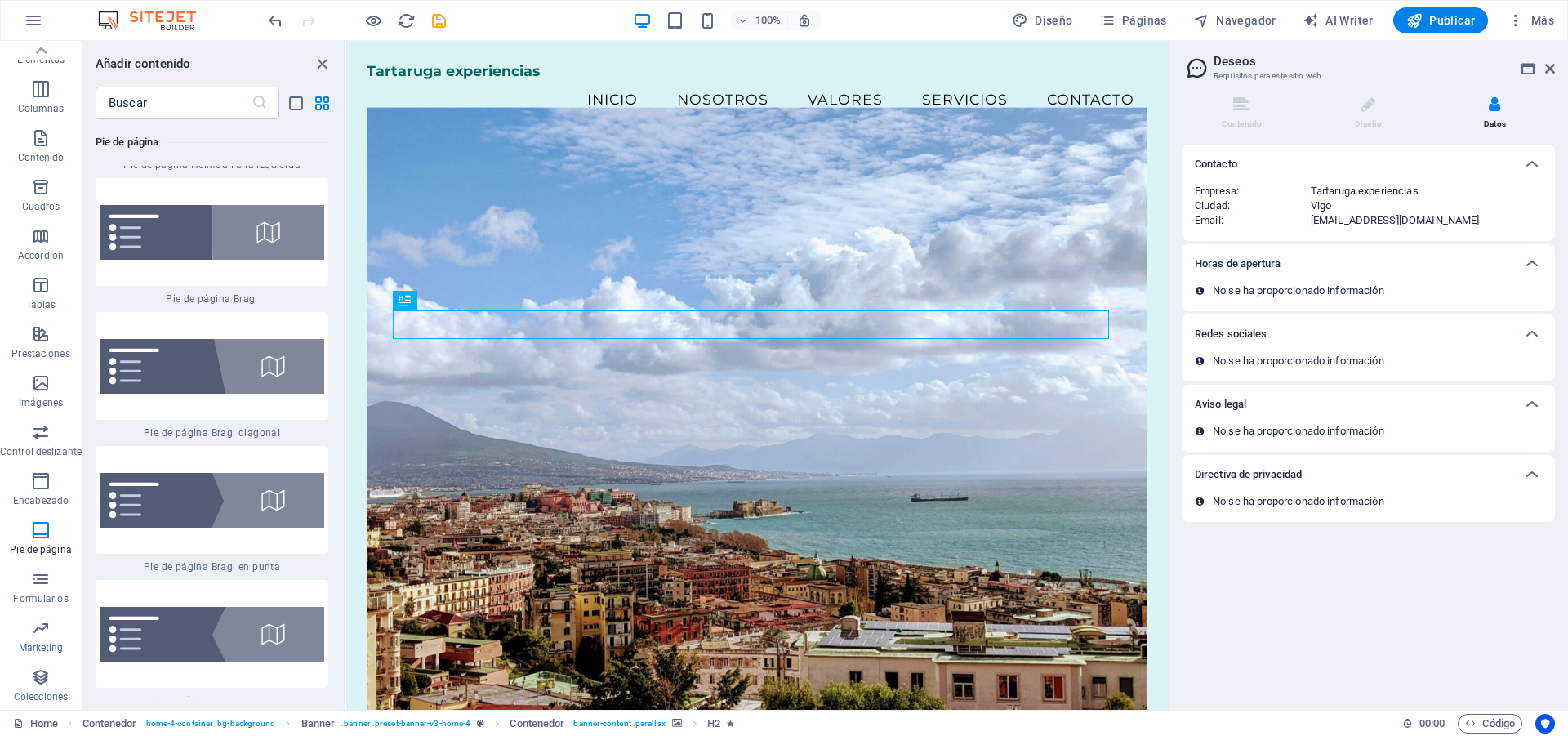
click at [1200, 432] on icon at bounding box center [1199, 431] width 9 height 10
click at [1204, 408] on h6 "Aviso legal" at bounding box center [1220, 404] width 52 height 20
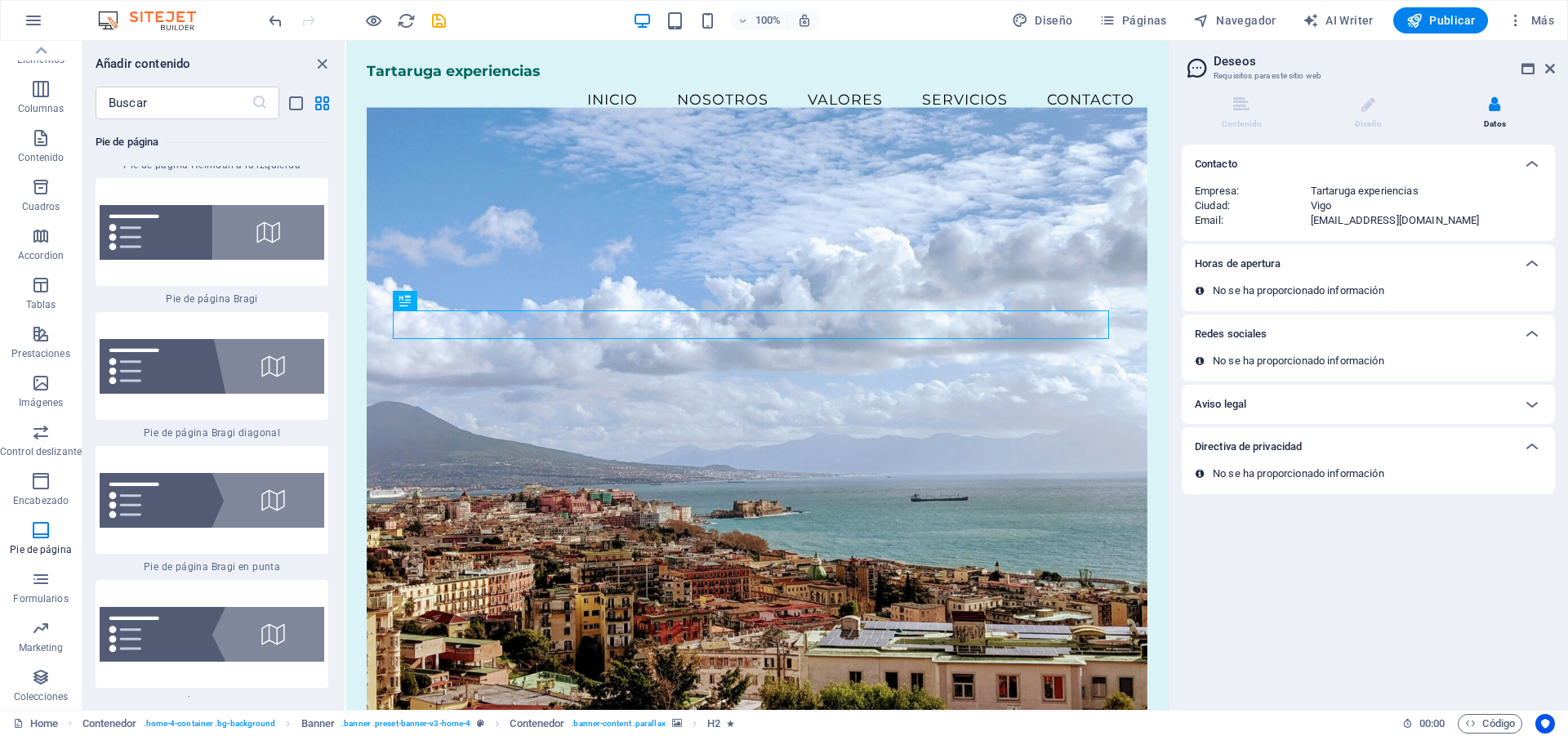
click at [1204, 408] on h6 "Aviso legal" at bounding box center [1220, 404] width 52 height 20
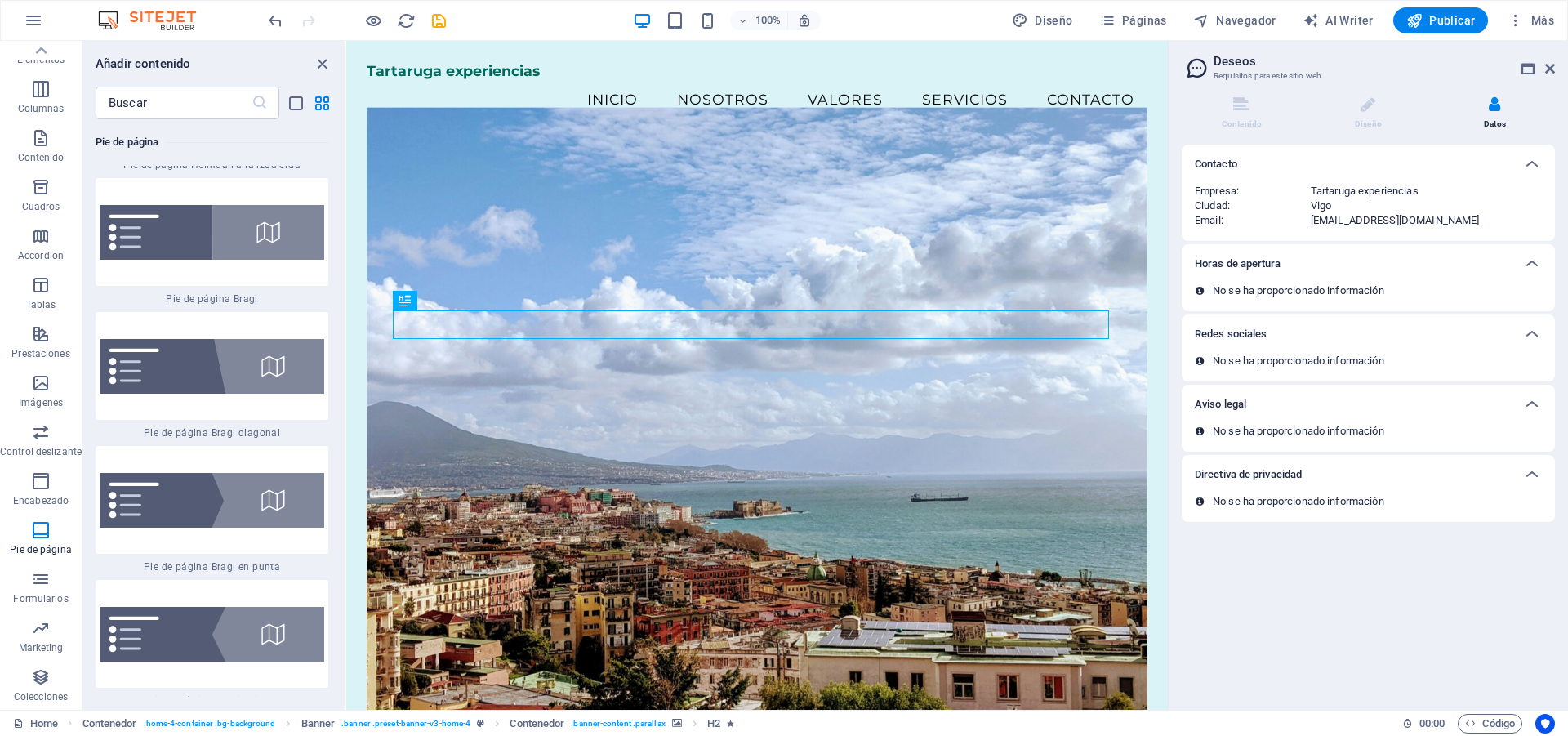
click at [1227, 331] on h6 "Redes sociales" at bounding box center [1230, 334] width 72 height 20
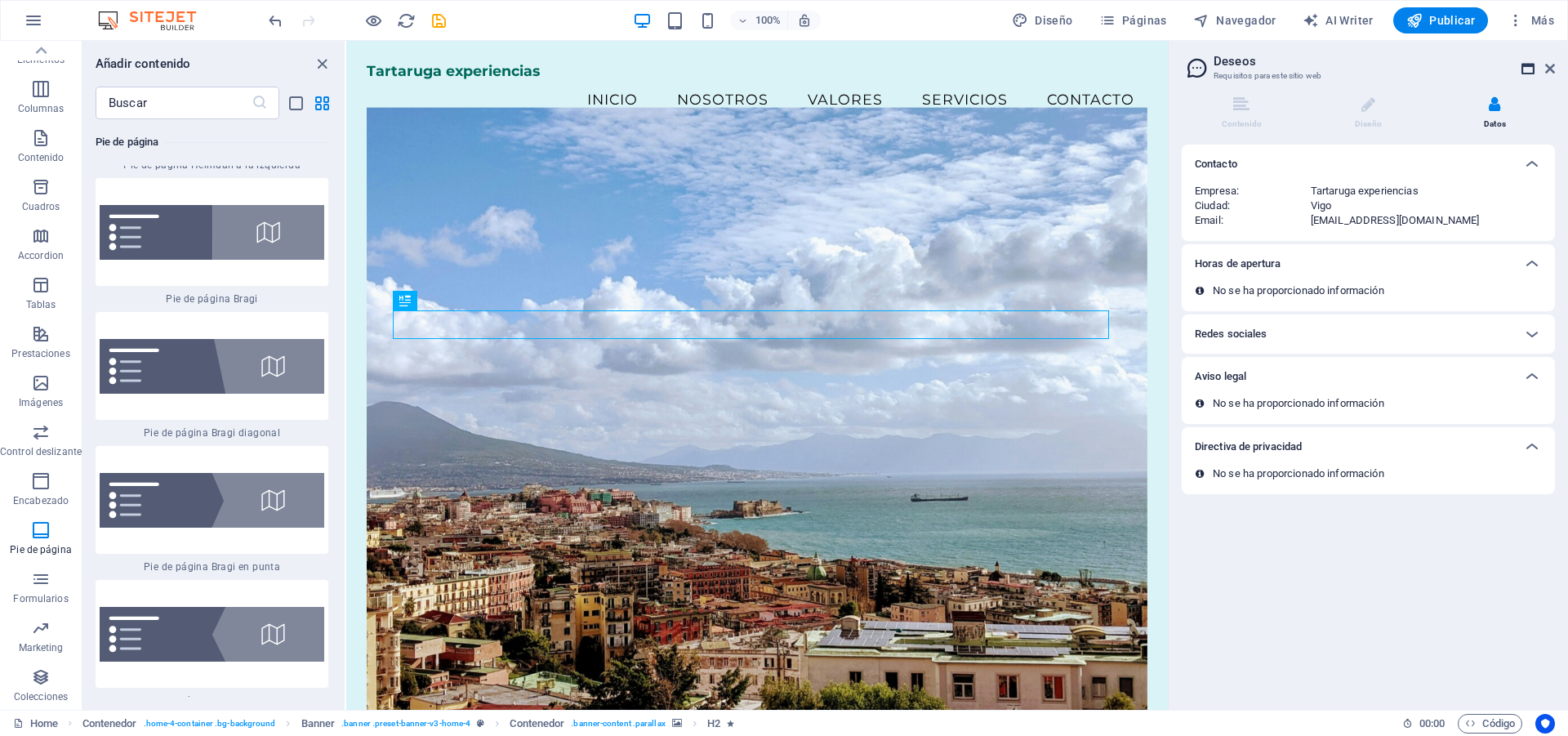
click at [1524, 73] on icon at bounding box center [1528, 69] width 13 height 13
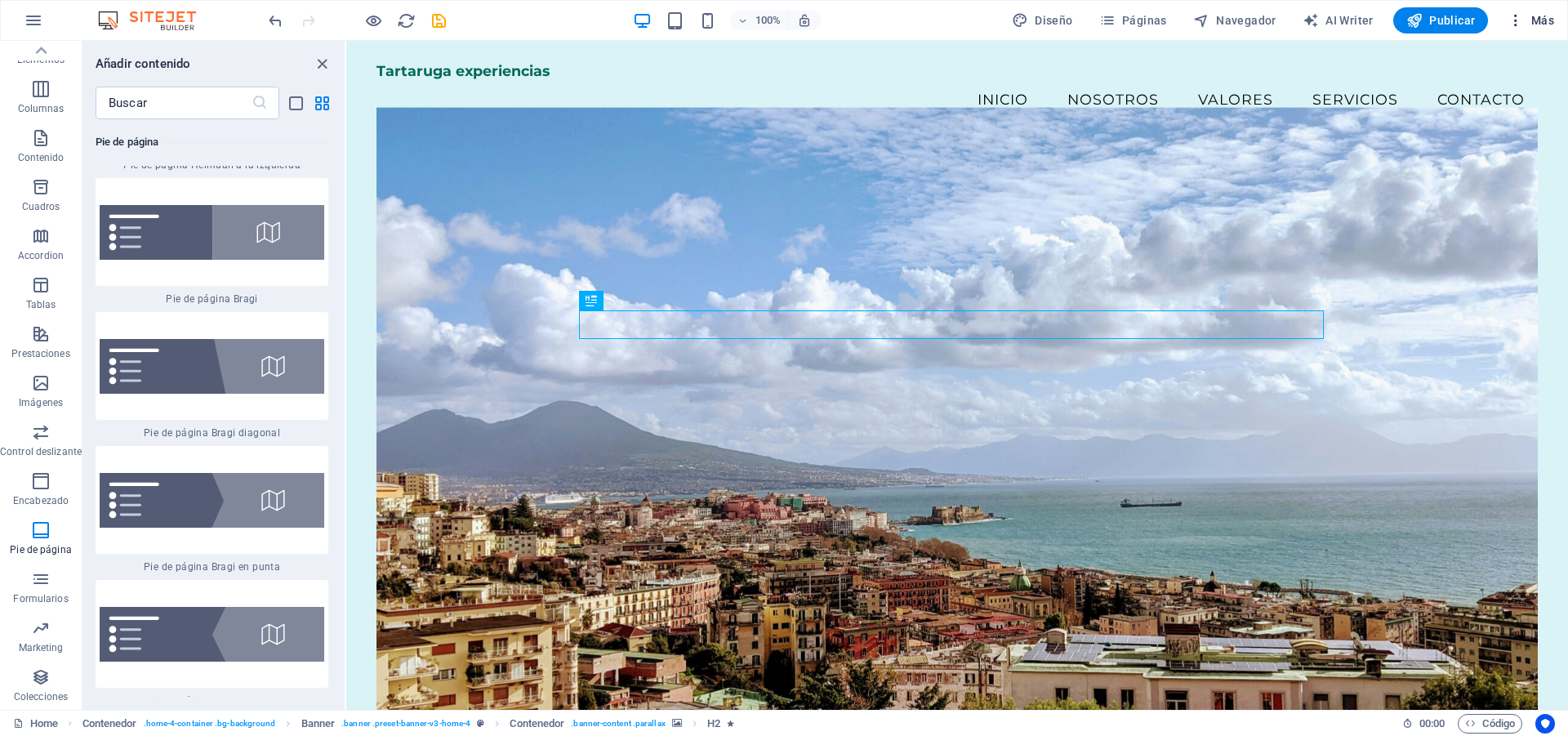
click at [1525, 30] on button "Más" at bounding box center [1531, 20] width 59 height 26
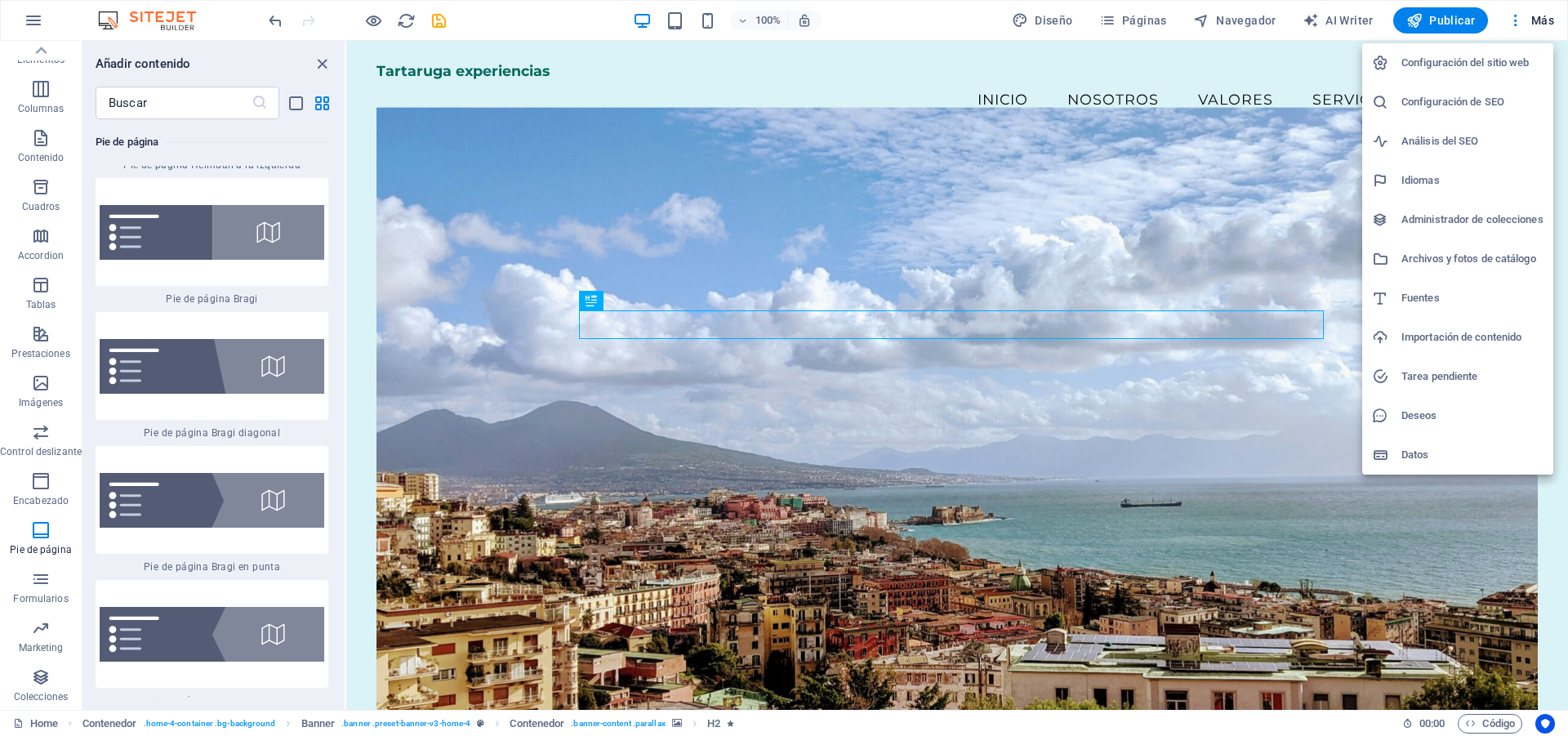
click at [1483, 71] on h6 "Configuración del sitio web" at bounding box center [1471, 63] width 142 height 20
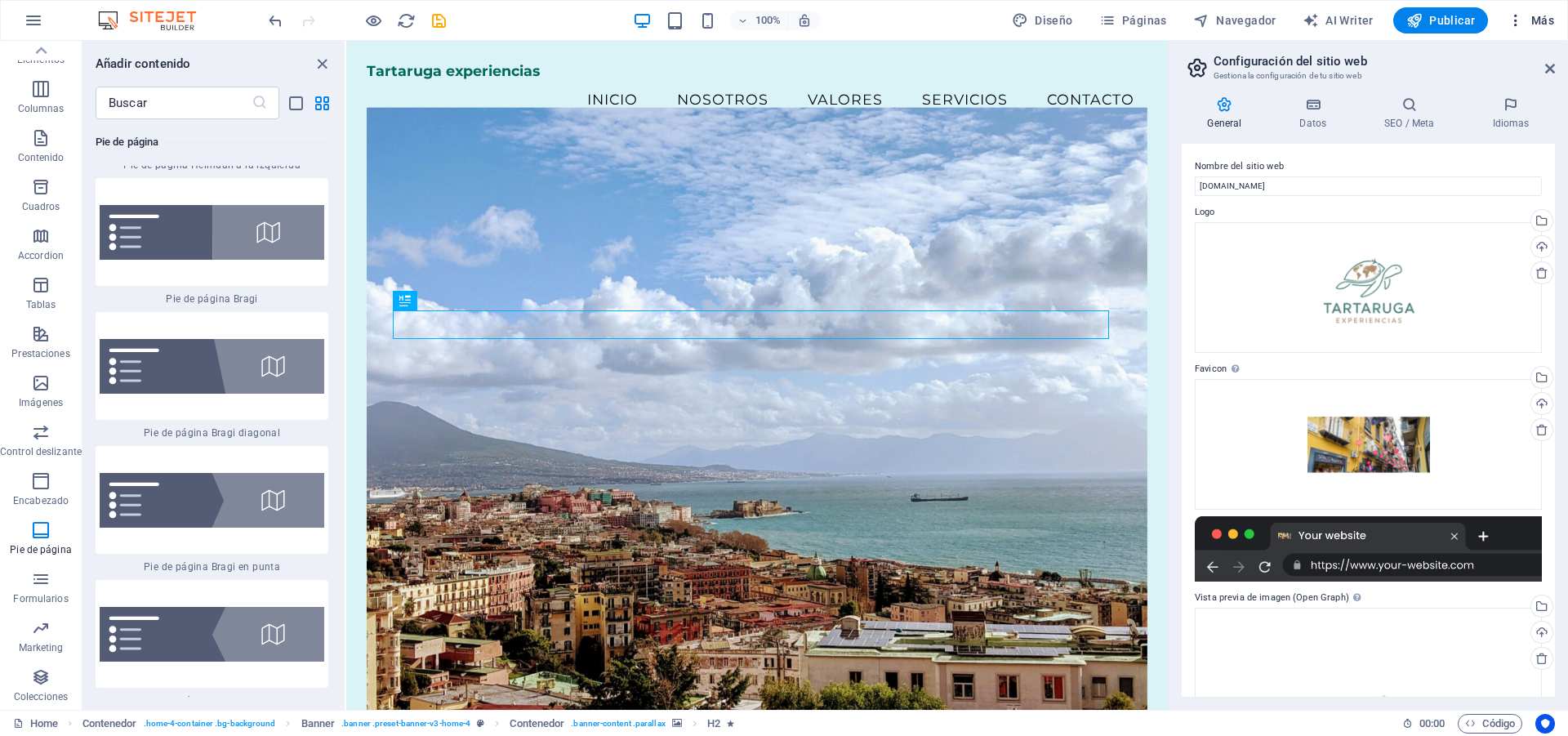
click at [1536, 16] on span "Más" at bounding box center [1530, 20] width 47 height 16
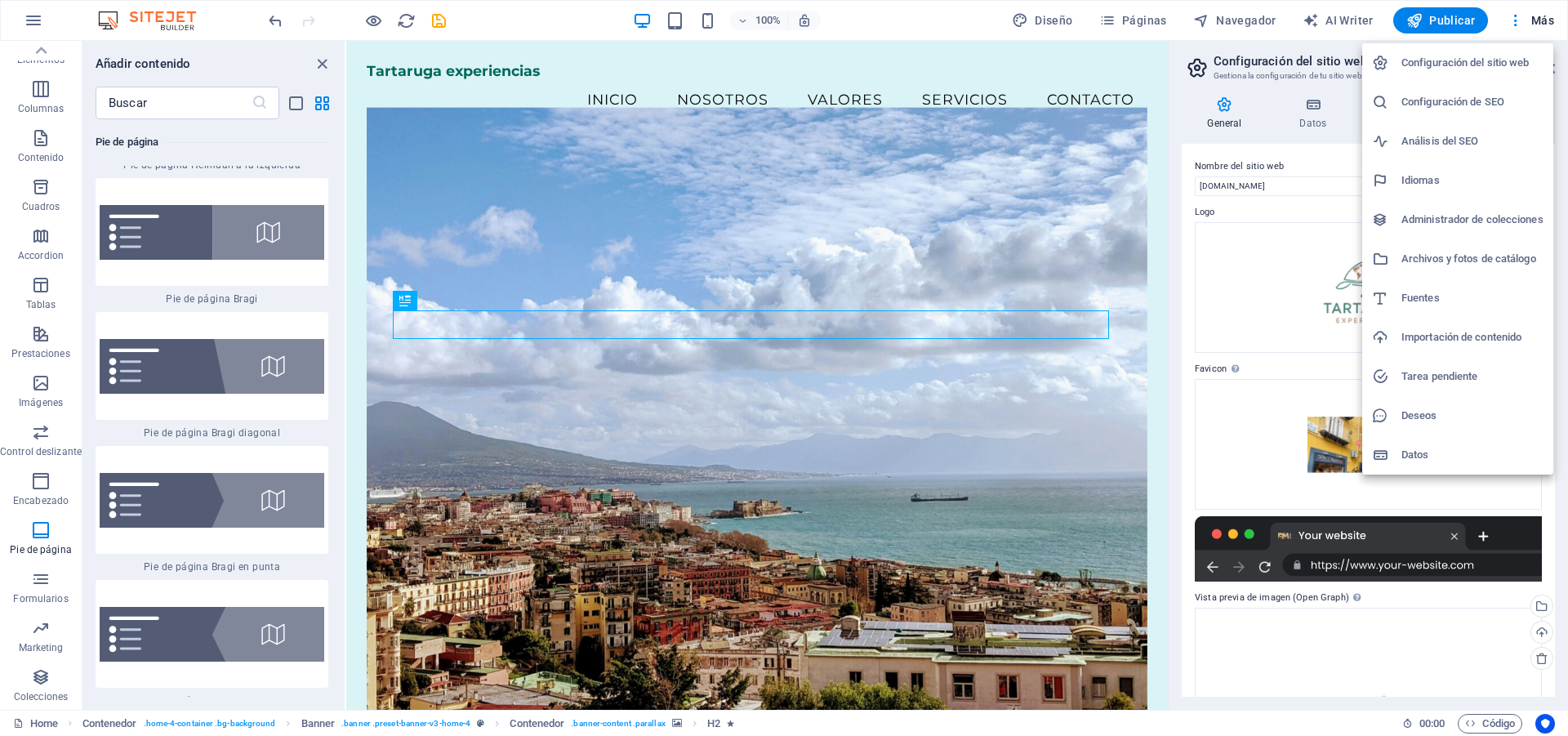
click at [1192, 422] on div at bounding box center [784, 368] width 1568 height 736
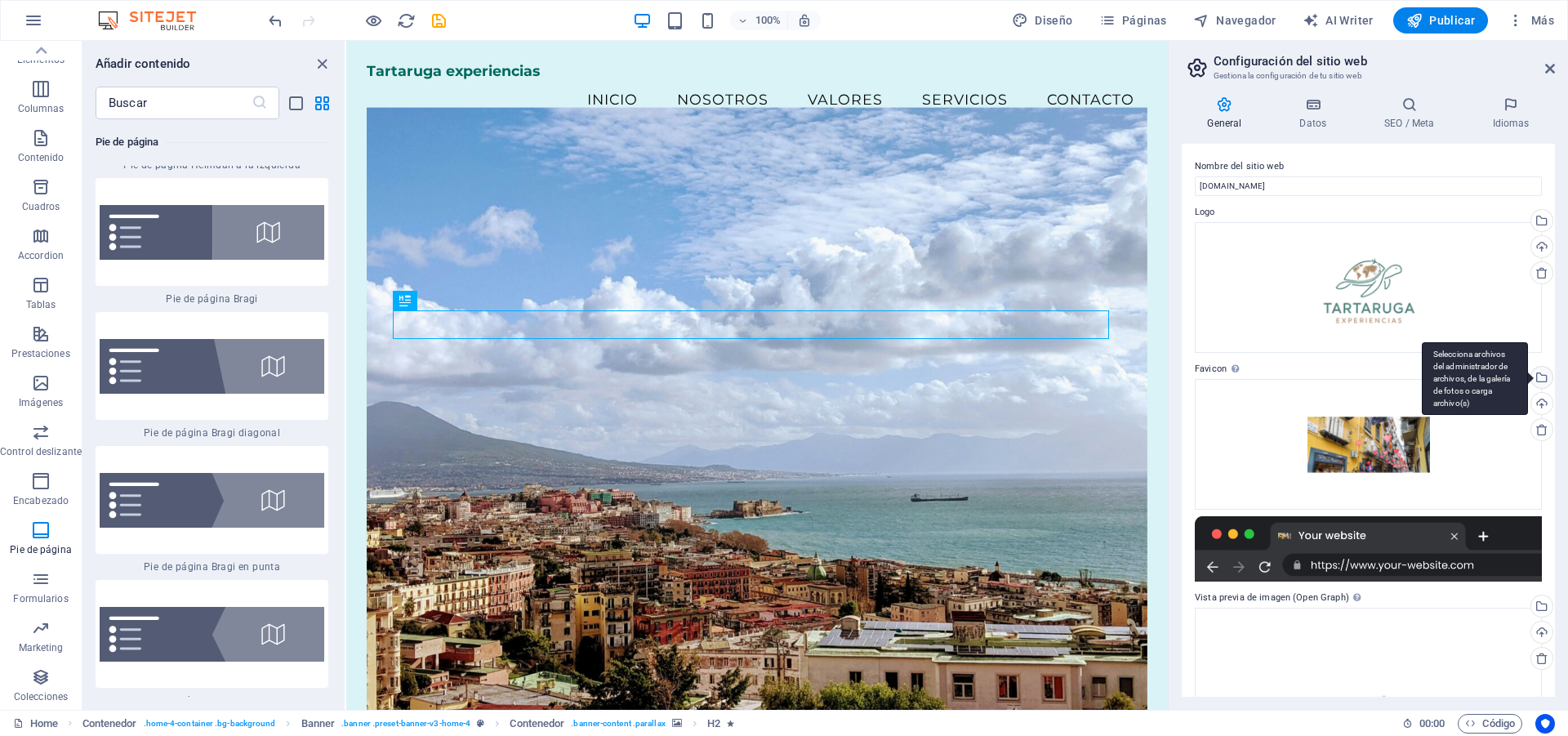
click at [1543, 377] on div "Selecciona archivos del administrador de archivos, de la galería de fotos o car…" at bounding box center [1540, 379] width 25 height 25
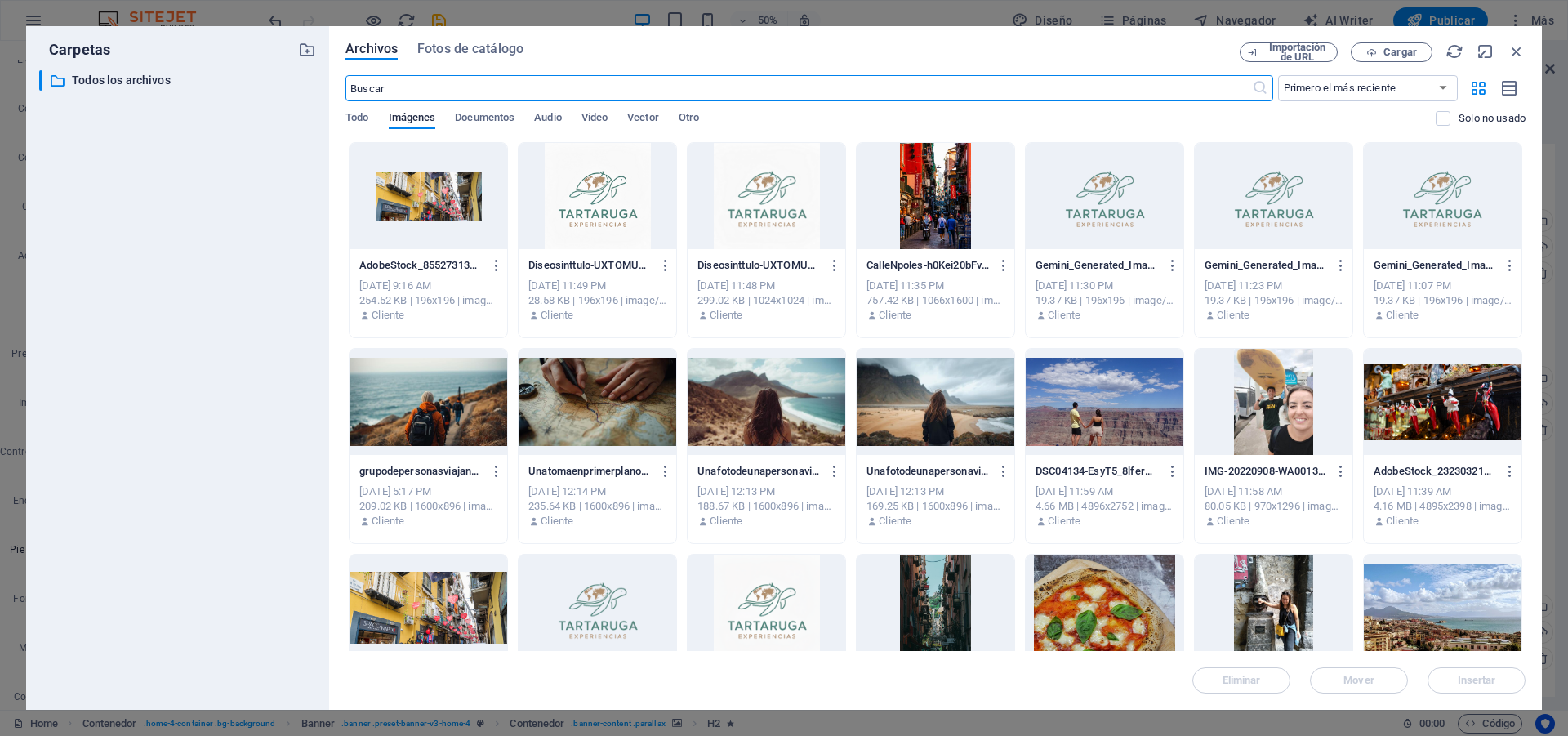
click at [637, 187] on div at bounding box center [597, 196] width 158 height 106
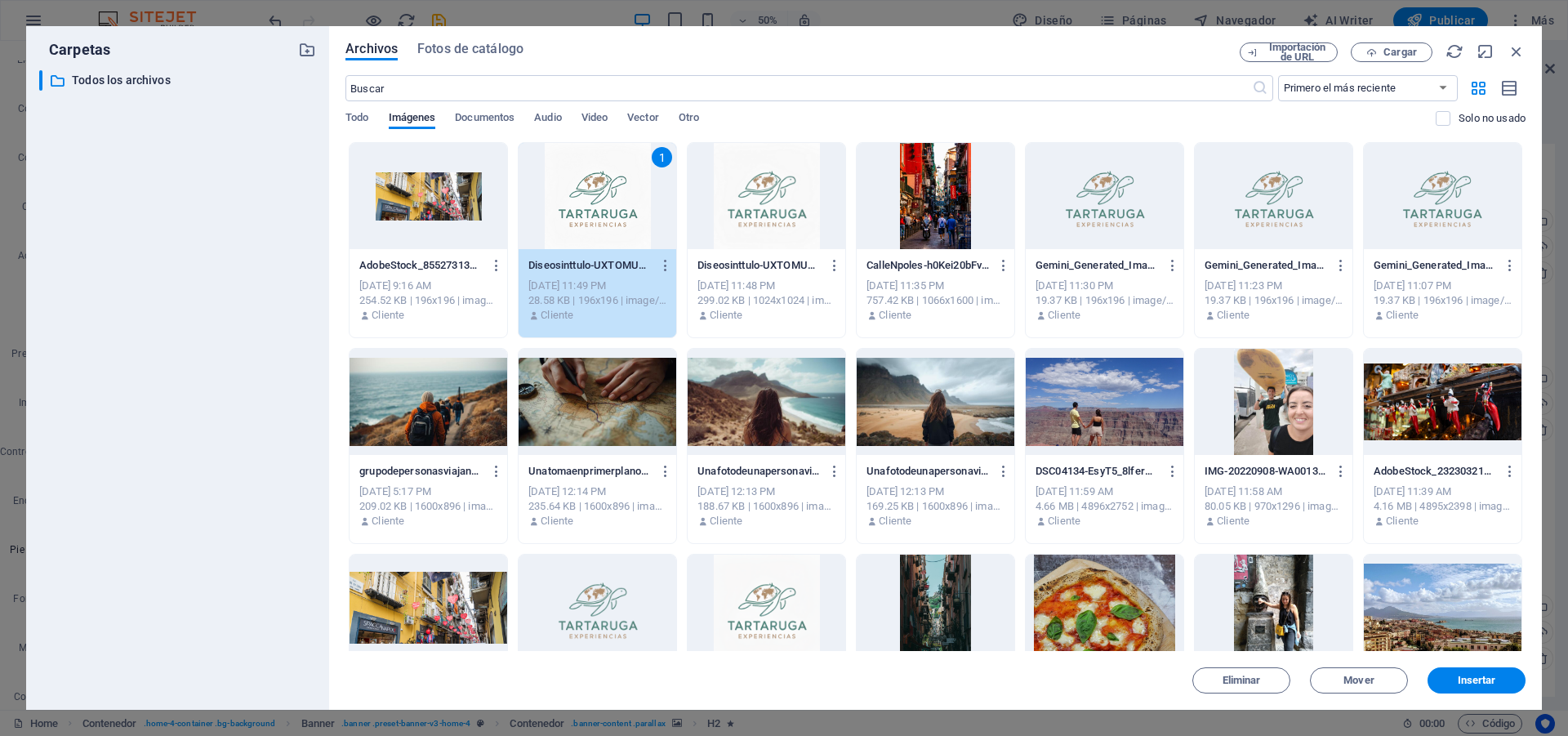
click at [640, 182] on div "1" at bounding box center [597, 196] width 158 height 106
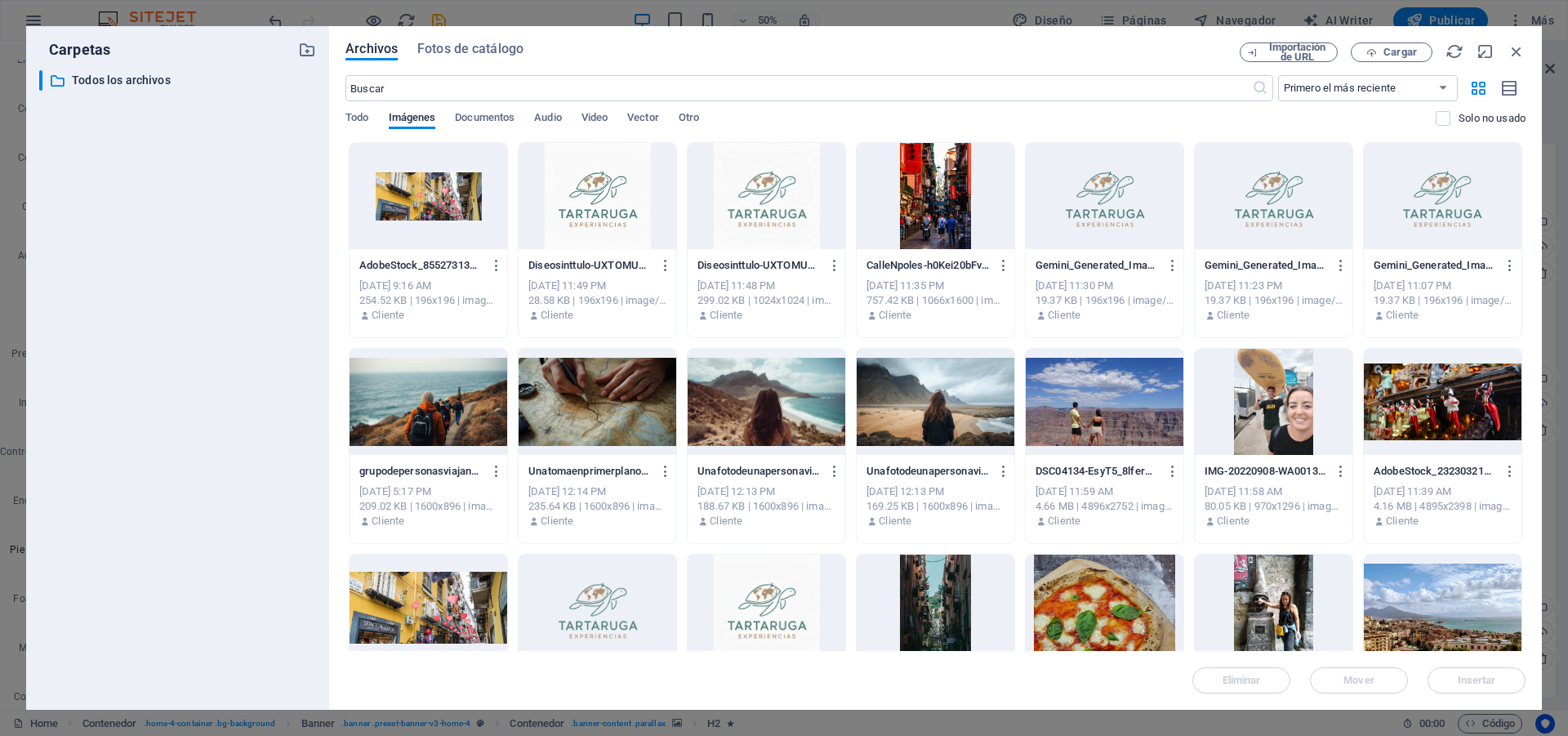
drag, startPoint x: 640, startPoint y: 182, endPoint x: 294, endPoint y: 139, distance: 348.7
click at [640, 182] on div at bounding box center [597, 196] width 158 height 106
